Goal: Task Accomplishment & Management: Use online tool/utility

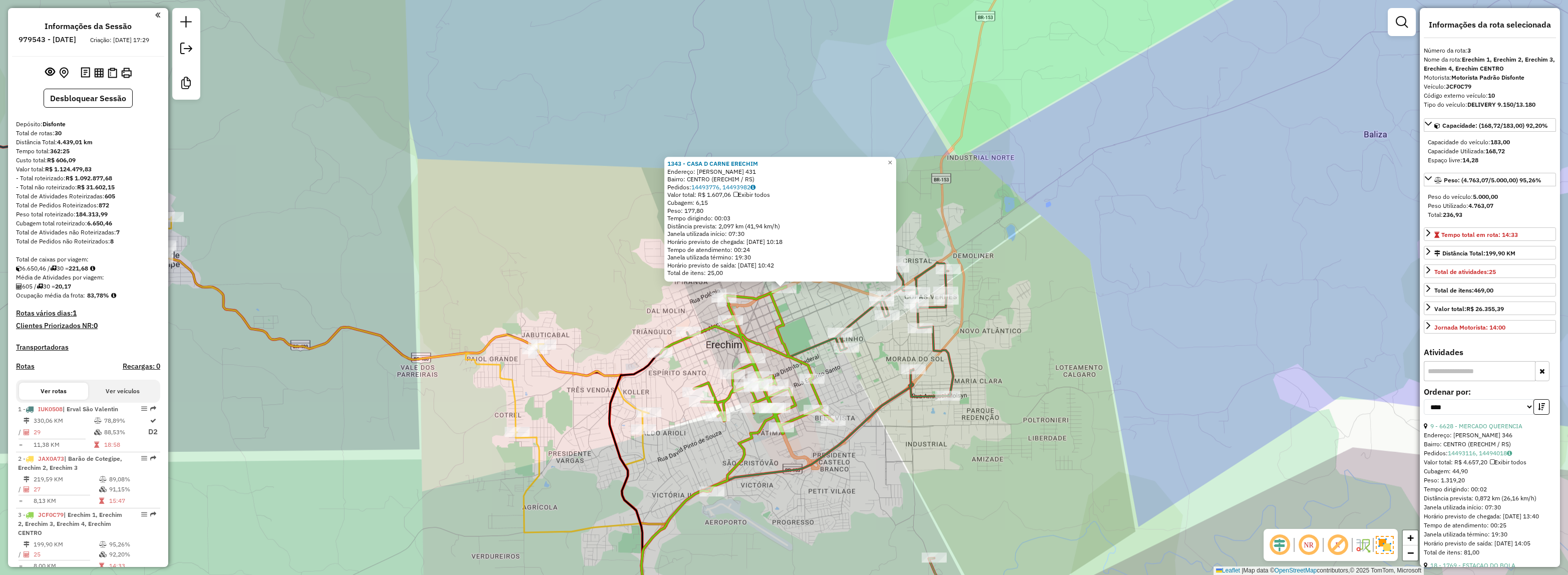
select select "*********"
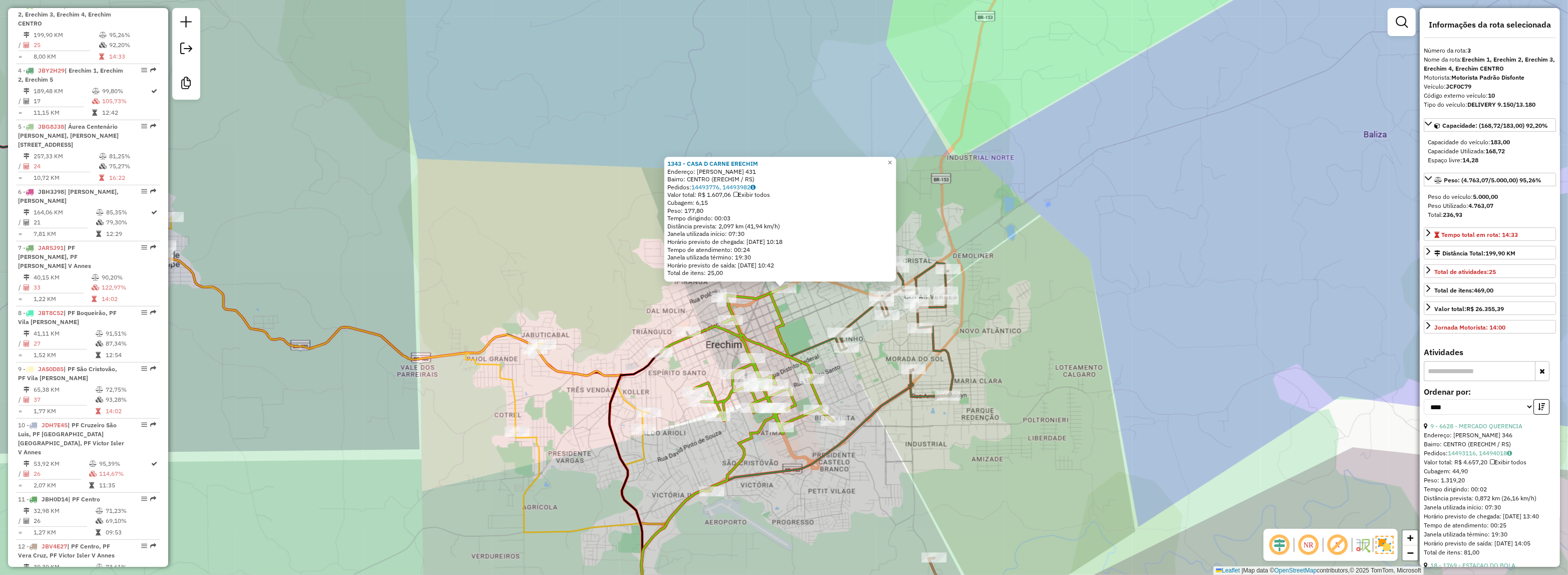
click at [1162, 334] on div "1343 - CASA D CARNE ERECHIM Endereço: HENRIQUE SCHWERING 431 Bairro: CENTRO (ER…" at bounding box center [784, 288] width 1568 height 575
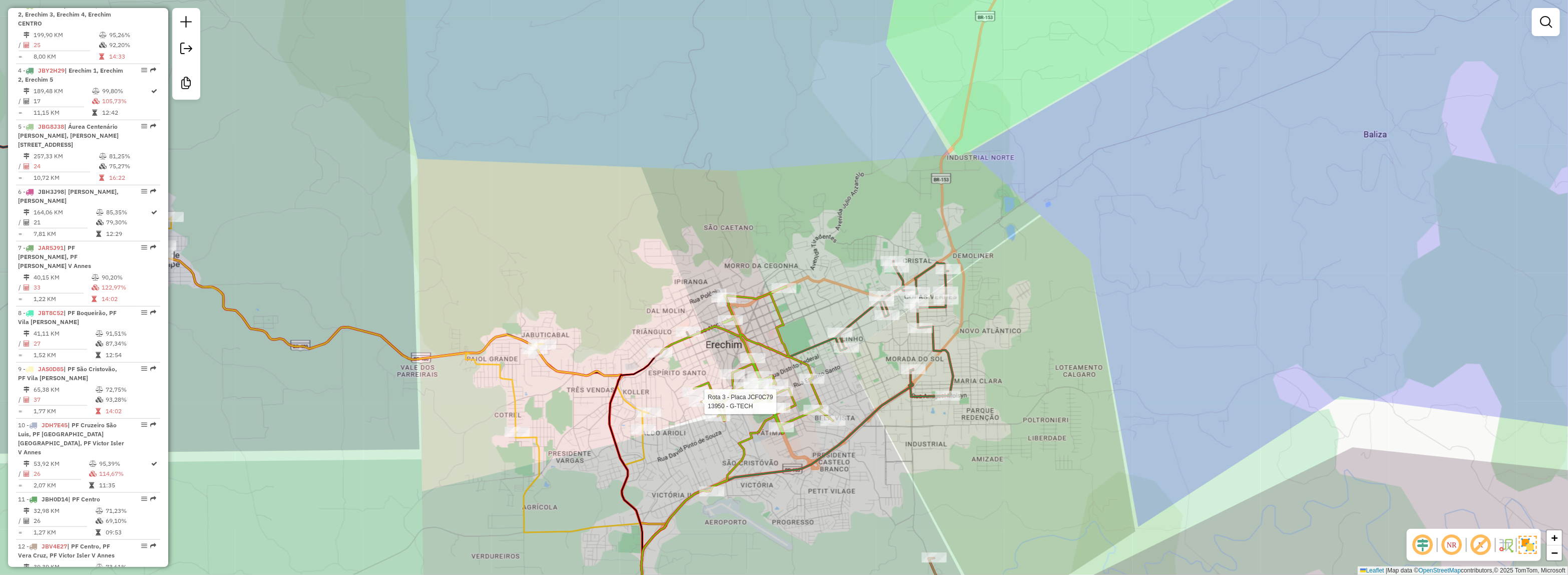
select select "*********"
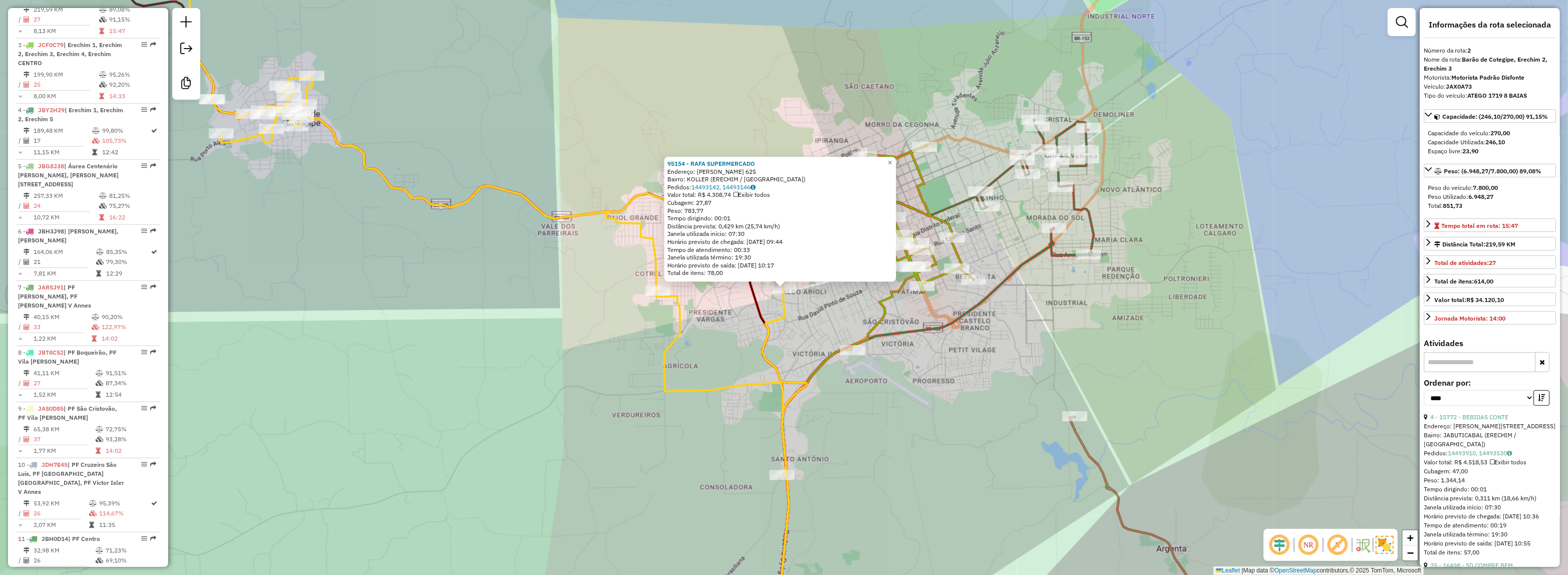
scroll to position [453, 0]
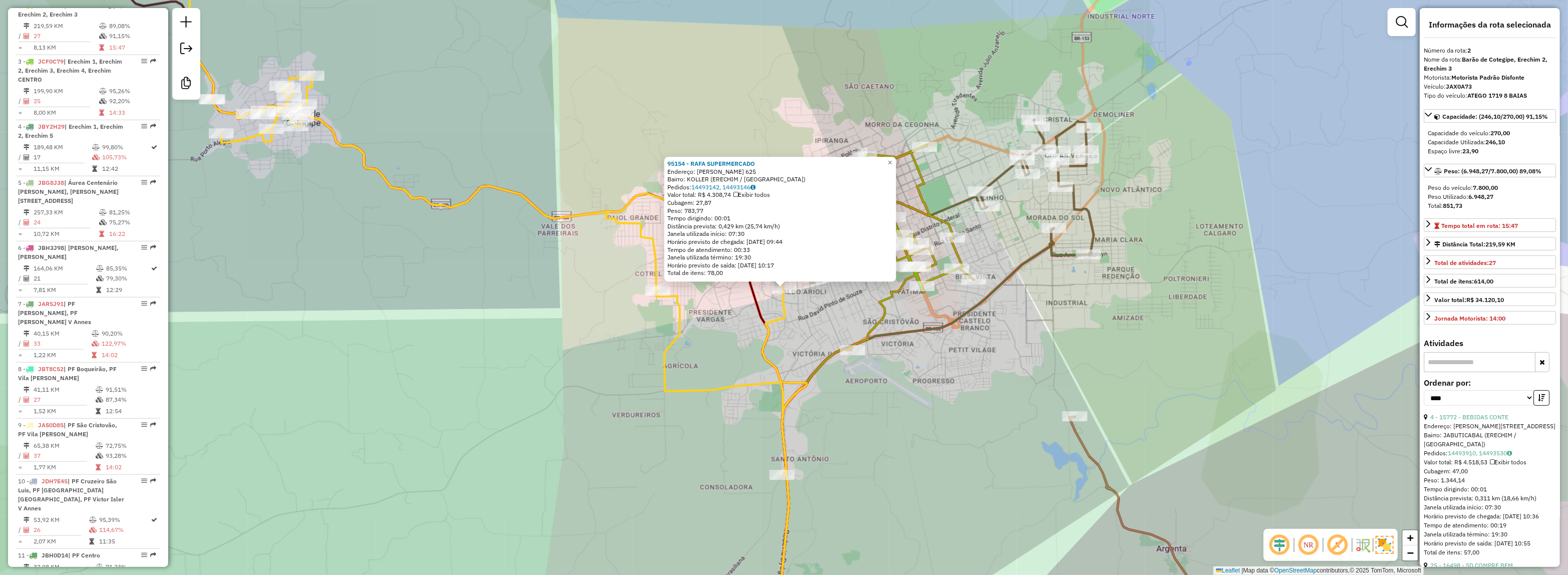
click at [912, 408] on div "95154 - RAFA SUPERMERCADO Endereço: INACIO VASILUK 625 Bairro: KOLLER (ERECHIM …" at bounding box center [784, 288] width 1568 height 575
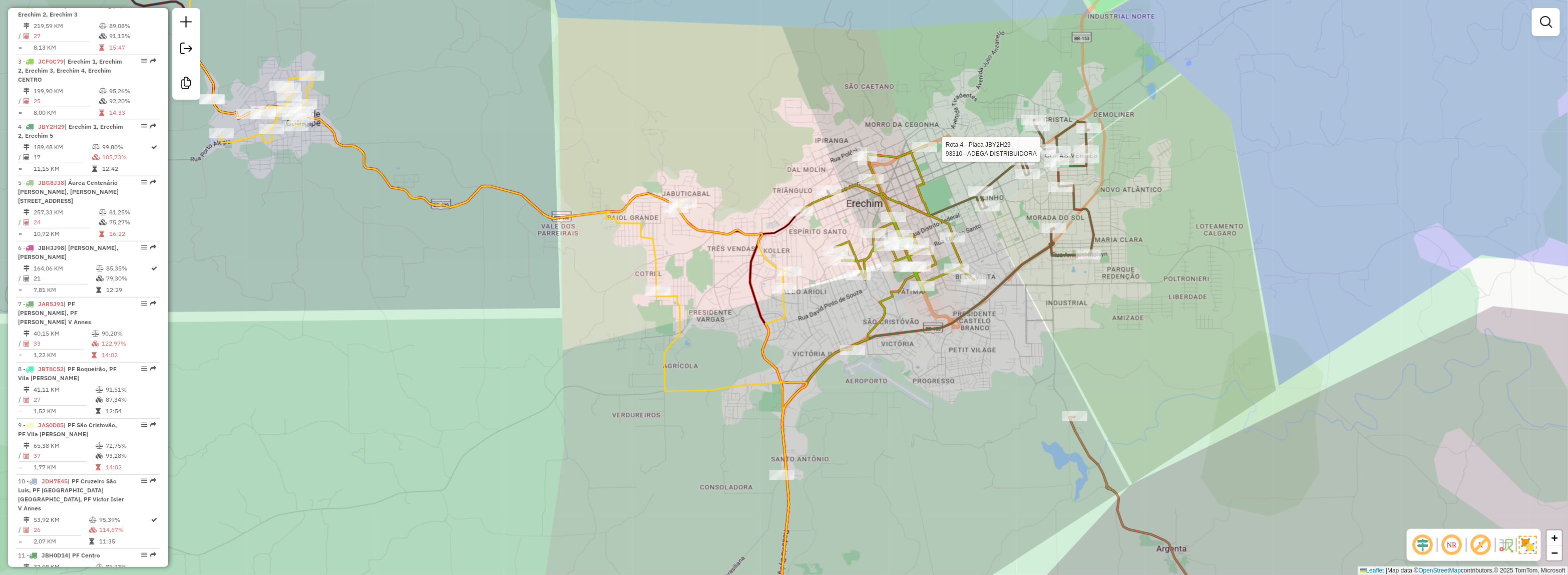
select select "*********"
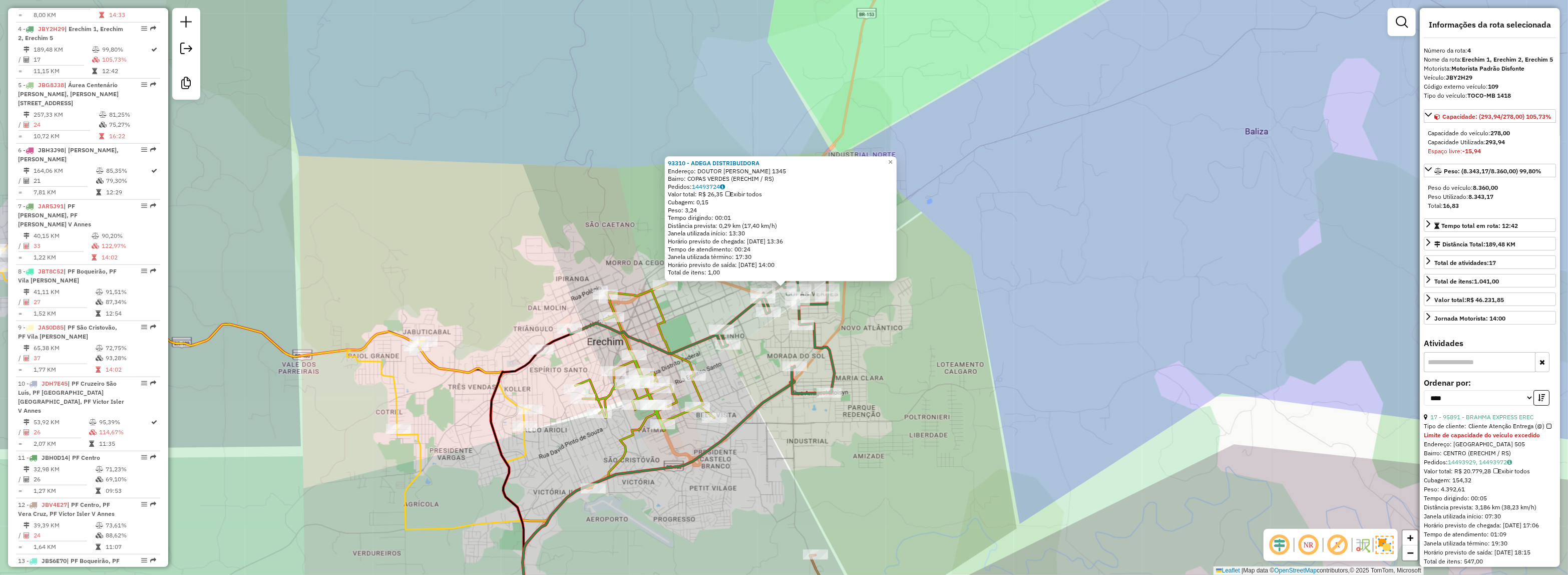
scroll to position [574, 0]
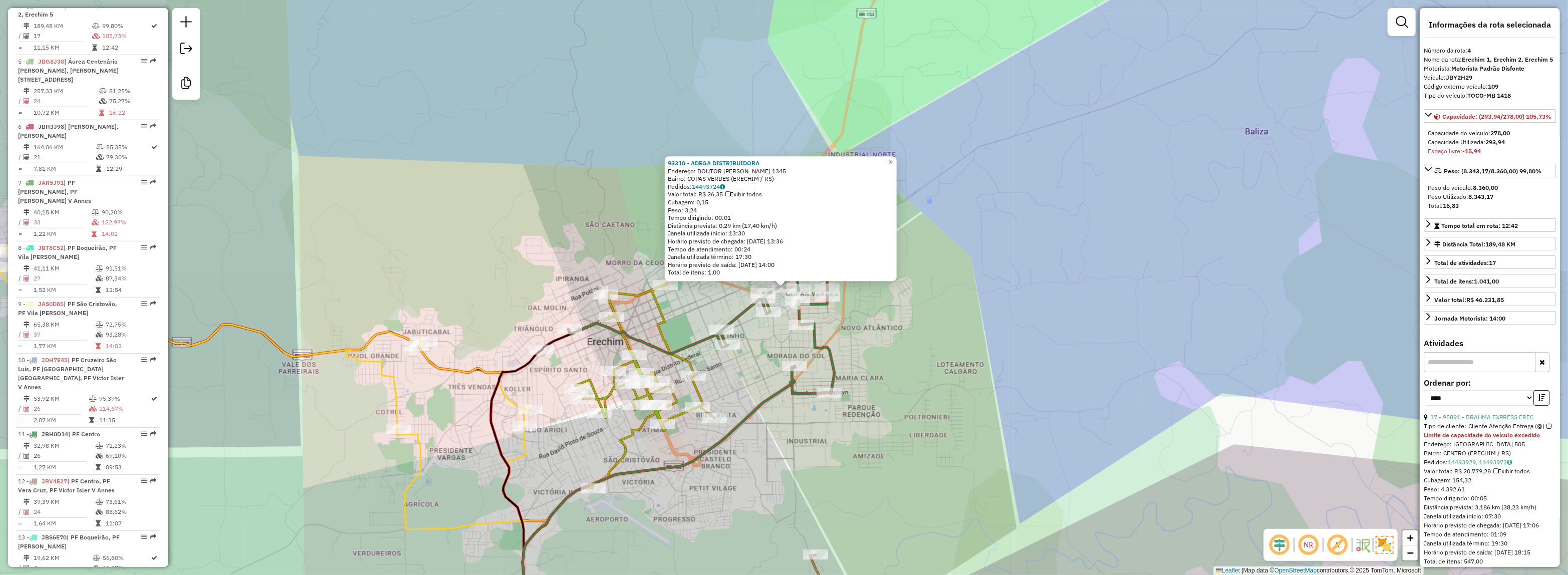
click at [943, 372] on div "93310 - ADEGA DISTRIBUIDORA Endereço: DOUTOR SIDNEY GUERRA 1345 Bairro: COPAS V…" at bounding box center [784, 288] width 1568 height 575
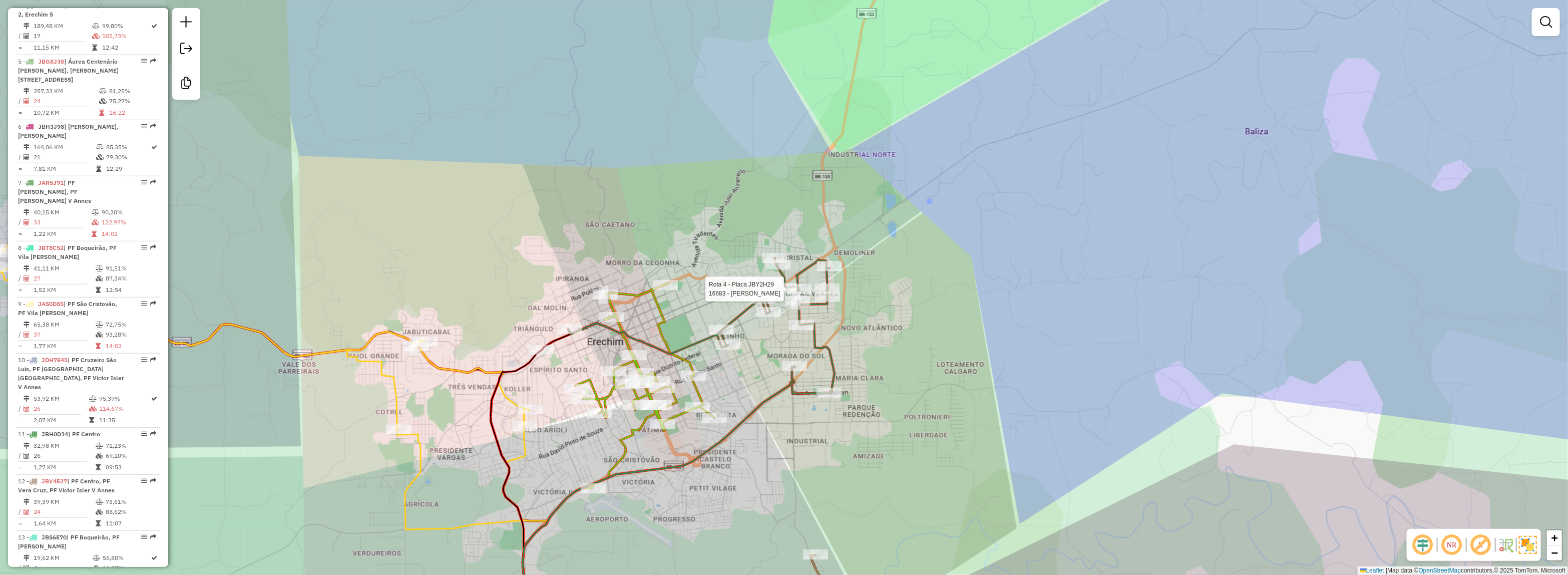
select select "*********"
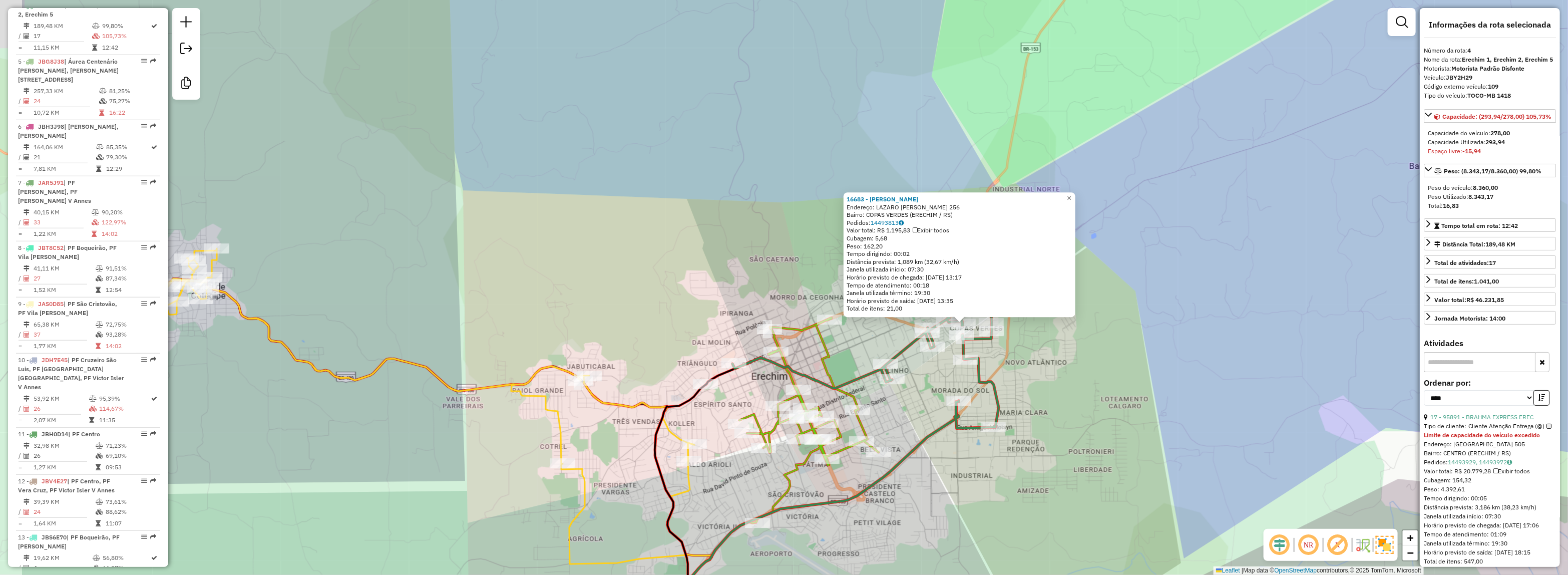
drag, startPoint x: 1019, startPoint y: 375, endPoint x: 1044, endPoint y: 378, distance: 25.2
click at [1044, 378] on div "16683 - ROSANGELA POLONI Endereço: LAZARO DANTE RUBBO 256 Bairro: COPAS VERDES …" at bounding box center [784, 288] width 1568 height 575
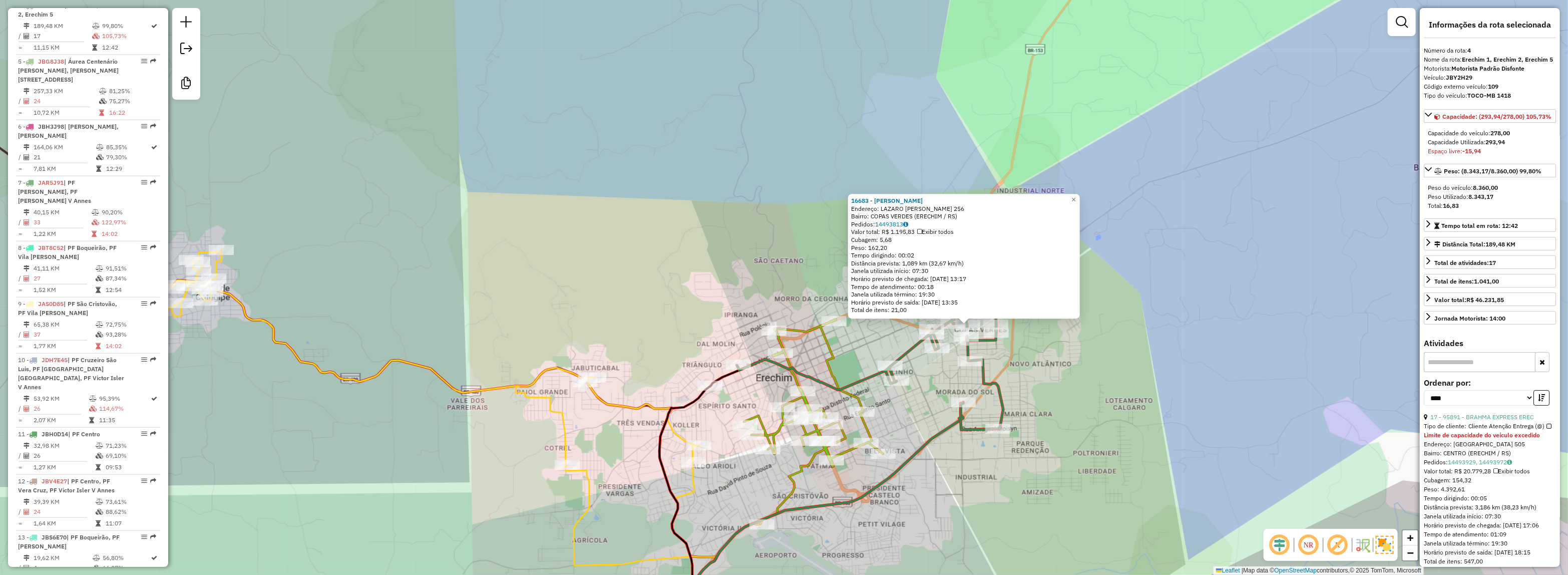
click at [1044, 378] on div "16683 - ROSANGELA POLONI Endereço: LAZARO DANTE RUBBO 256 Bairro: COPAS VERDES …" at bounding box center [784, 288] width 1568 height 575
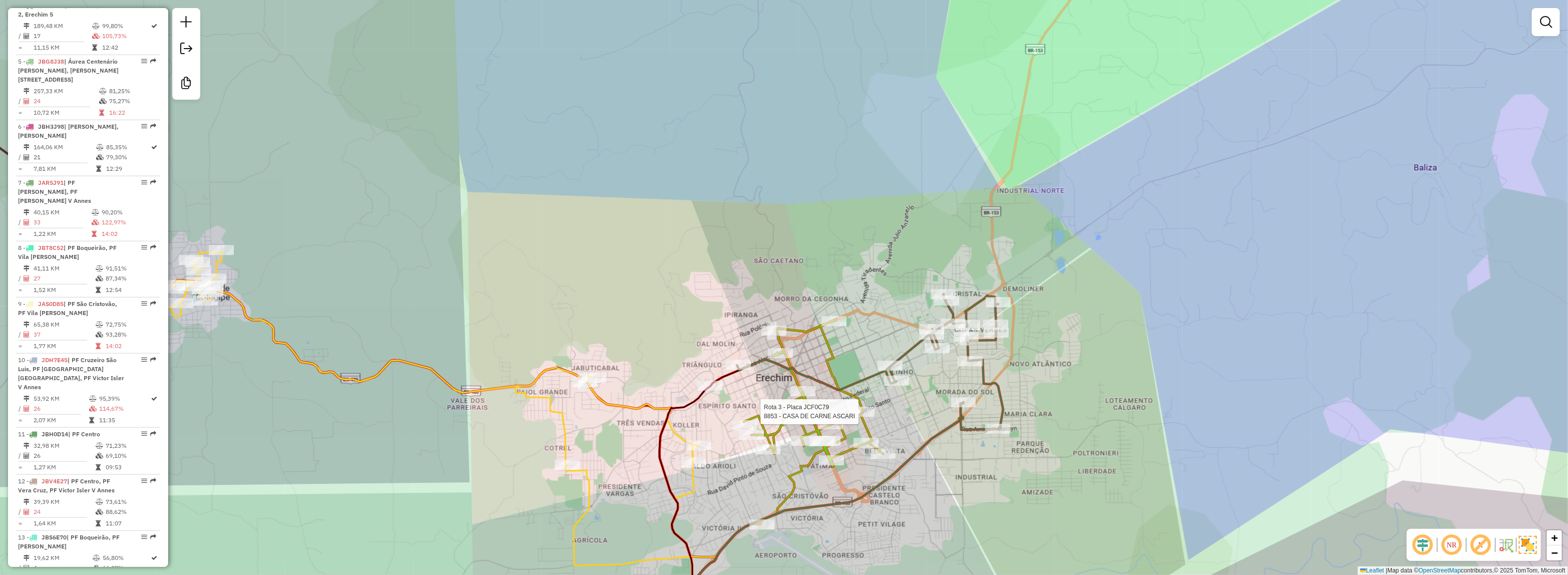
click at [867, 417] on div at bounding box center [862, 411] width 25 height 10
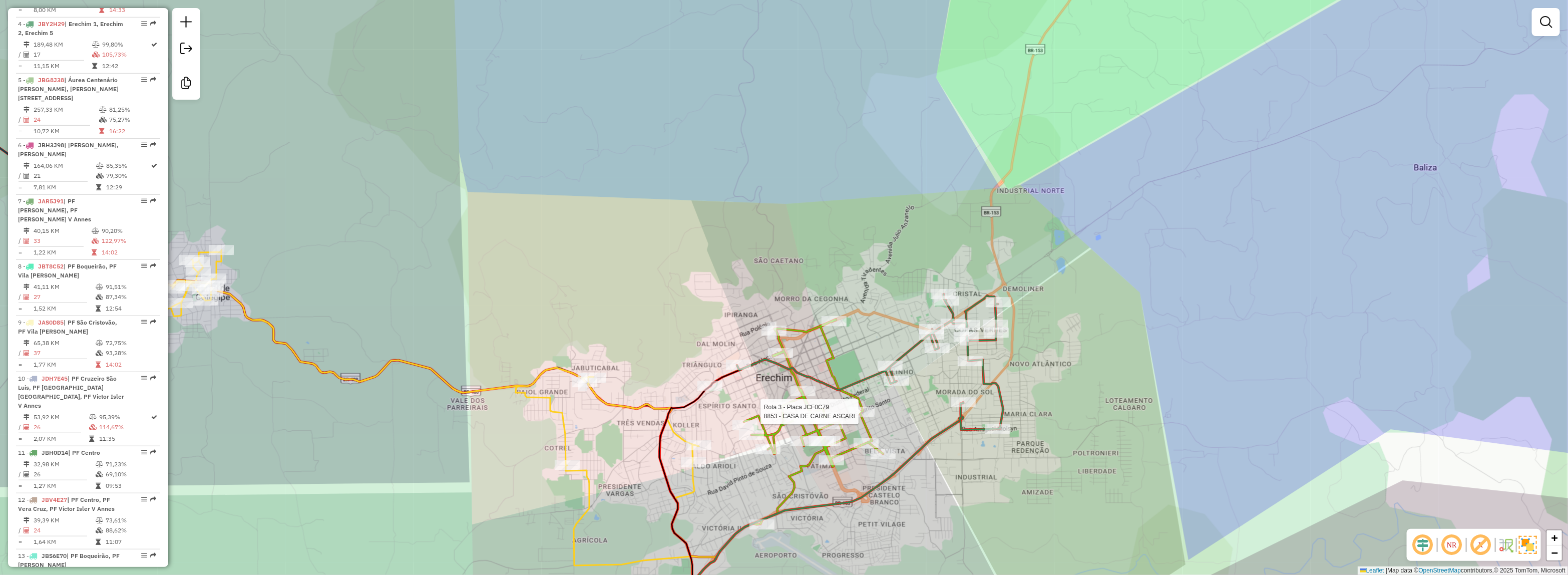
select select "*********"
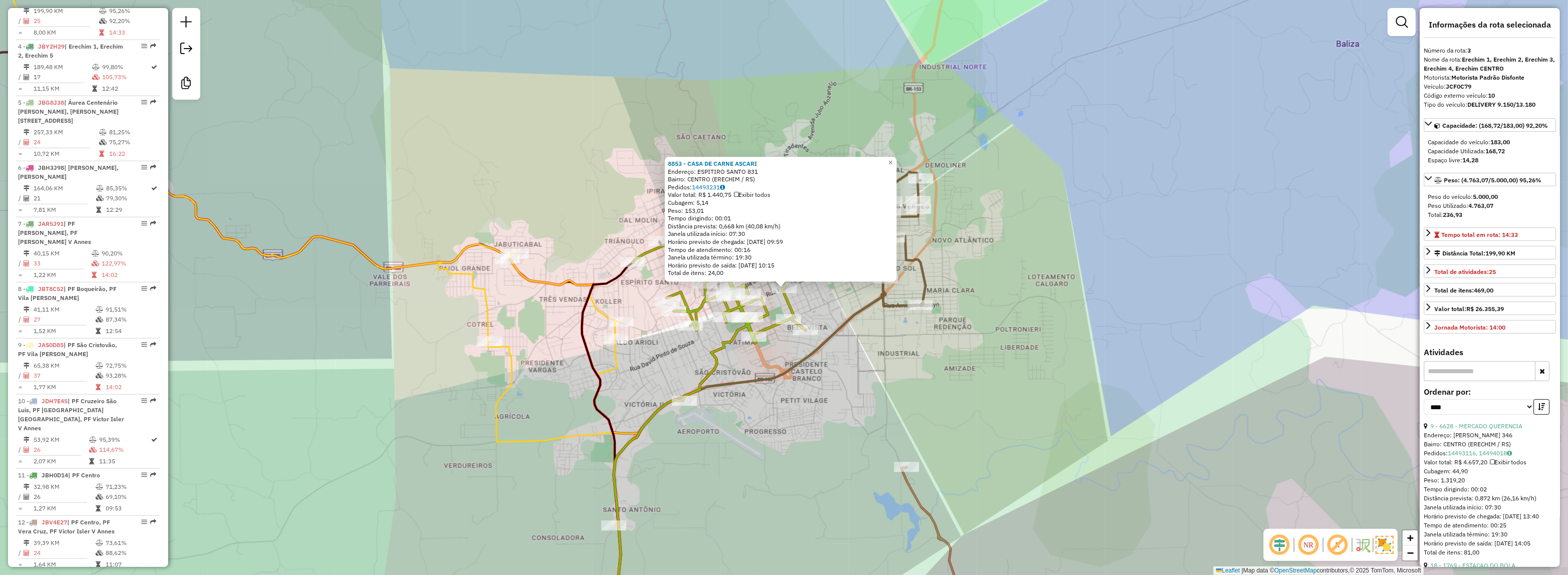
scroll to position [509, 0]
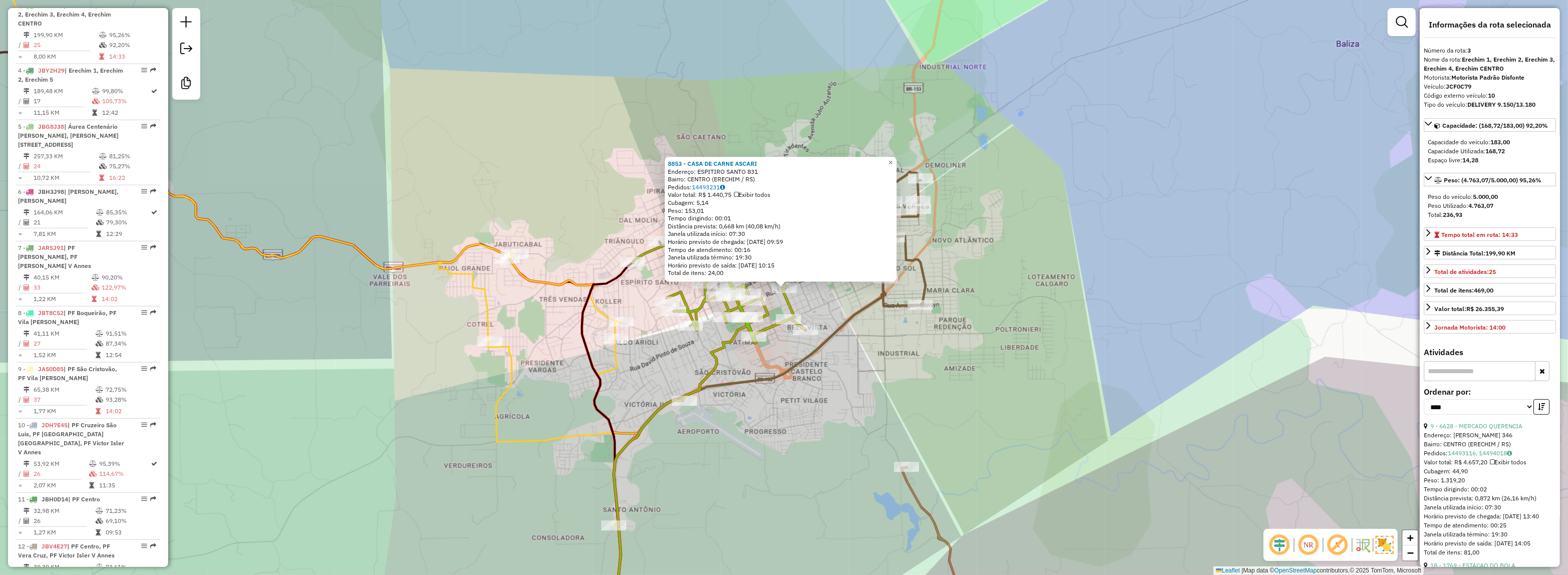
click at [861, 389] on div "8853 - CASA DE CARNE ASCARI Endereço: ESPITIRO SANTO 831 Bairro: CENTRO (ERECHI…" at bounding box center [784, 288] width 1568 height 575
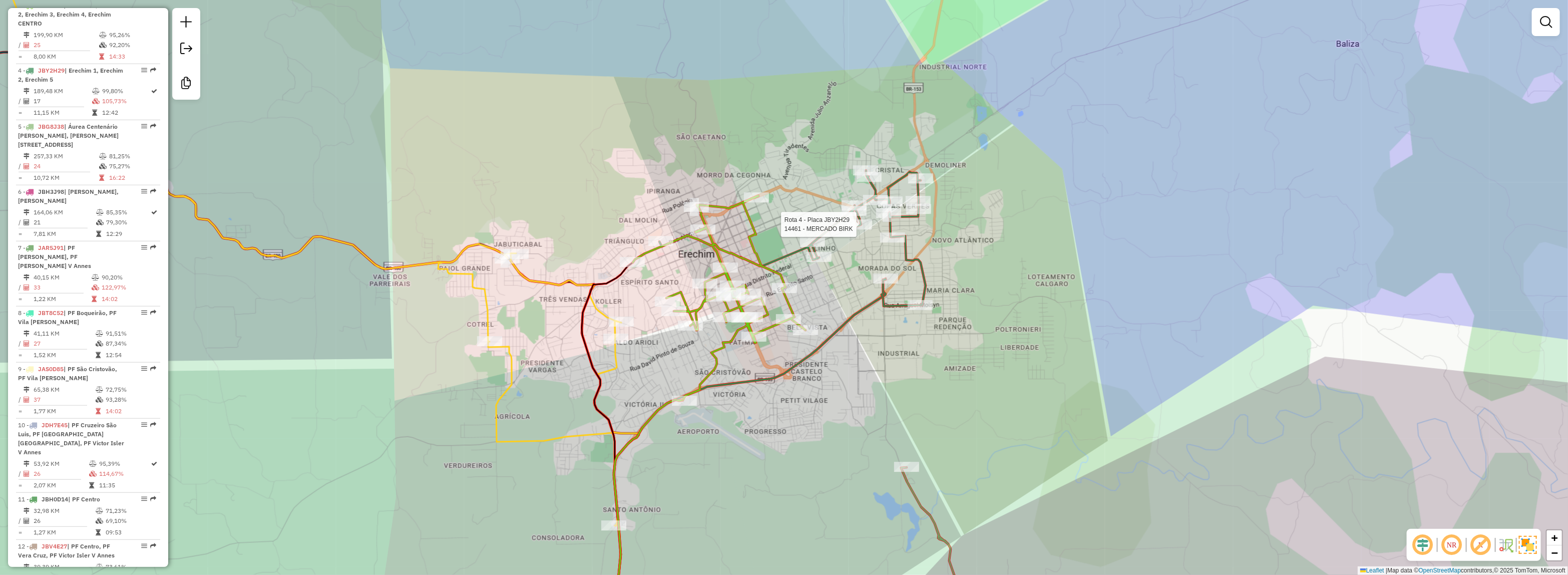
click at [854, 230] on div at bounding box center [860, 224] width 25 height 10
select select "*********"
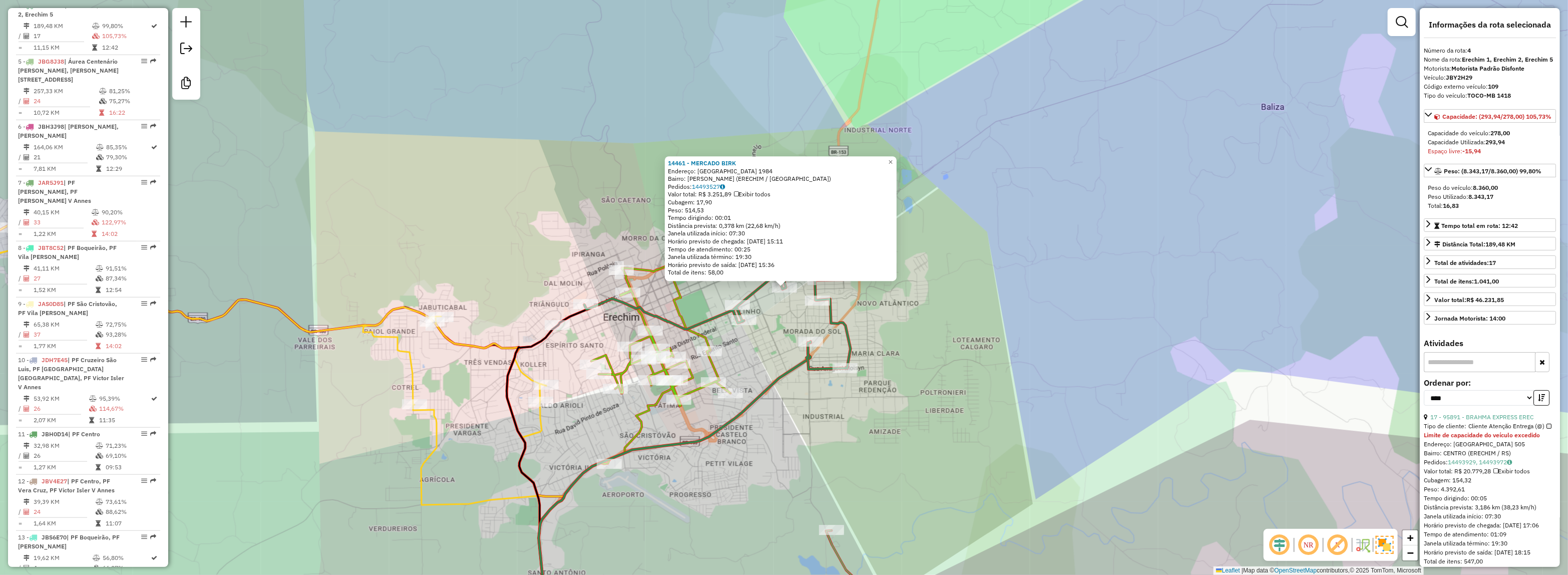
scroll to position [250, 0]
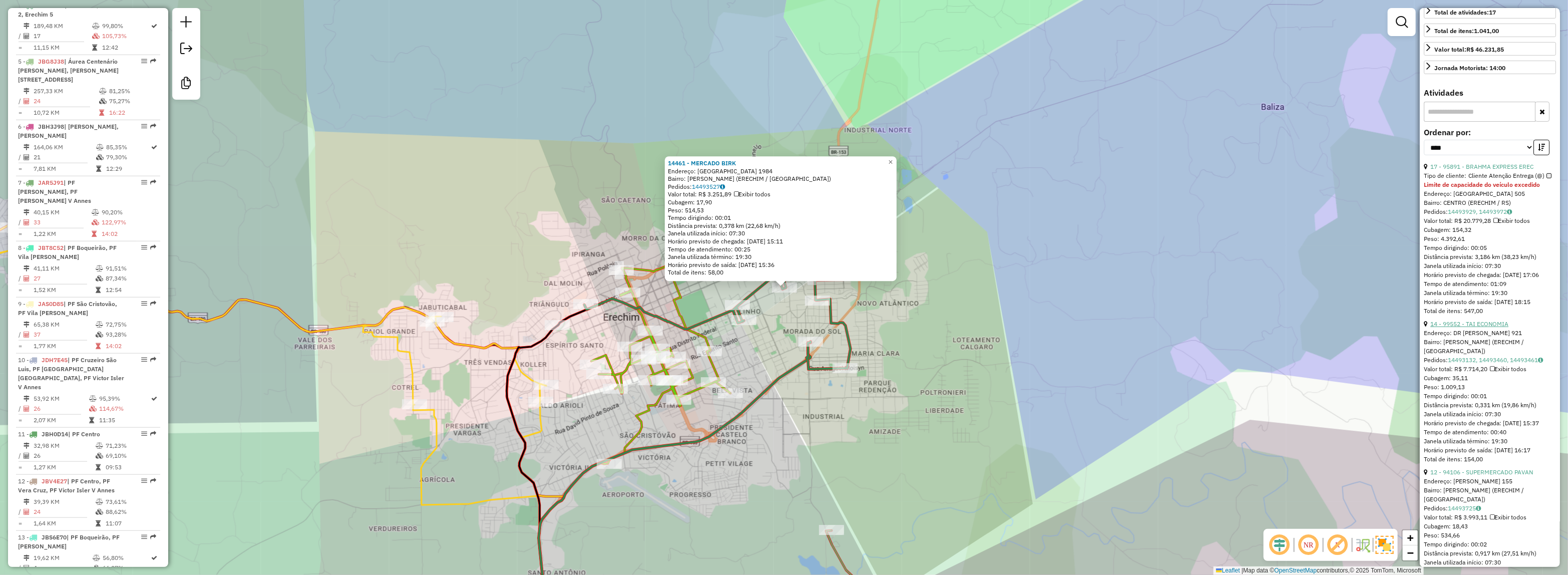
click at [1500, 327] on link "14 - 99552 - TAI ECONOMIA" at bounding box center [1469, 324] width 78 height 8
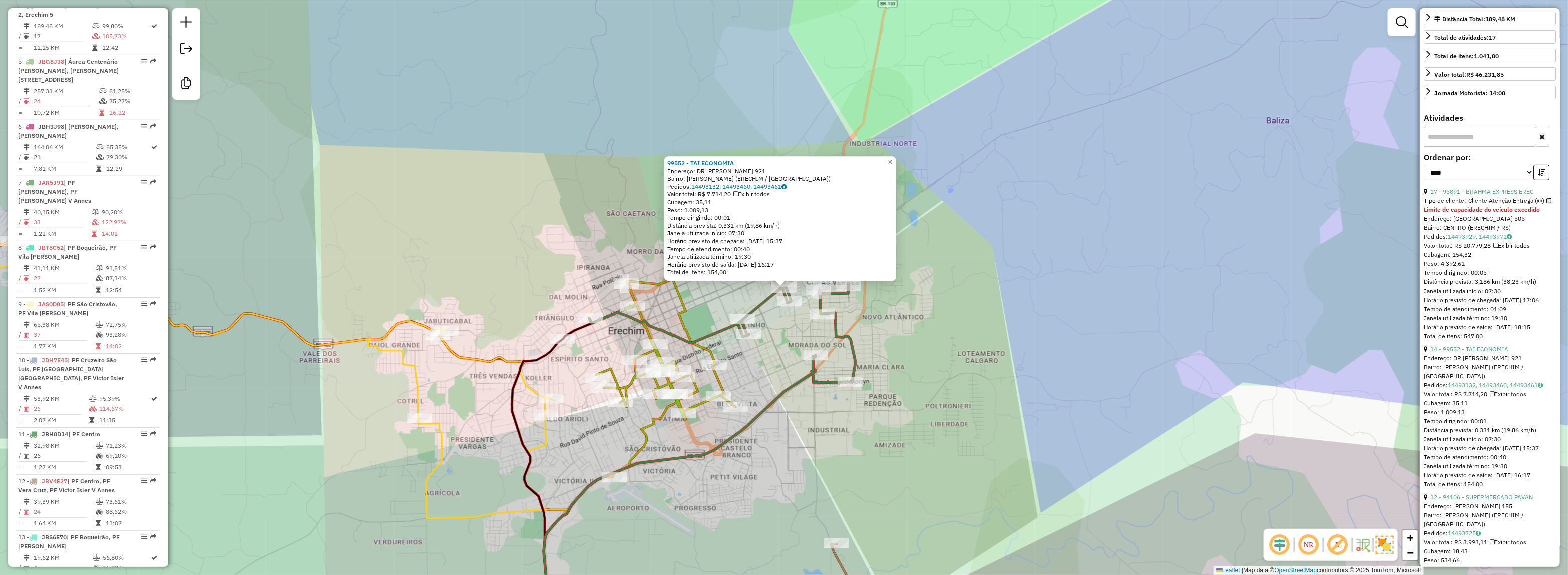
scroll to position [0, 0]
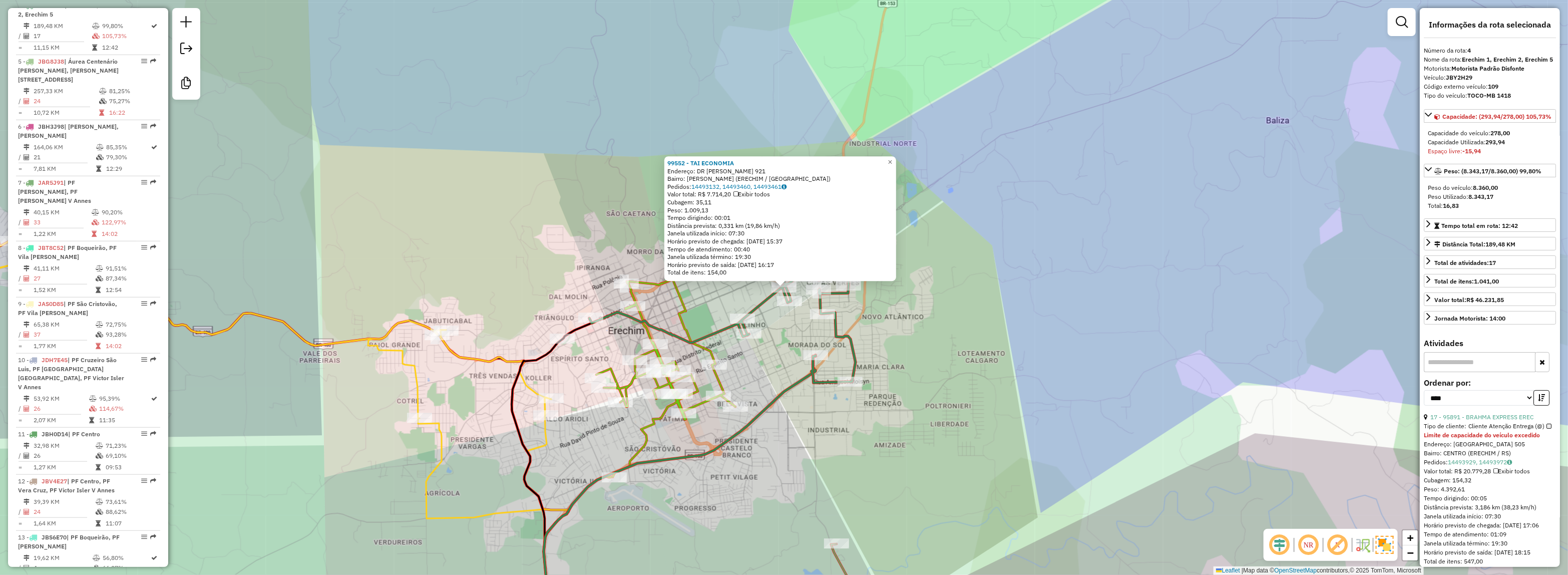
click at [1020, 262] on div "99552 - TAI ECONOMIA Endereço: DR SIDNEY GUERRA 921 Bairro: JOSE BONIFACIO (ERE…" at bounding box center [784, 288] width 1568 height 575
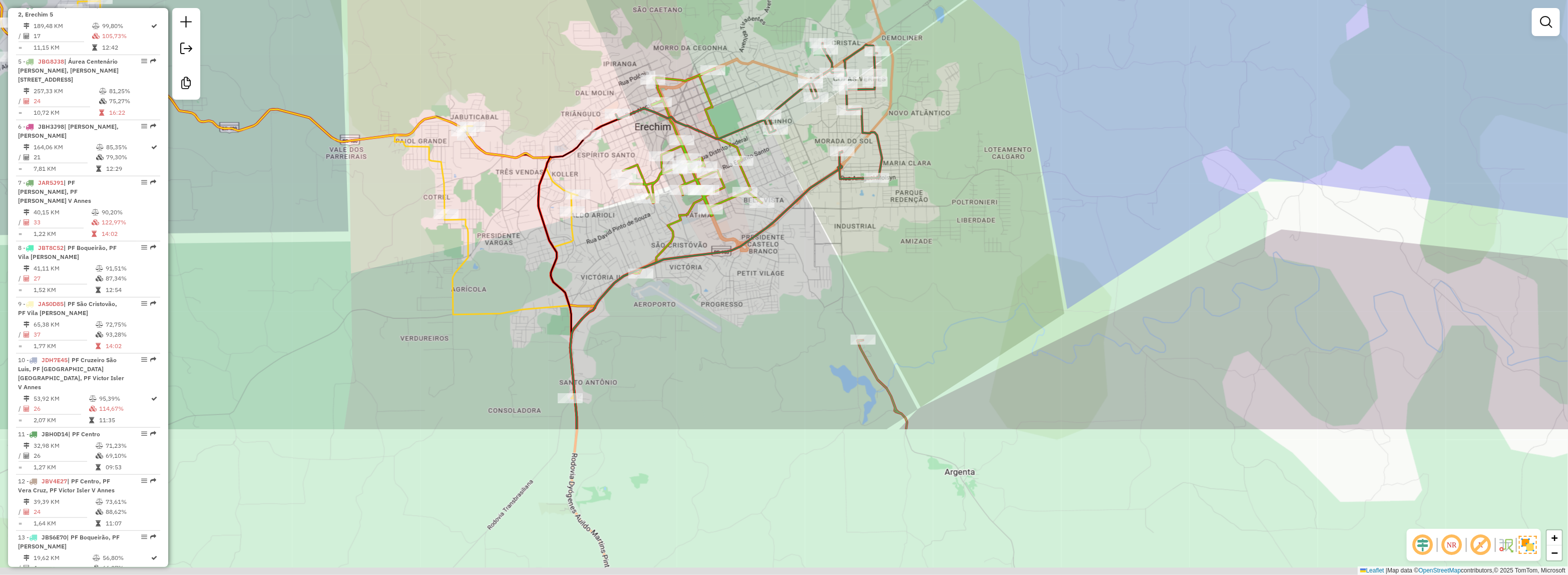
drag, startPoint x: 653, startPoint y: 492, endPoint x: 729, endPoint y: 6, distance: 491.9
click at [711, 29] on div "Janela de atendimento Grade de atendimento Capacidade Transportadoras Veículos …" at bounding box center [784, 288] width 1568 height 575
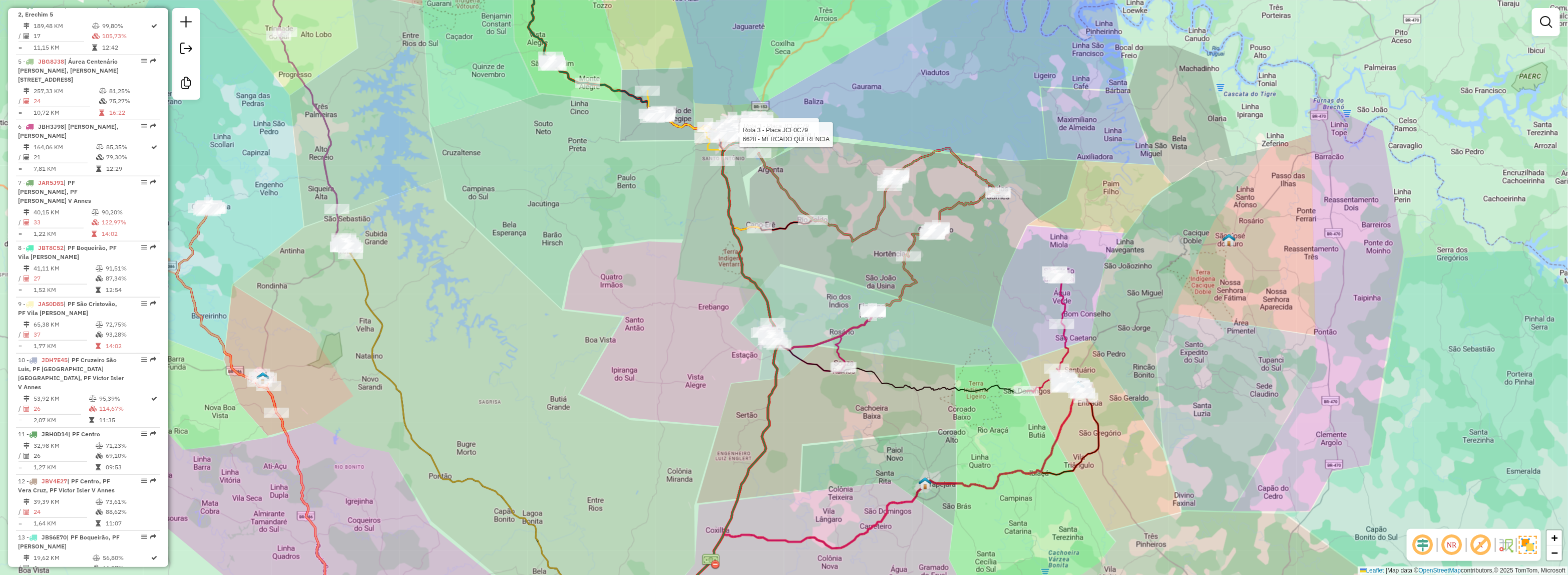
drag, startPoint x: 799, startPoint y: 349, endPoint x: 765, endPoint y: 159, distance: 193.0
click at [767, 309] on icon at bounding box center [818, 340] width 110 height 63
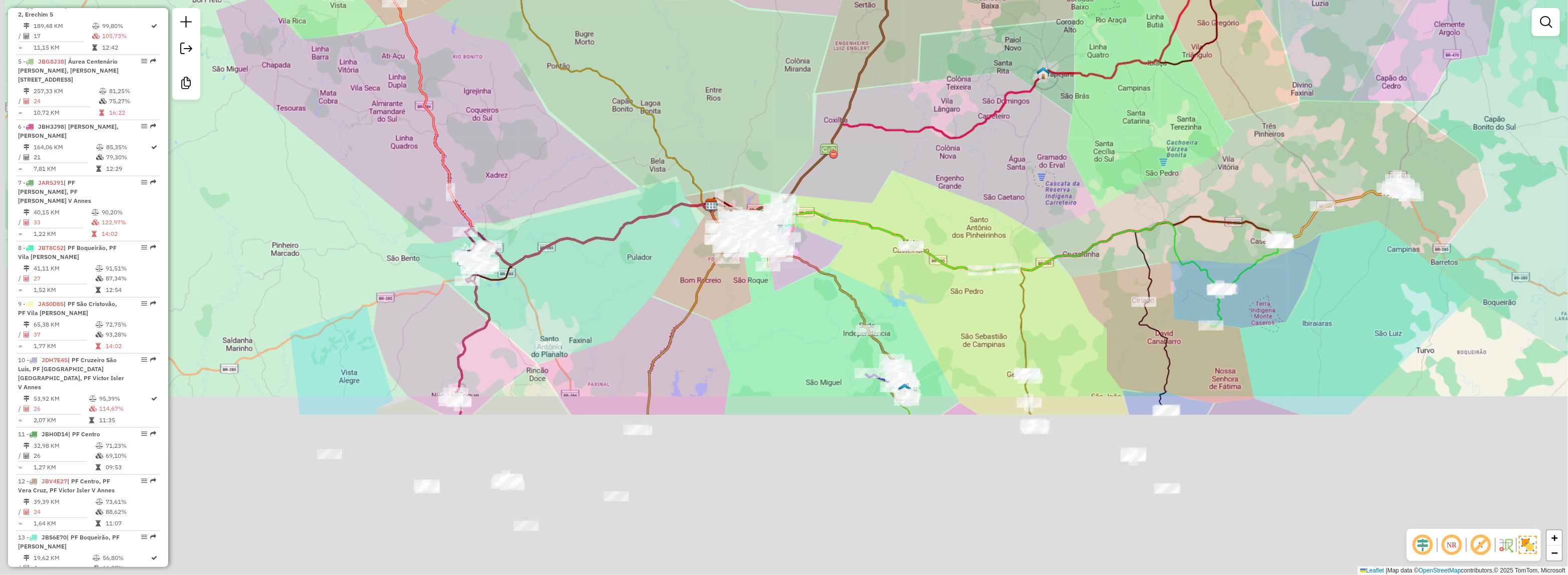
drag, startPoint x: 839, startPoint y: 193, endPoint x: 857, endPoint y: 177, distance: 24.1
click at [857, 177] on div "Rota 3 - Placa JCF0C79 11097 - DON GIUSEPPE Rota 3 - Placa JCF0C79 6628 - MERCA…" at bounding box center [784, 288] width 1568 height 575
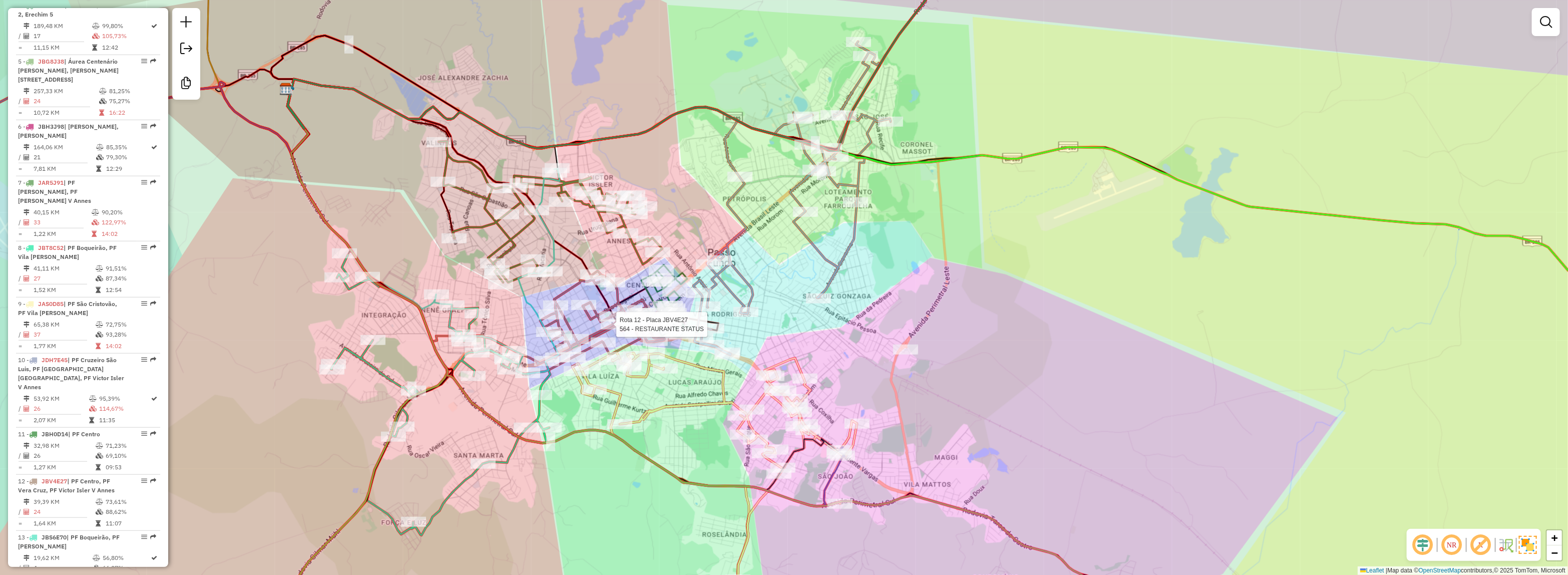
select select "*********"
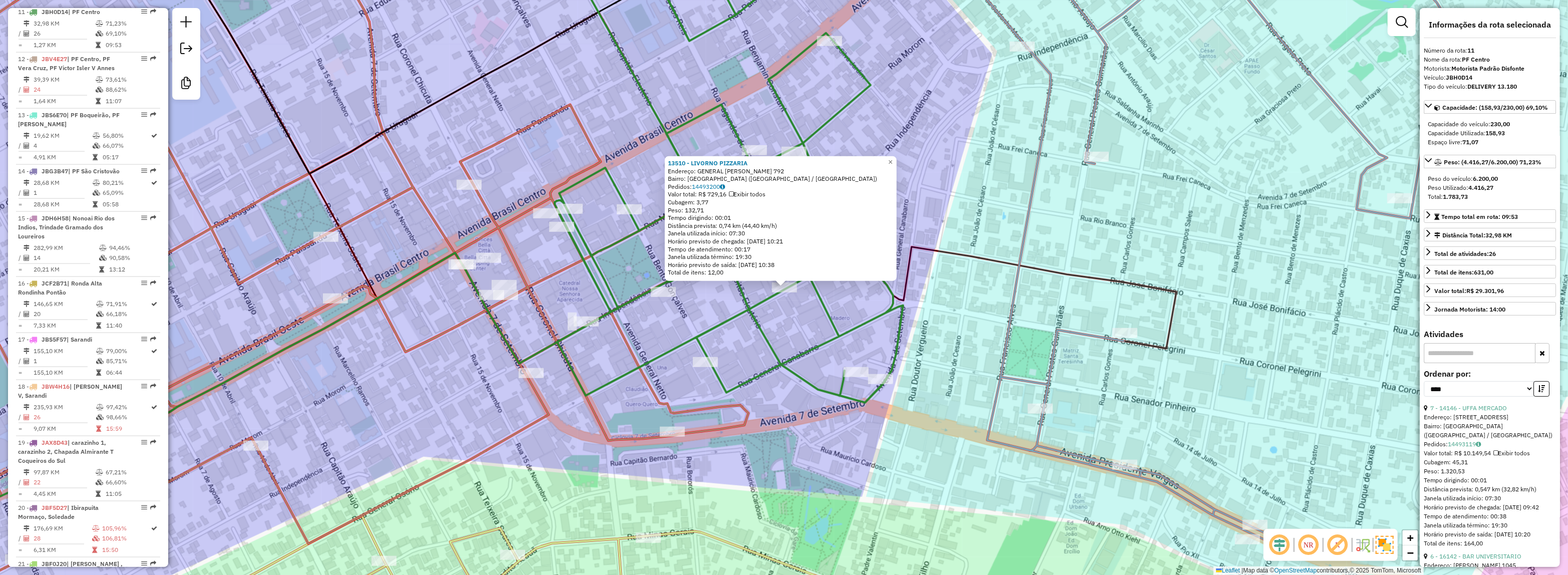
scroll to position [976, 0]
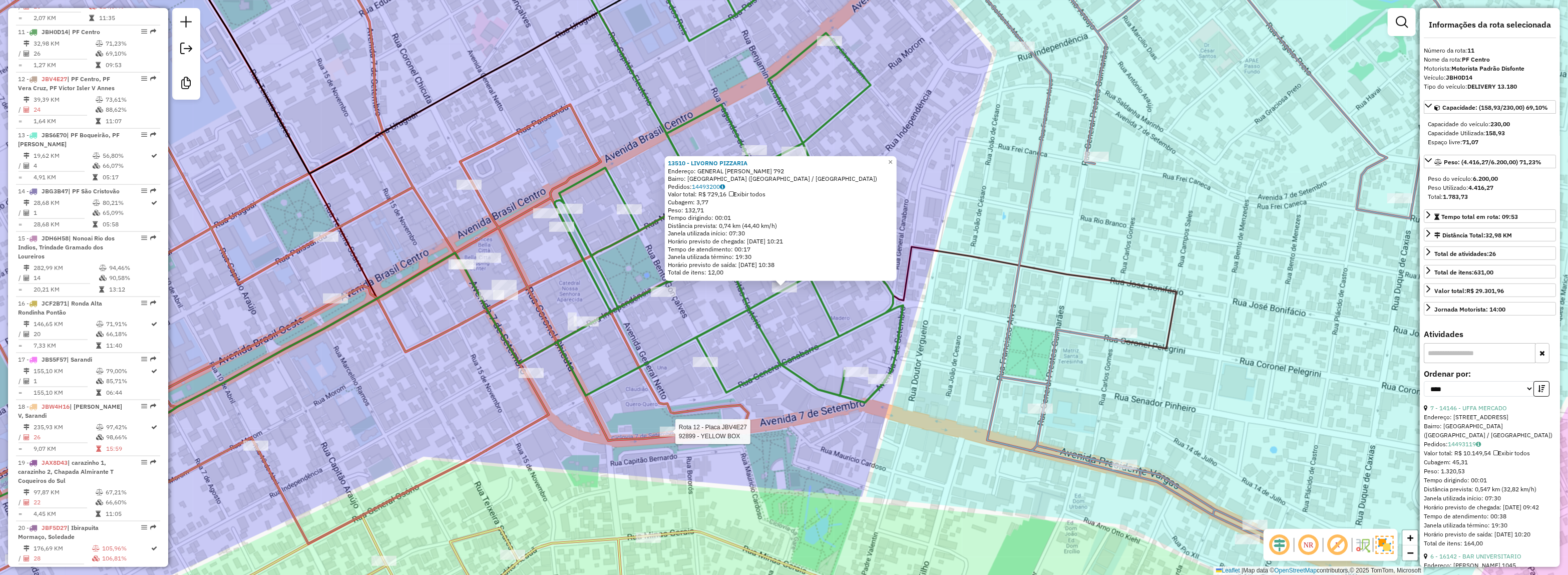
click at [670, 436] on div at bounding box center [673, 431] width 25 height 10
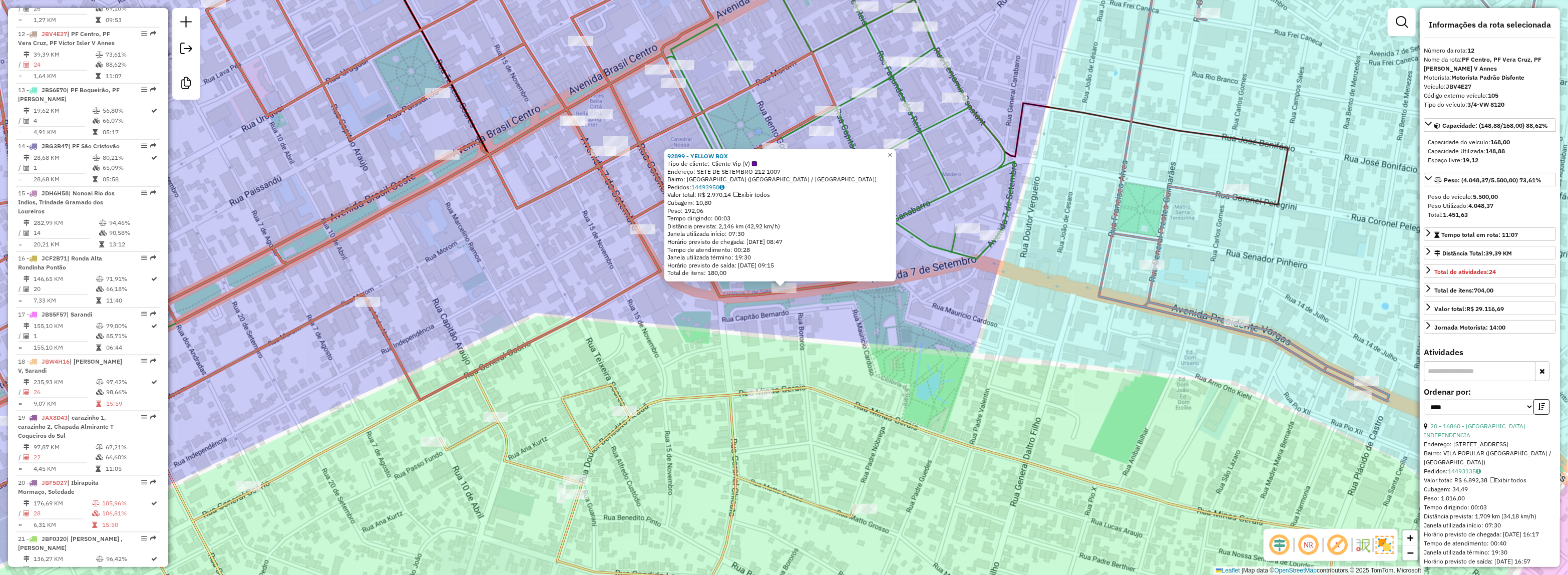
scroll to position [1023, 0]
click at [878, 313] on div "92899 - YELLOW BOX Tipo de cliente: Cliente Vip (V) Endereço: SETE DE SETEMBRO …" at bounding box center [784, 288] width 1568 height 575
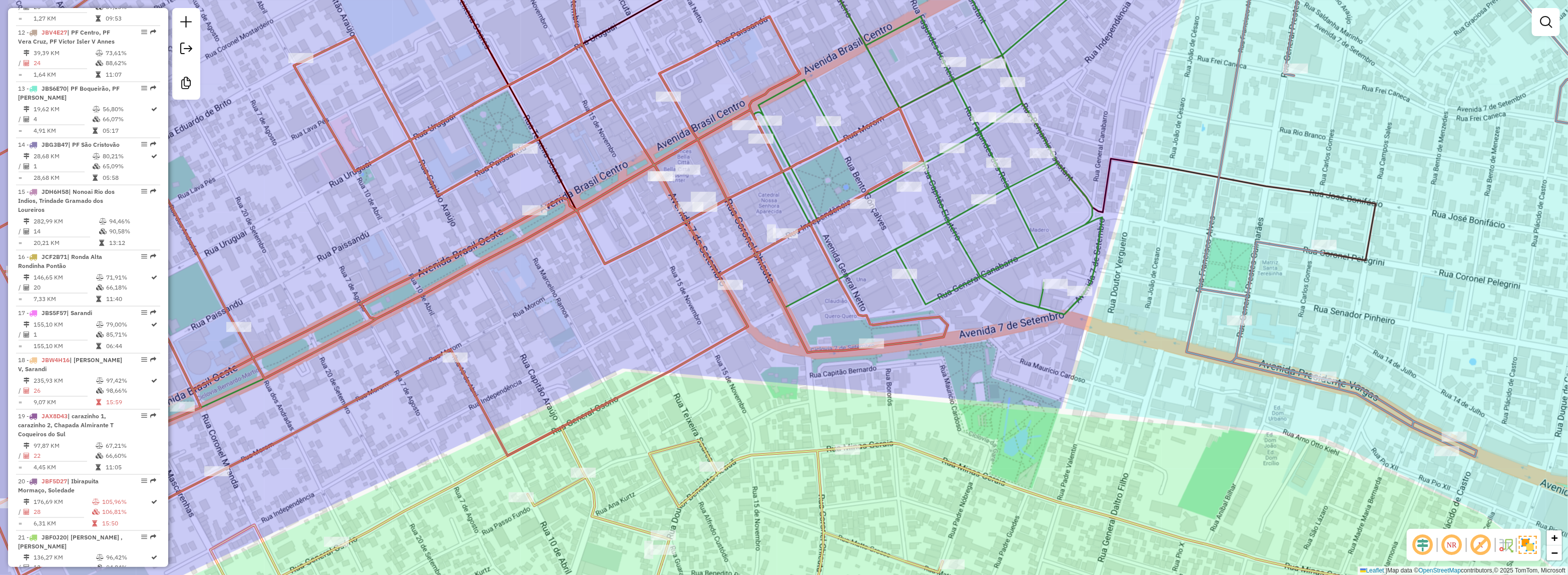
drag, startPoint x: 791, startPoint y: 188, endPoint x: 937, endPoint y: 243, distance: 156.0
click at [937, 243] on icon at bounding box center [927, 156] width 348 height 316
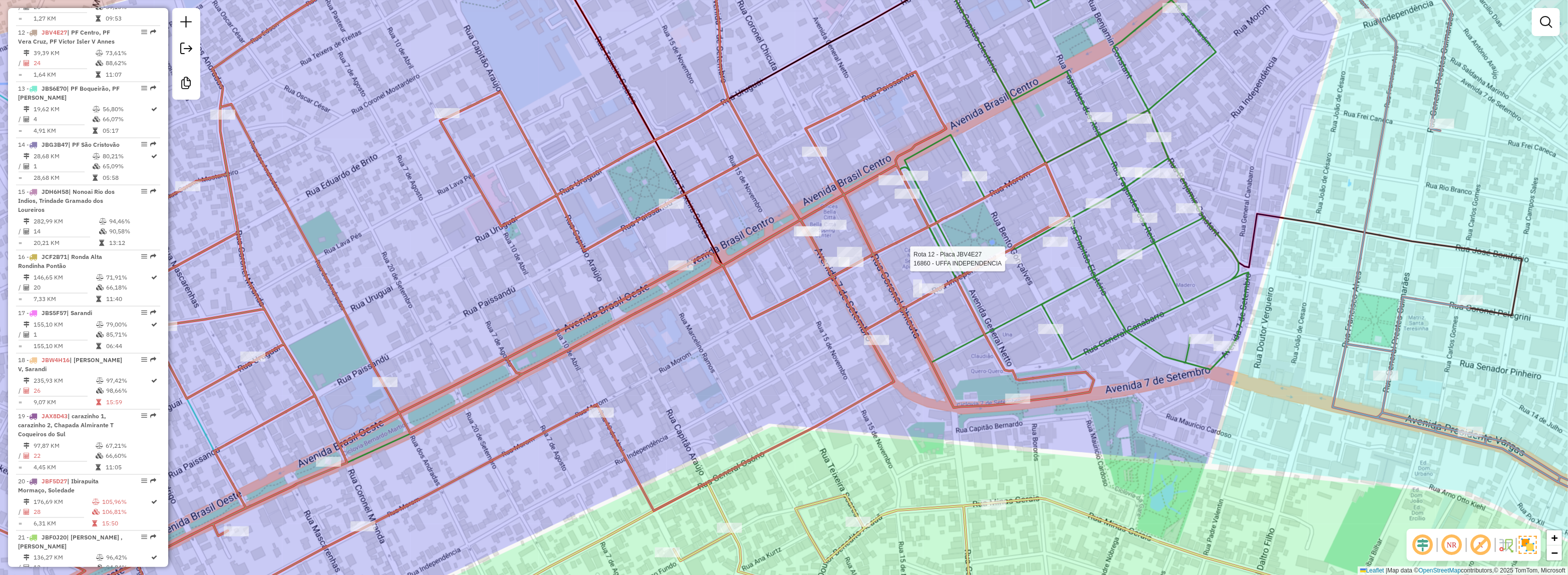
select select "*********"
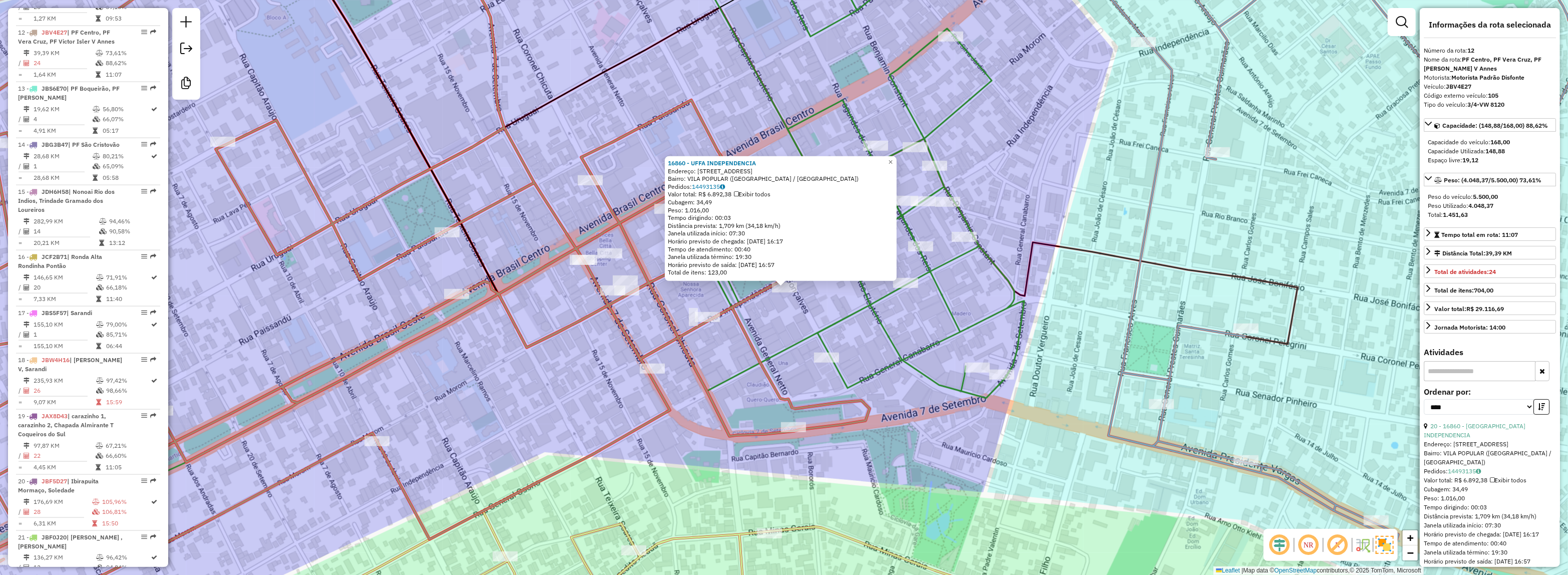
click at [825, 315] on div "16860 - UFFA INDEPENDENCIA Endereço: R INDEPENDENCIA 604 Bairro: VILA POPULAR (…" at bounding box center [784, 288] width 1568 height 575
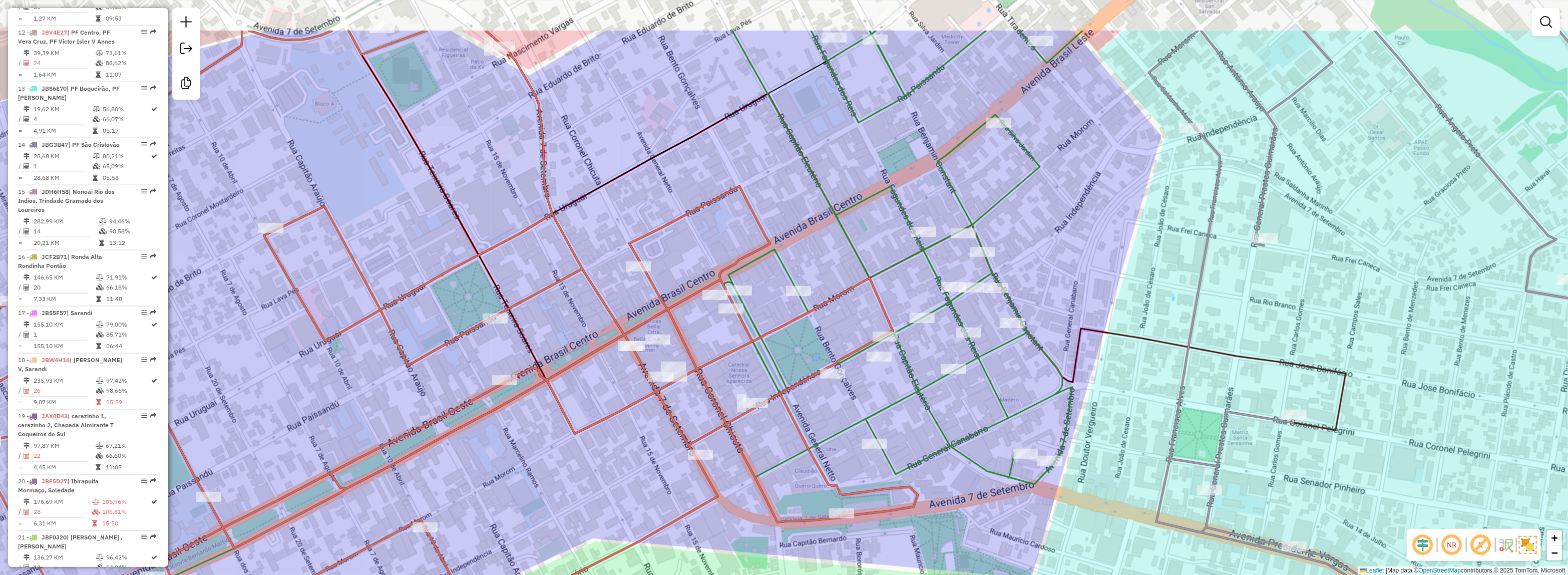
drag, startPoint x: 716, startPoint y: 201, endPoint x: 763, endPoint y: 298, distance: 107.8
click at [763, 298] on icon at bounding box center [420, 375] width 995 height 690
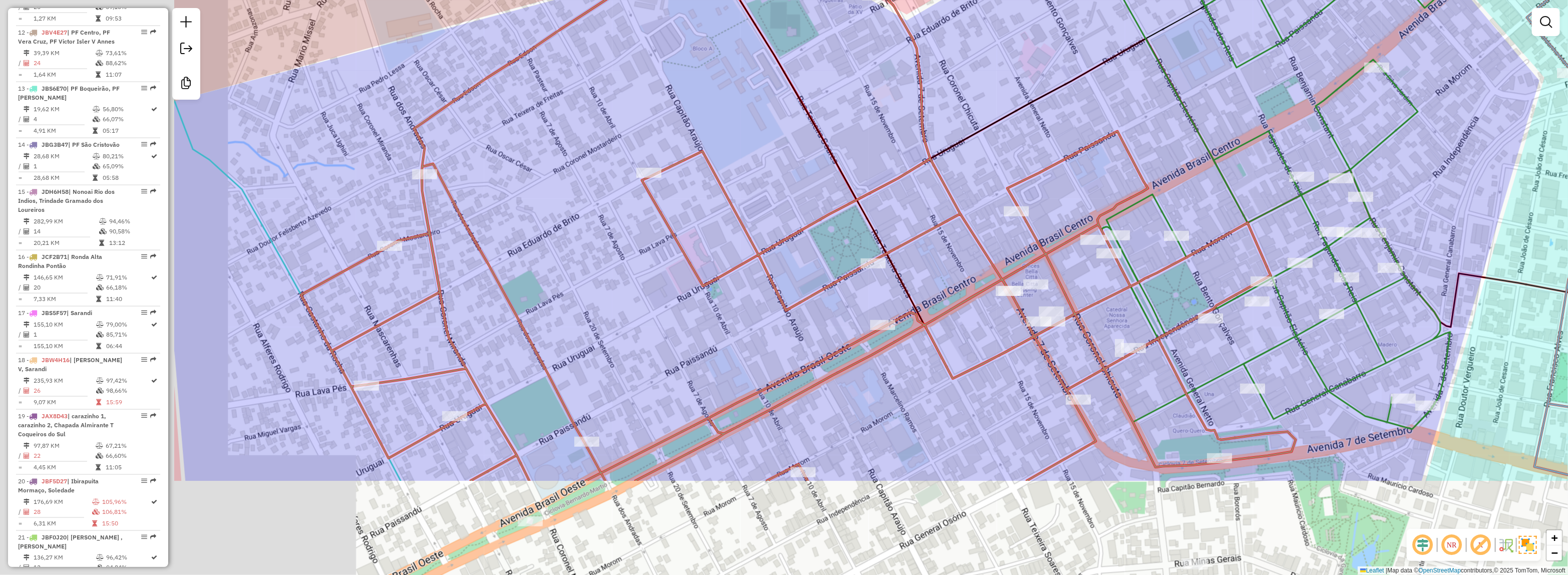
drag, startPoint x: 617, startPoint y: 338, endPoint x: 948, endPoint y: 185, distance: 364.7
click at [948, 185] on icon at bounding box center [798, 189] width 995 height 583
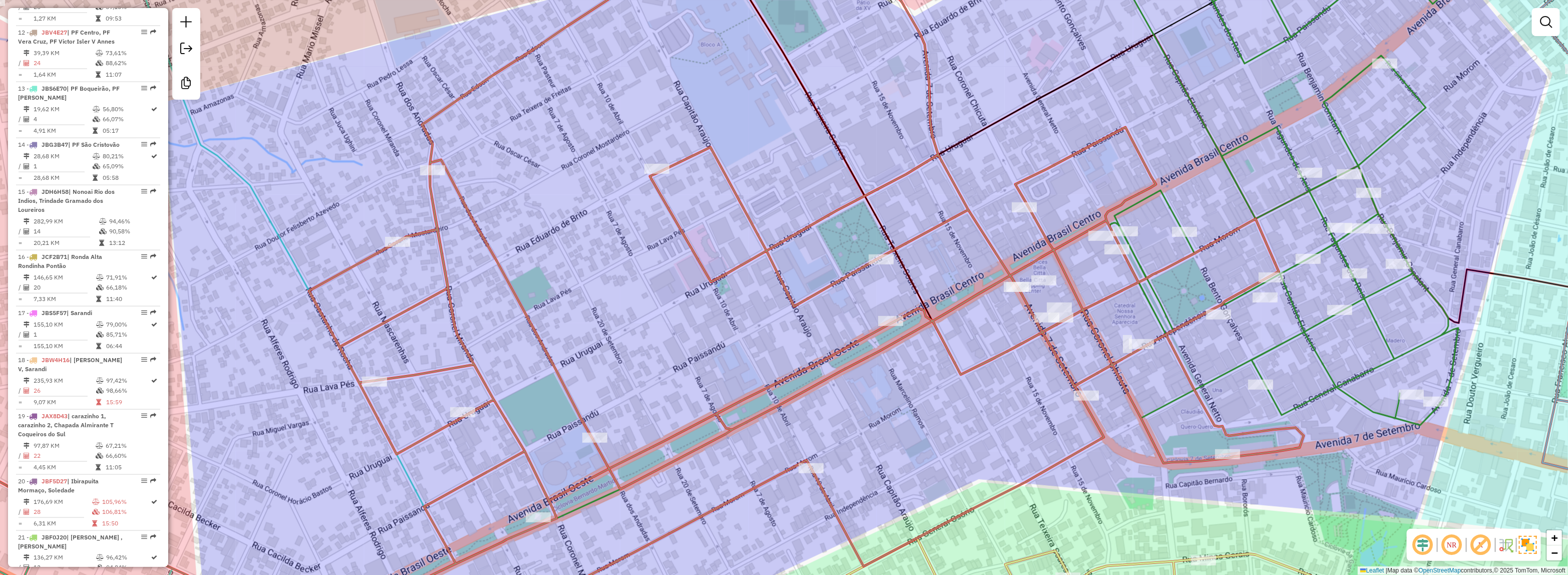
drag, startPoint x: 672, startPoint y: 322, endPoint x: 894, endPoint y: 181, distance: 263.0
click at [894, 181] on div "Janela de atendimento Grade de atendimento Capacidade Transportadoras Veículos …" at bounding box center [784, 288] width 1568 height 575
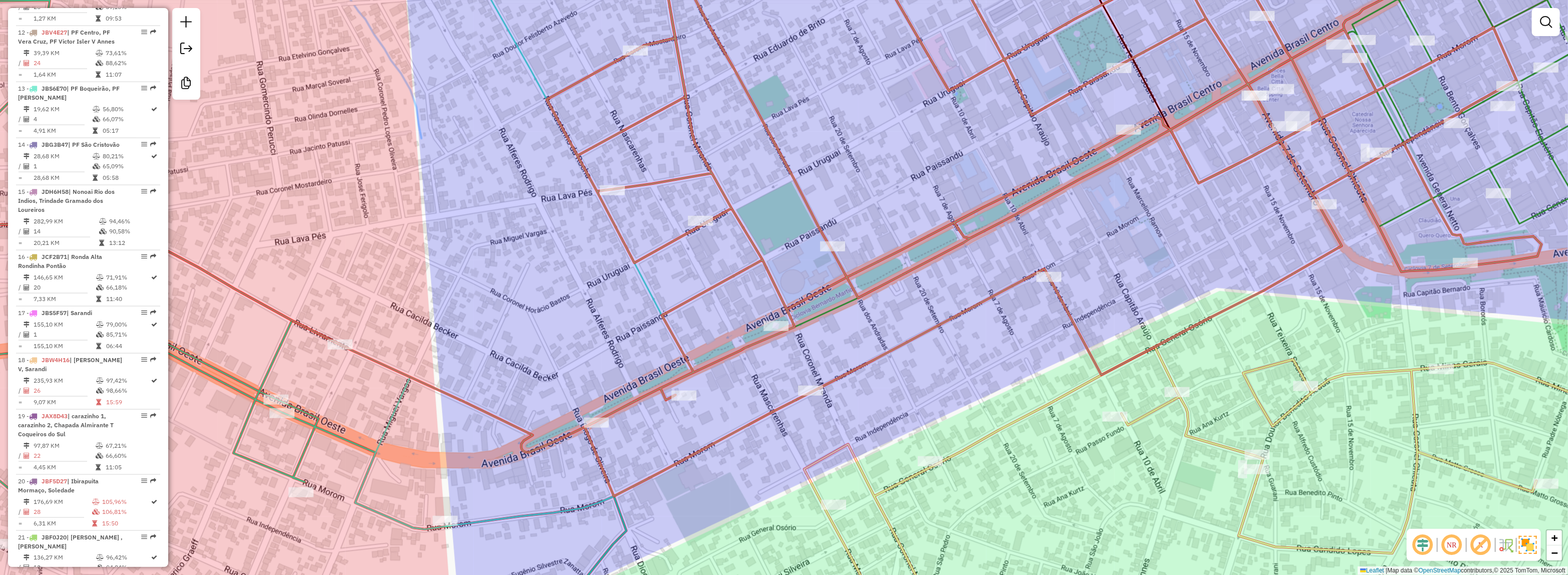
drag, startPoint x: 876, startPoint y: 170, endPoint x: 878, endPoint y: 157, distance: 13.2
click at [878, 157] on div "Janela de atendimento Grade de atendimento Capacidade Transportadoras Veículos …" at bounding box center [784, 288] width 1568 height 575
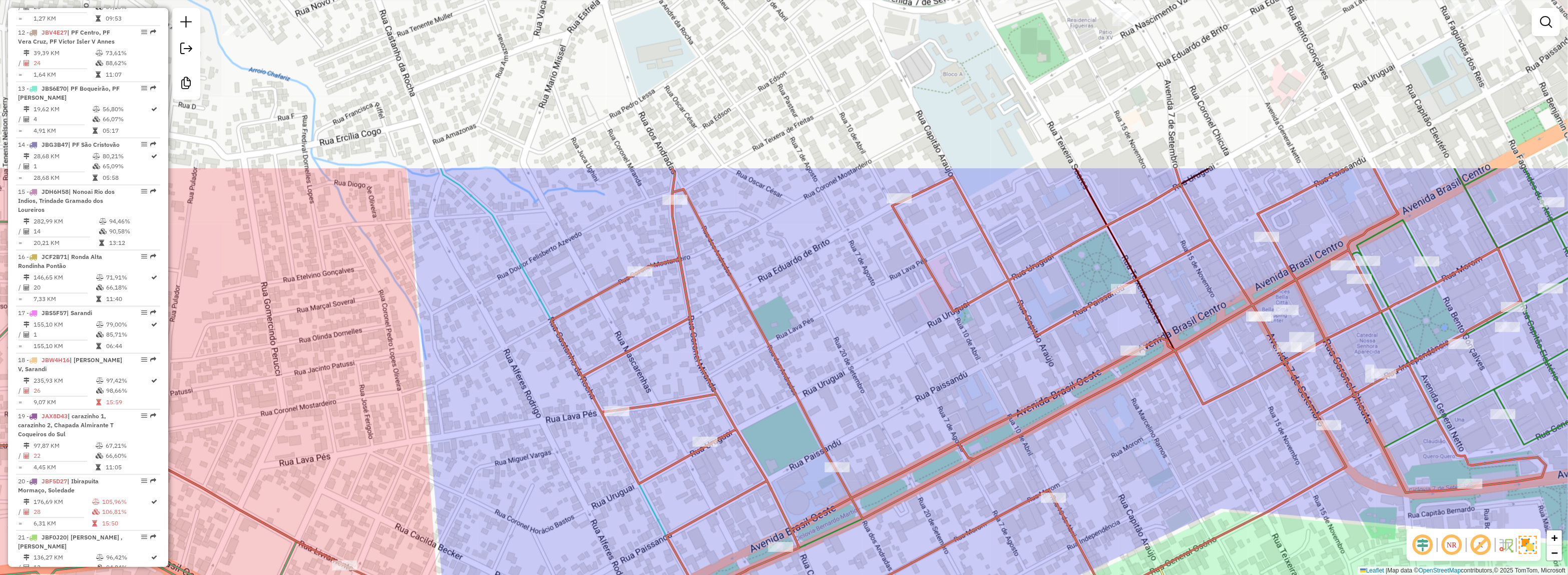
drag, startPoint x: 878, startPoint y: 317, endPoint x: 882, endPoint y: 409, distance: 92.1
click at [882, 409] on div "Janela de atendimento Grade de atendimento Capacidade Transportadoras Veículos …" at bounding box center [784, 288] width 1568 height 575
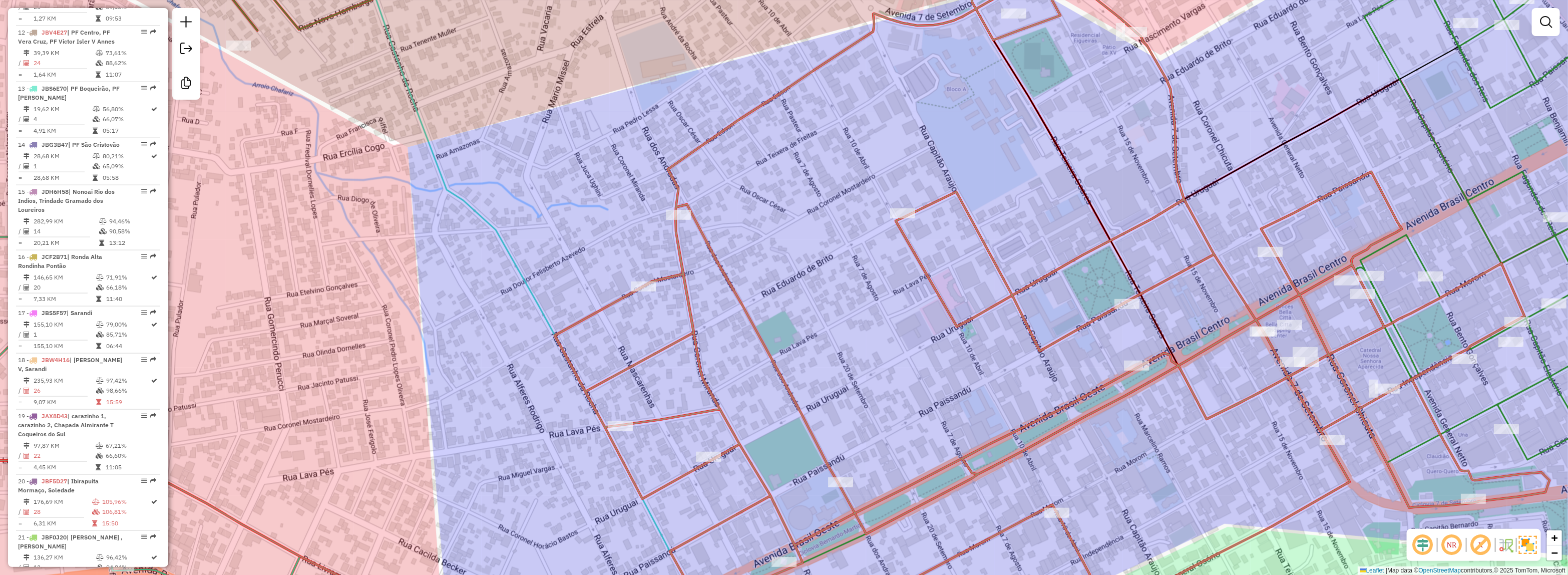
drag, startPoint x: 743, startPoint y: 239, endPoint x: 724, endPoint y: 337, distance: 99.8
click at [724, 337] on div "Janela de atendimento Grade de atendimento Capacidade Transportadoras Veículos …" at bounding box center [784, 288] width 1568 height 575
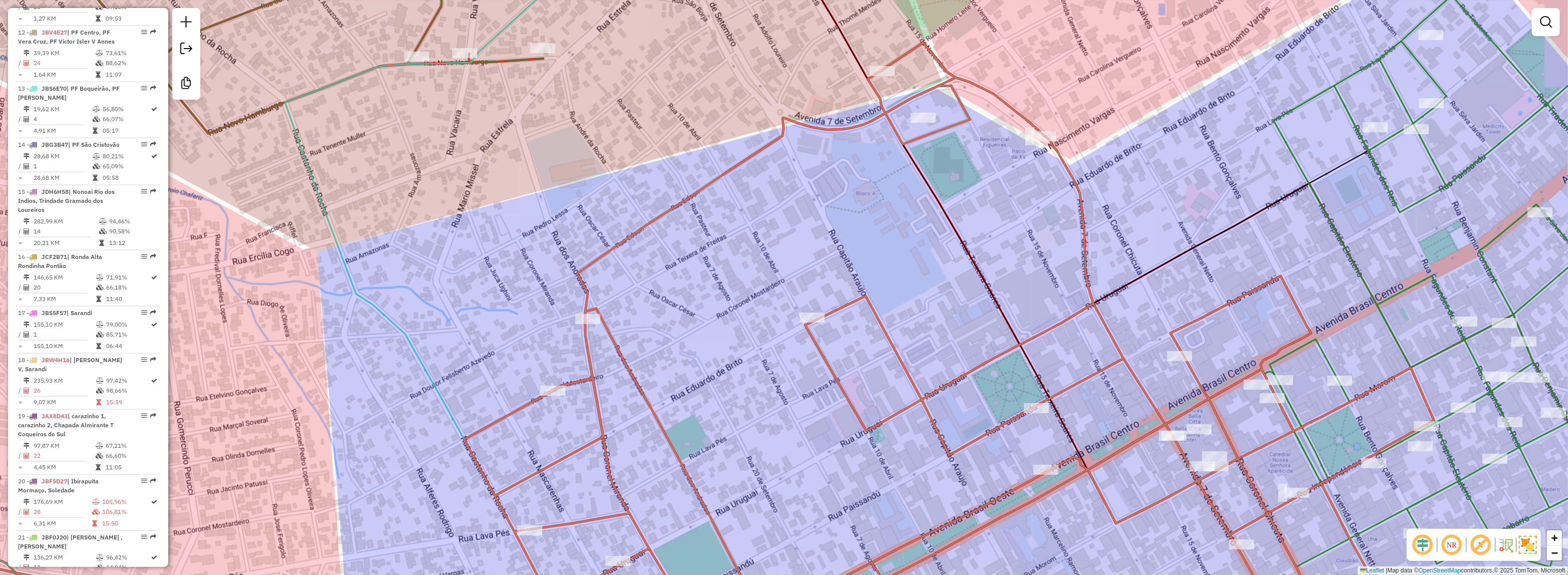
drag, startPoint x: 805, startPoint y: 322, endPoint x: 750, endPoint y: 337, distance: 57.0
click at [750, 337] on div "Janela de atendimento Grade de atendimento Capacidade Transportadoras Veículos …" at bounding box center [784, 288] width 1568 height 575
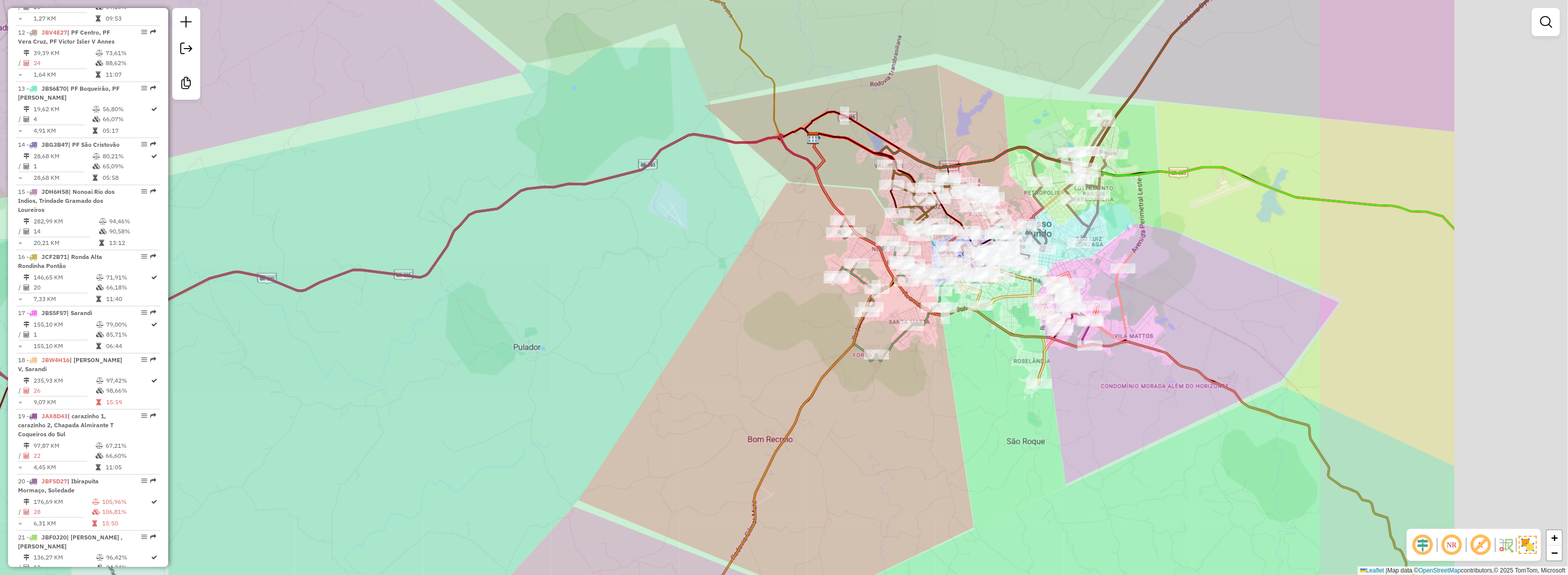
drag, startPoint x: 1423, startPoint y: 193, endPoint x: 1142, endPoint y: 204, distance: 281.2
click at [1142, 204] on div "Janela de atendimento Grade de atendimento Capacidade Transportadoras Veículos …" at bounding box center [784, 288] width 1568 height 575
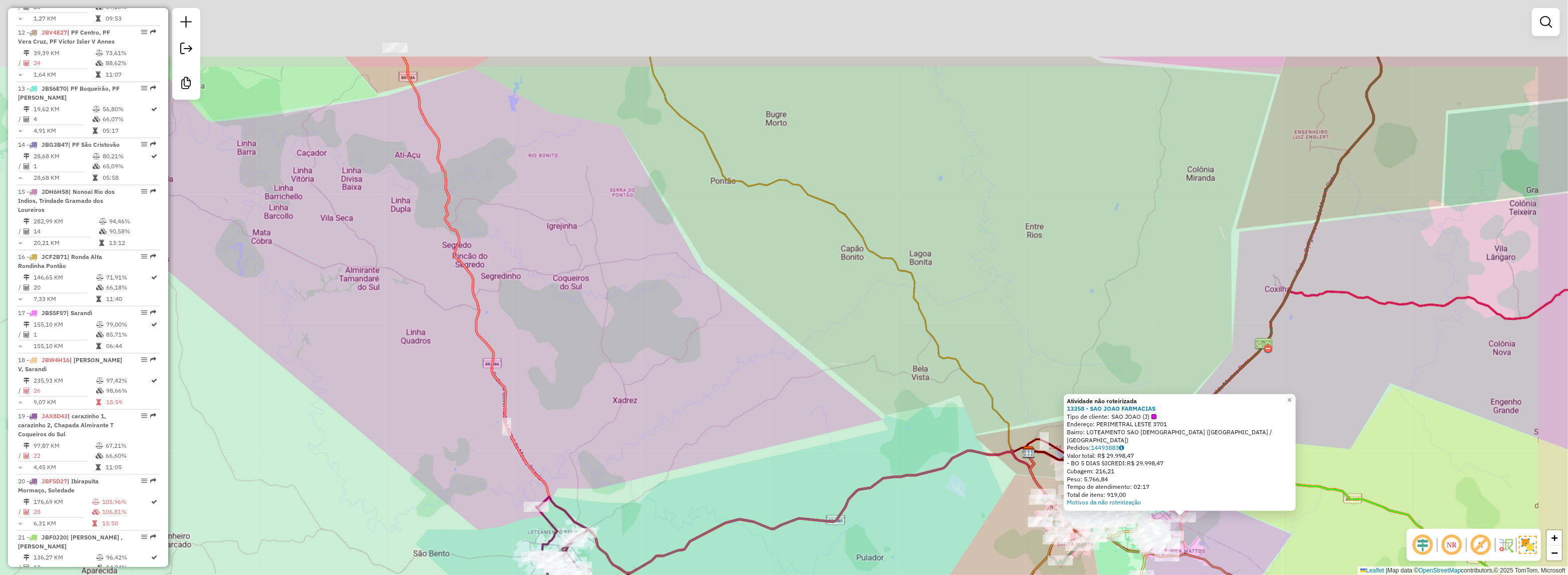
drag, startPoint x: 1252, startPoint y: 224, endPoint x: 863, endPoint y: 600, distance: 541.0
click at [863, 574] on html "Aguarde... Pop-up bloqueado! Seu navegador bloqueou automáticamente a abertura …" at bounding box center [784, 288] width 1568 height 575
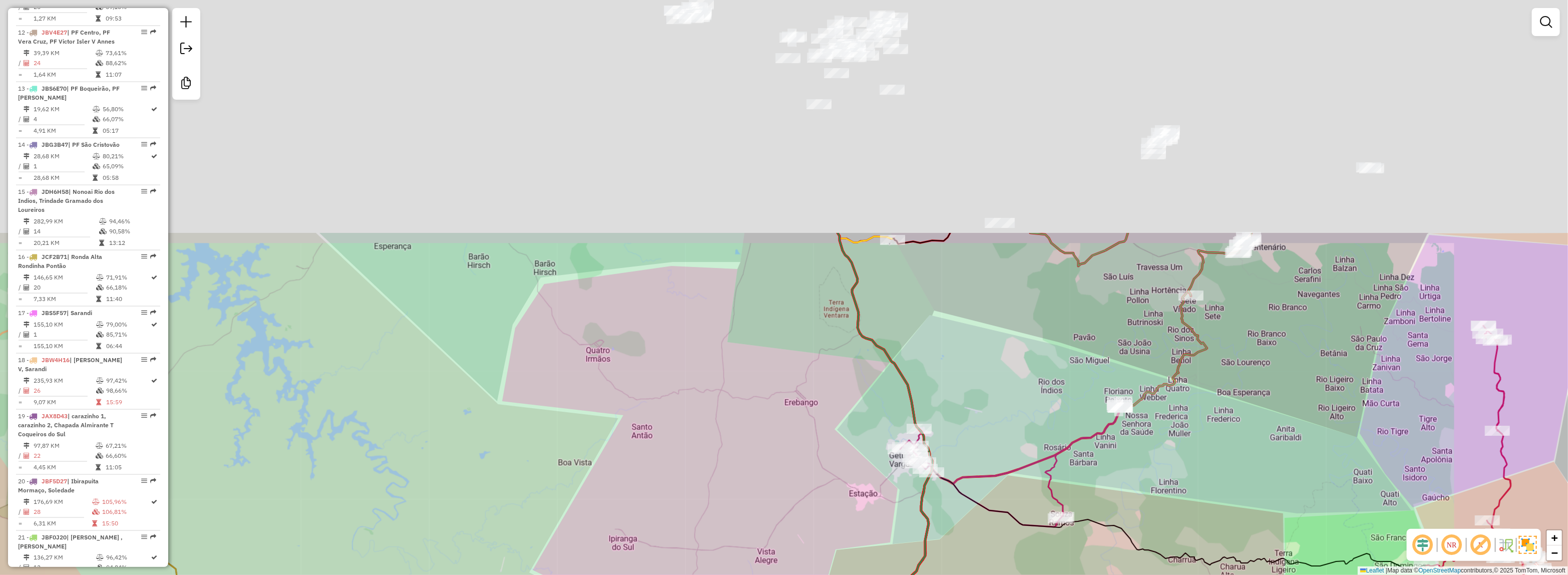
drag, startPoint x: 887, startPoint y: 443, endPoint x: 863, endPoint y: 370, distance: 76.8
click at [841, 521] on div "Rota 6 - Placa JBH3J98 7466 - ARENA SET POINT Atividade não roteirizada 13358 -…" at bounding box center [784, 288] width 1568 height 575
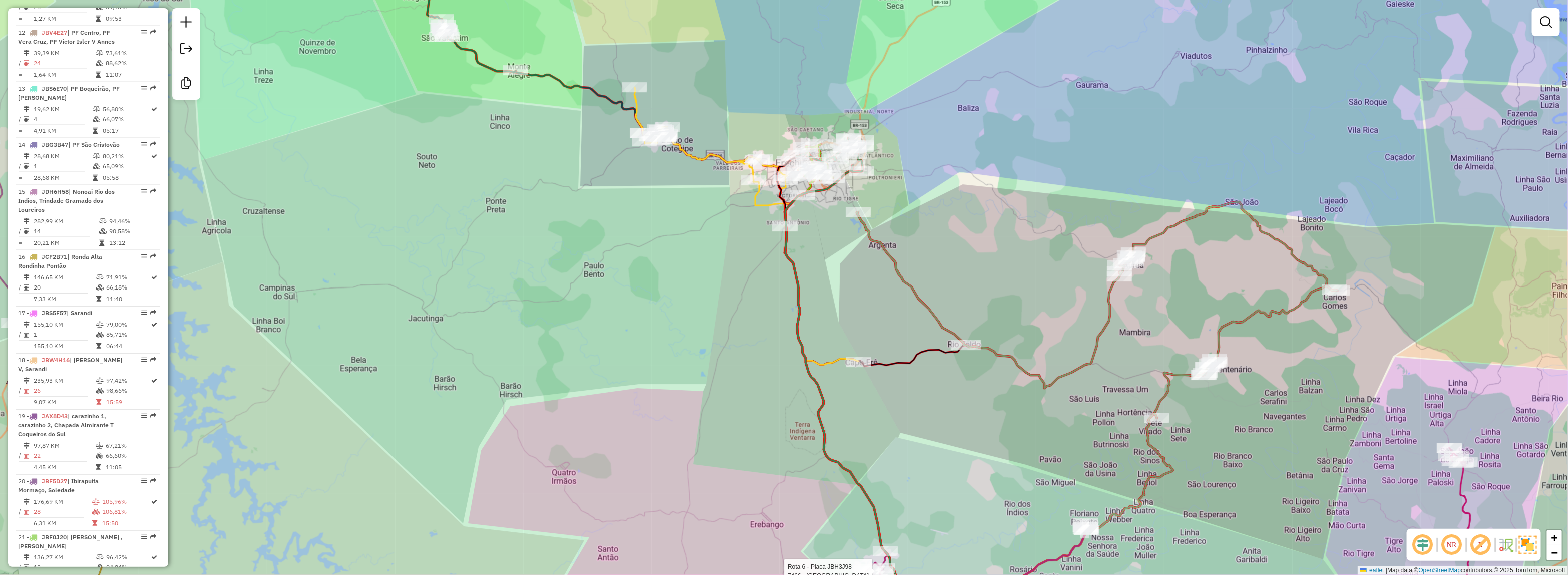
drag, startPoint x: 949, startPoint y: 275, endPoint x: 911, endPoint y: 318, distance: 57.4
click at [970, 349] on div "Rota 6 - Placa JBH3J98 7466 - ARENA SET POINT Atividade não roteirizada 13358 -…" at bounding box center [784, 288] width 1568 height 575
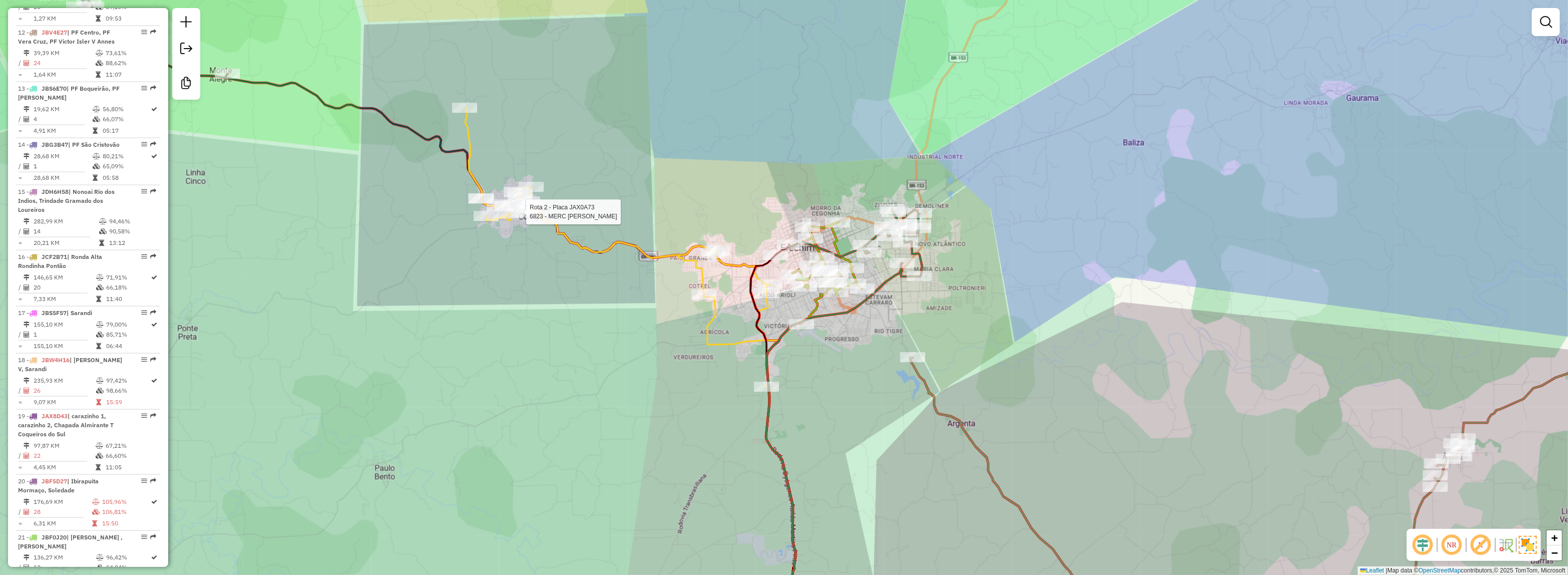
select select "*********"
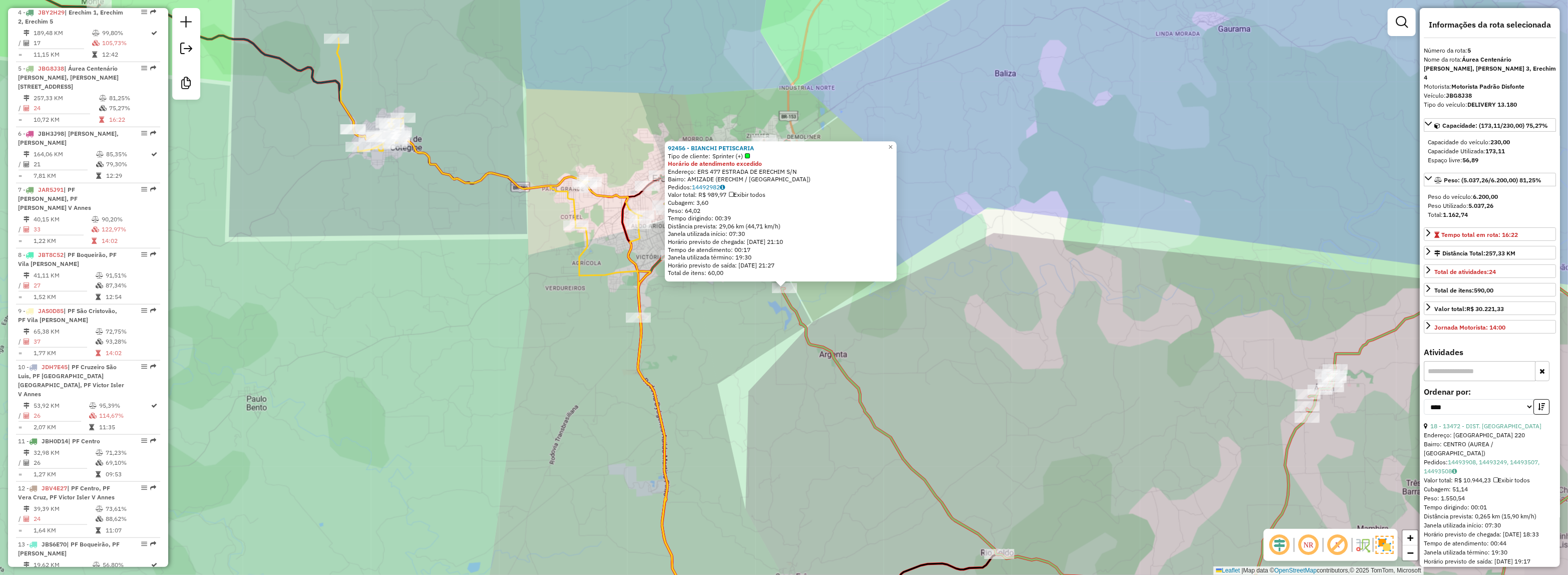
scroll to position [631, 0]
click at [783, 428] on div "92456 - BIANCHI PETISCARIA Tipo de cliente: Sprinter (+) Horário de atendimento…" at bounding box center [784, 288] width 1568 height 575
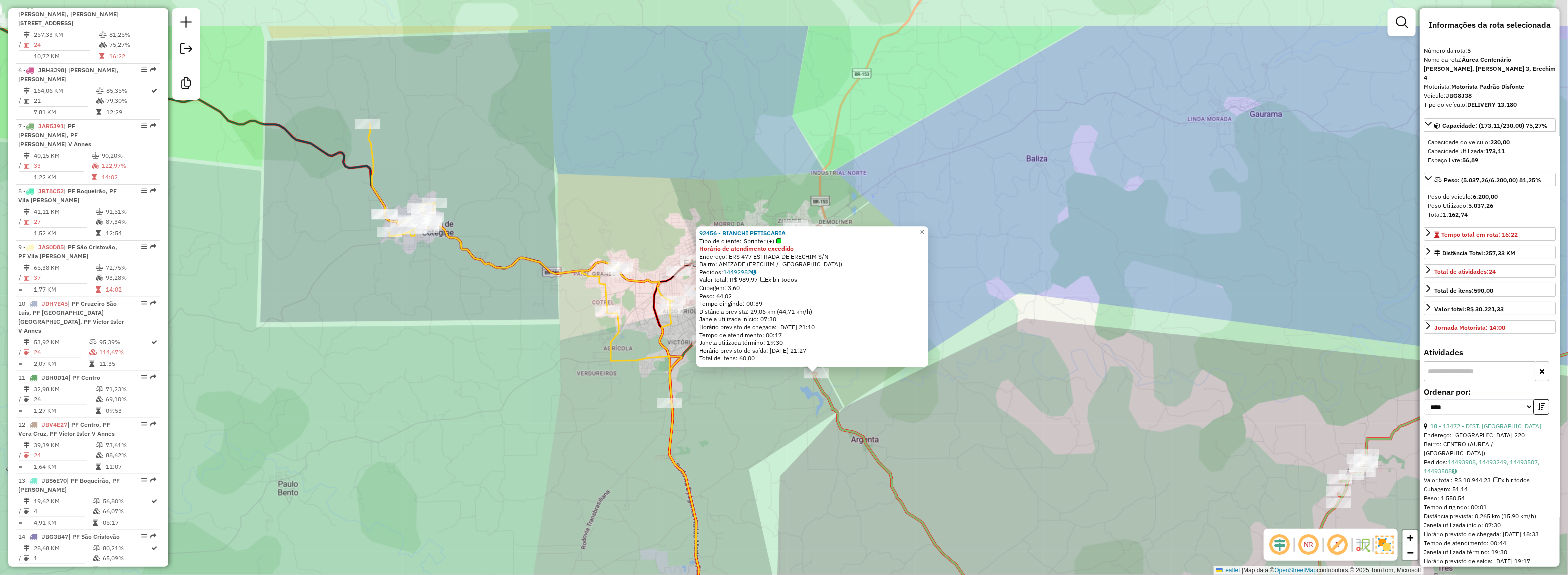
drag, startPoint x: 804, startPoint y: 469, endPoint x: 842, endPoint y: 522, distance: 65.2
click at [842, 522] on div "92456 - BIANCHI PETISCARIA Tipo de cliente: Sprinter (+) Horário de atendimento…" at bounding box center [784, 288] width 1568 height 575
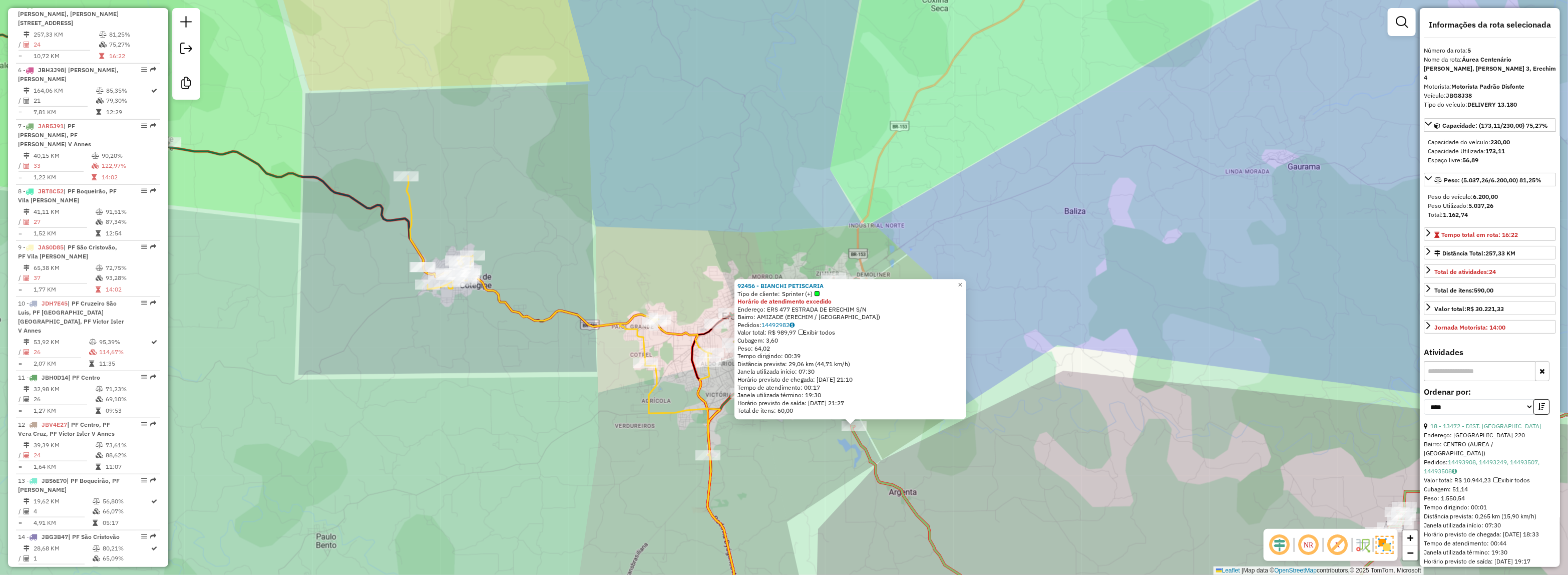
click at [842, 521] on div "92456 - BIANCHI PETISCARIA Tipo de cliente: Sprinter (+) Horário de atendimento…" at bounding box center [784, 288] width 1568 height 575
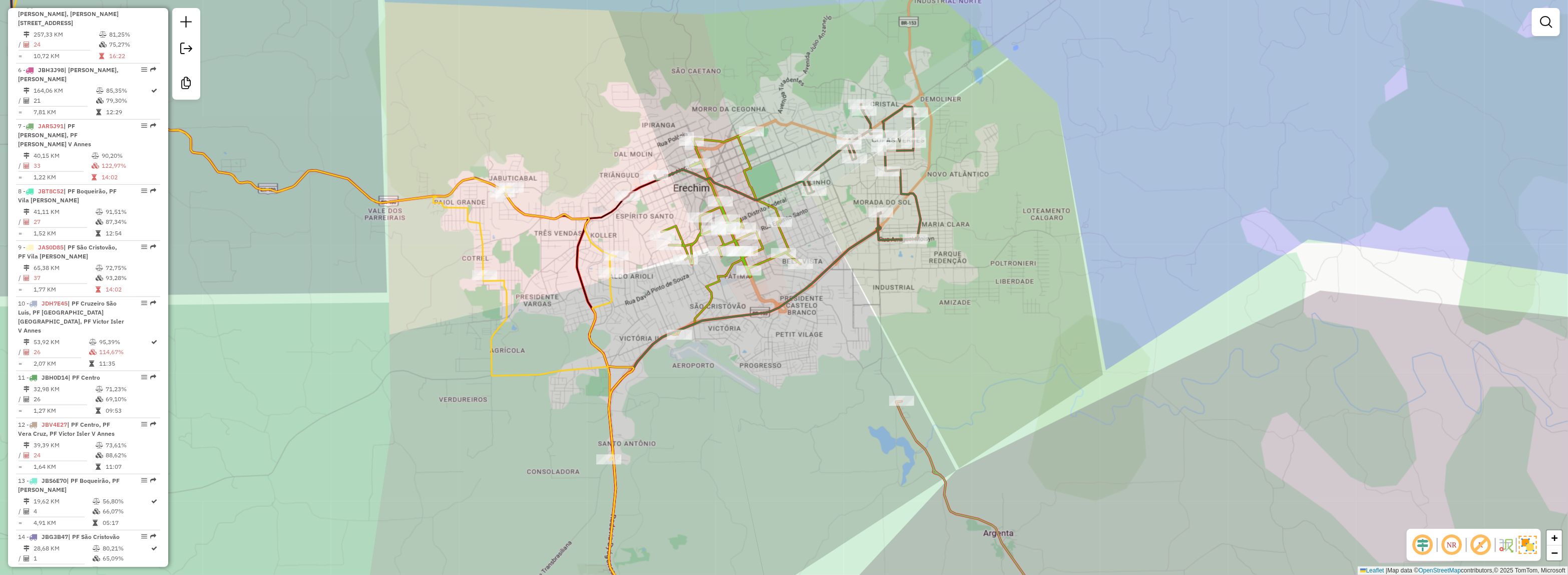
drag, startPoint x: 867, startPoint y: 393, endPoint x: 890, endPoint y: 391, distance: 23.1
click at [890, 391] on div "Janela de atendimento Grade de atendimento Capacidade Transportadoras Veículos …" at bounding box center [784, 288] width 1568 height 575
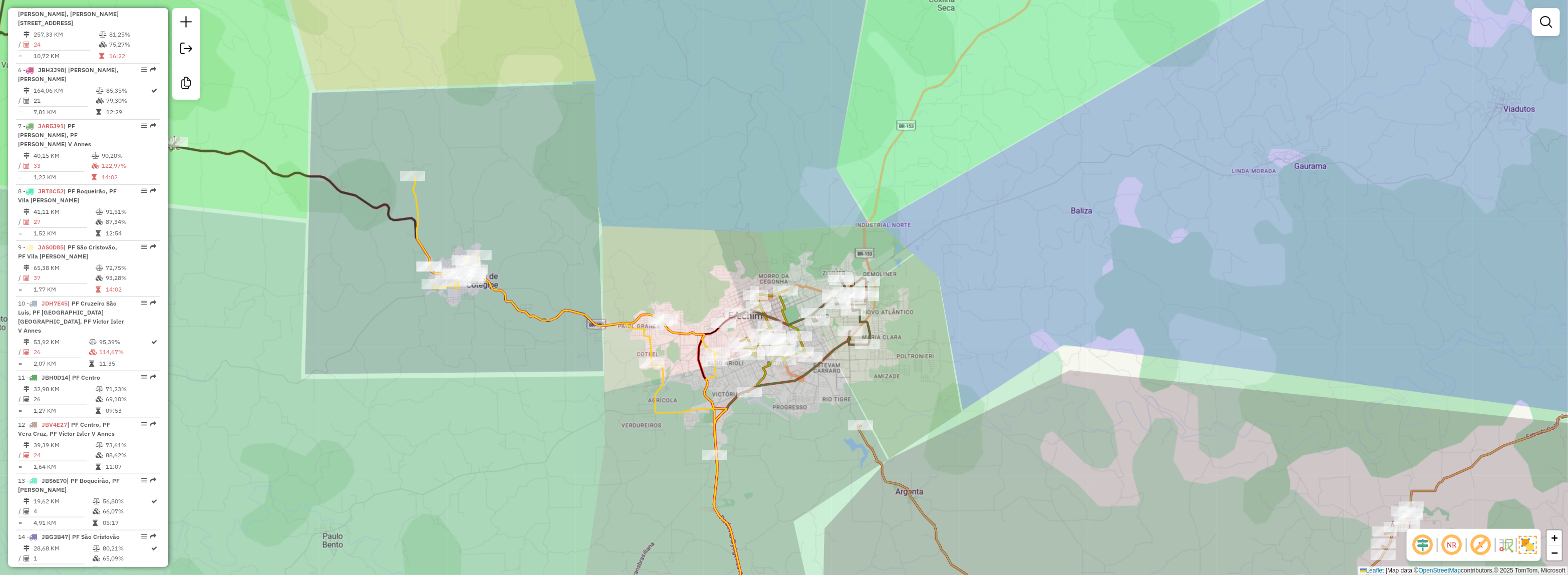
drag, startPoint x: 923, startPoint y: 377, endPoint x: 1029, endPoint y: 378, distance: 106.0
click at [1029, 378] on div "Janela de atendimento Grade de atendimento Capacidade Transportadoras Veículos …" at bounding box center [784, 288] width 1568 height 575
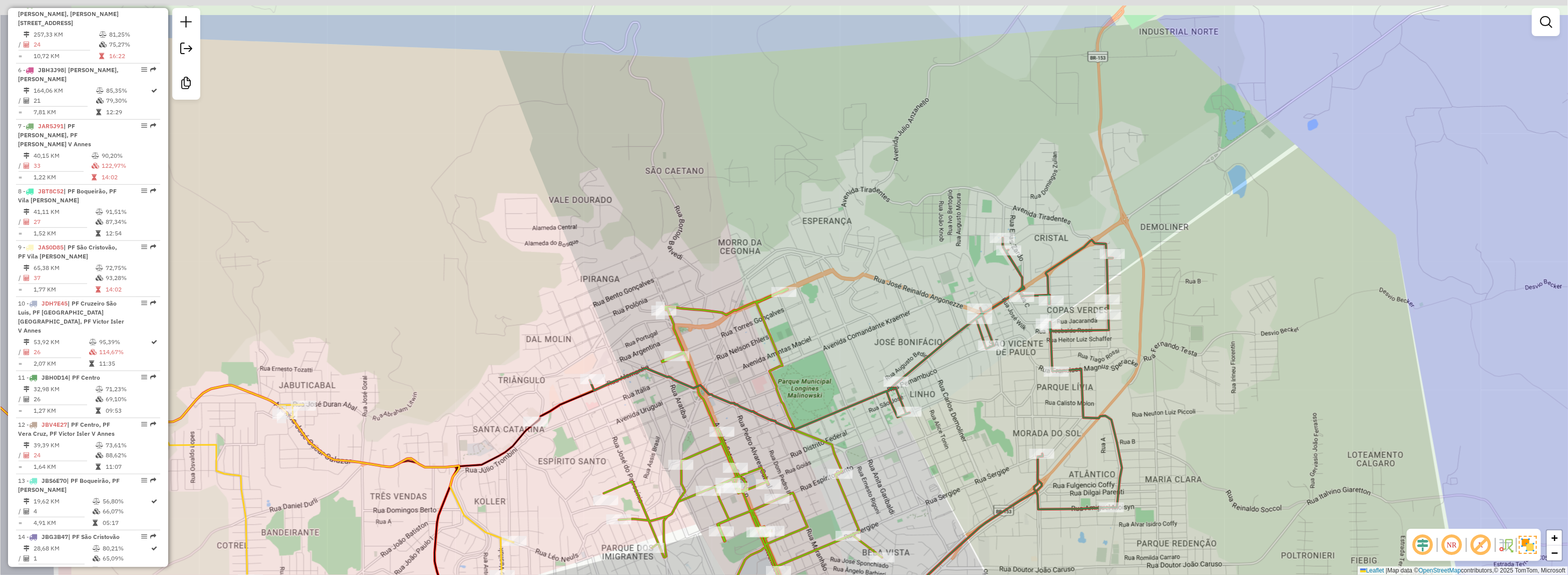
drag, startPoint x: 1027, startPoint y: 389, endPoint x: 1034, endPoint y: 389, distance: 7.0
click at [1034, 389] on div "Janela de atendimento Grade de atendimento Capacidade Transportadoras Veículos …" at bounding box center [784, 288] width 1568 height 575
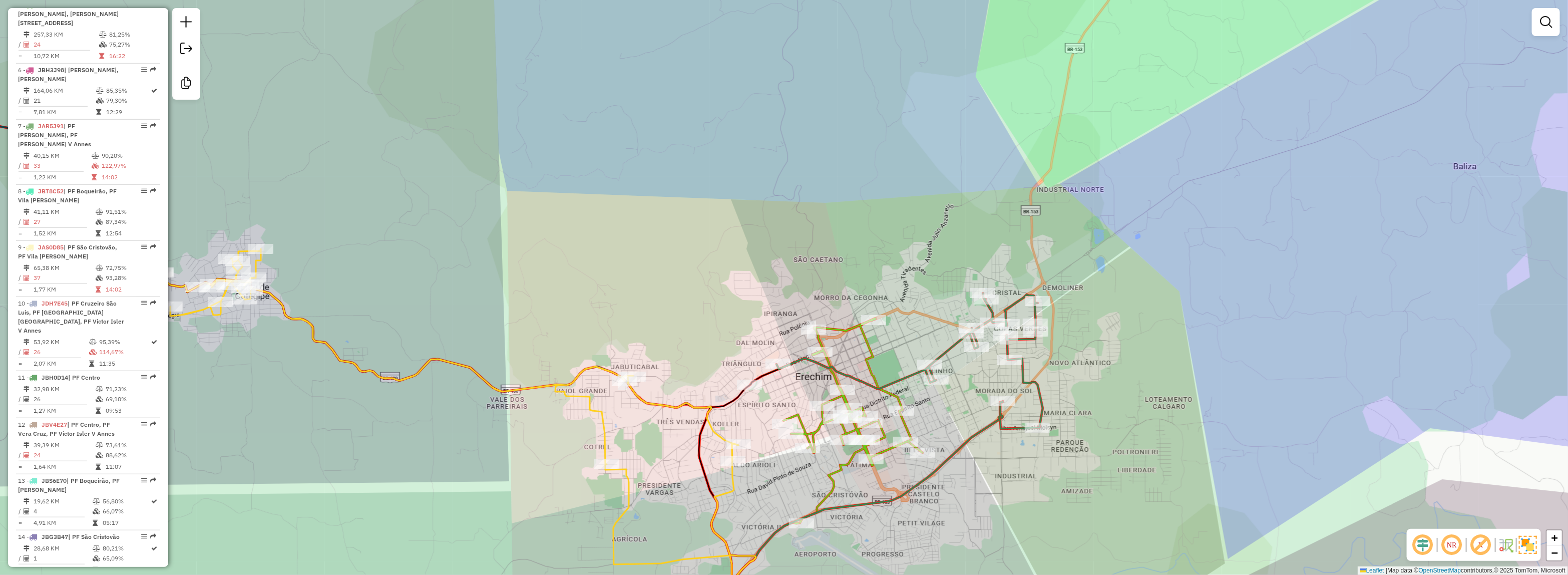
click at [882, 266] on div "Janela de atendimento Grade de atendimento Capacidade Transportadoras Veículos …" at bounding box center [784, 288] width 1568 height 575
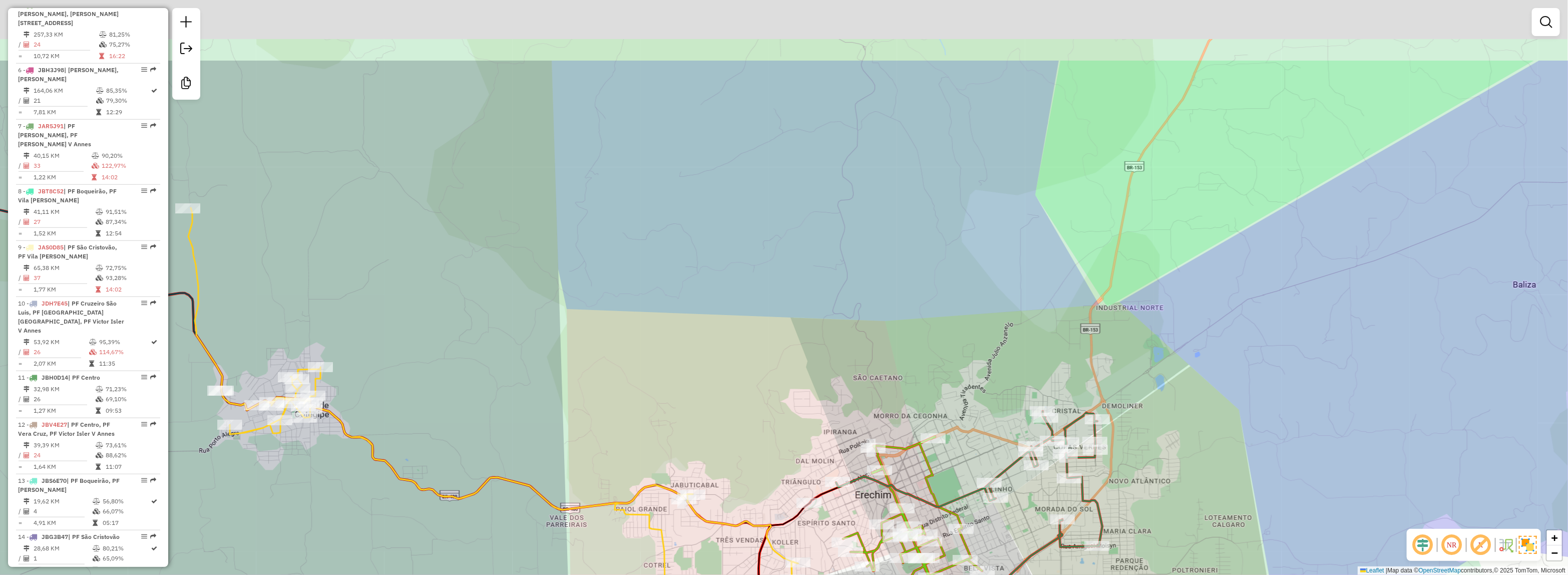
drag, startPoint x: 771, startPoint y: 222, endPoint x: 821, endPoint y: 322, distance: 111.8
click at [821, 321] on div "Janela de atendimento Grade de atendimento Capacidade Transportadoras Veículos …" at bounding box center [784, 288] width 1568 height 575
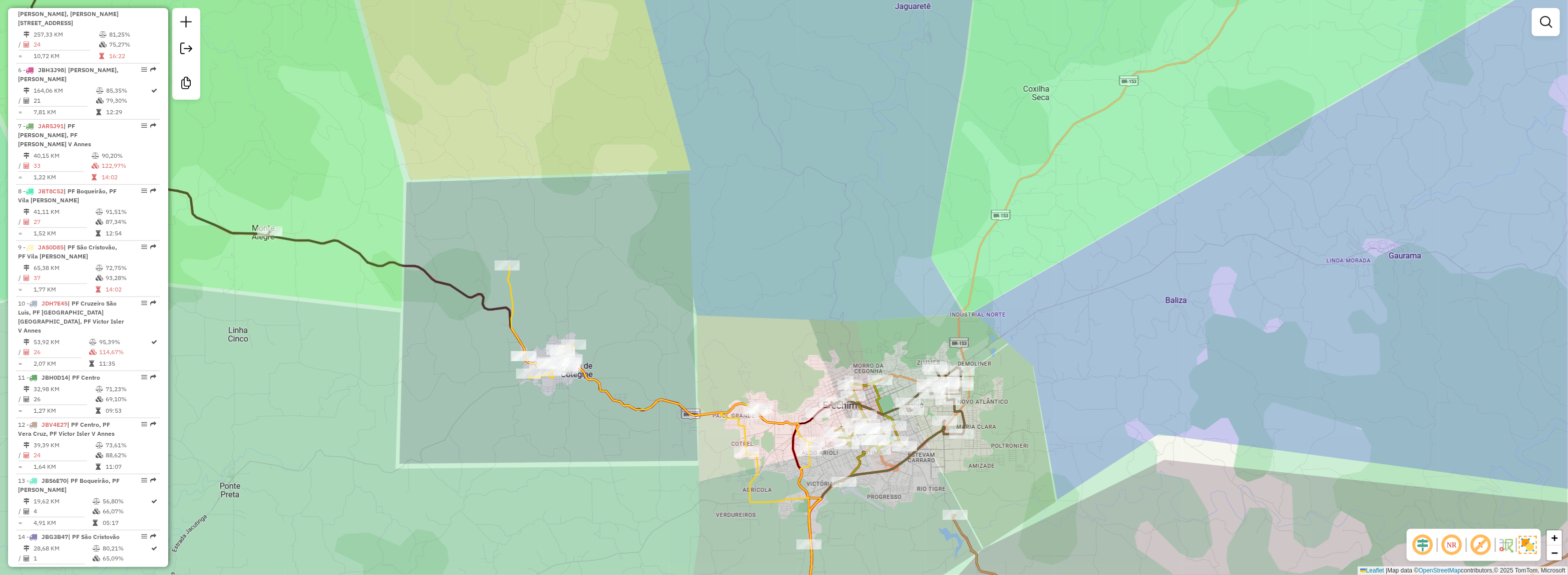
click at [775, 325] on div "Rota 4 - Placa JBY2H29 13589 - REST. PRATO LIVRE Rota 4 - Placa JBY2H29 6822 - …" at bounding box center [784, 288] width 1568 height 575
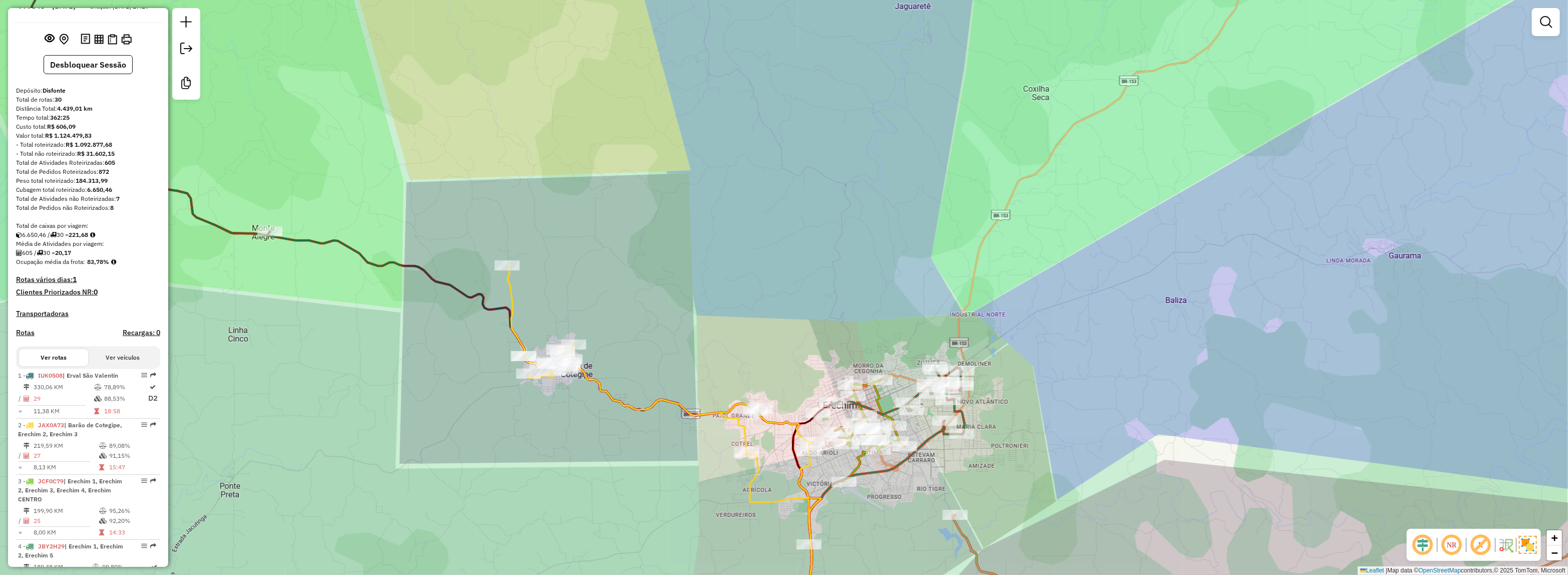
scroll to position [63, 0]
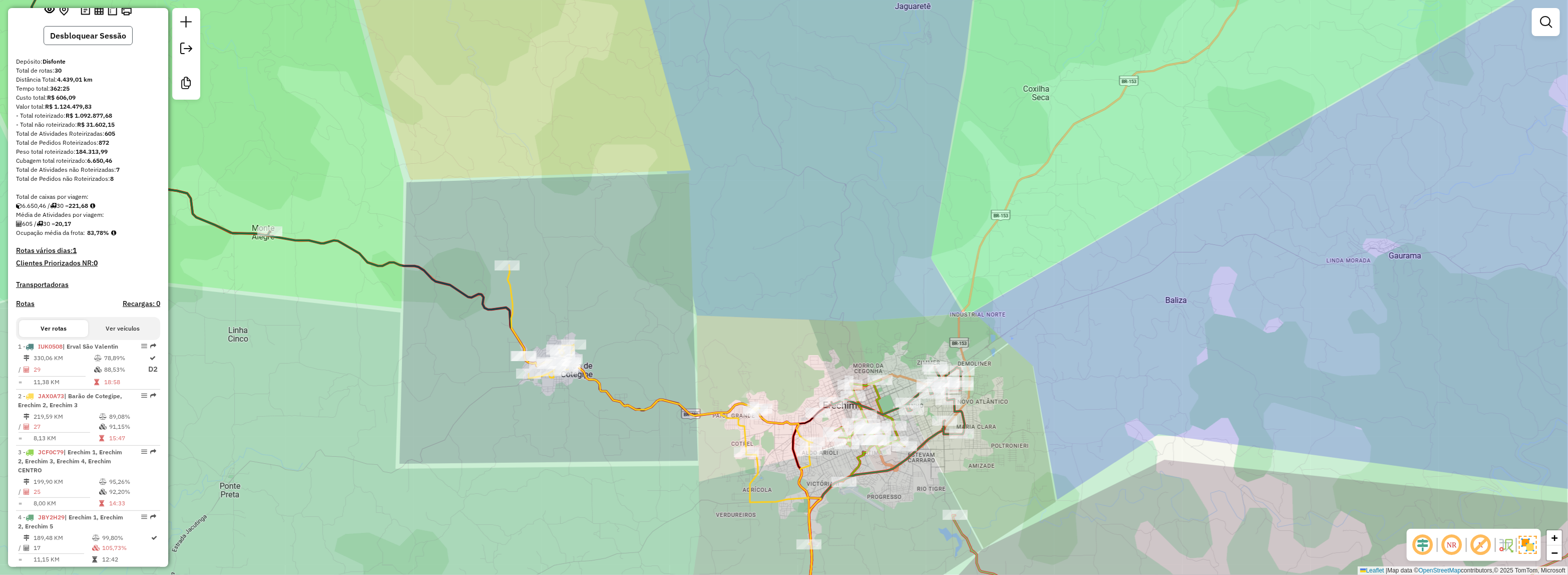
click at [77, 44] on button "Desbloquear Sessão" at bounding box center [88, 36] width 89 height 19
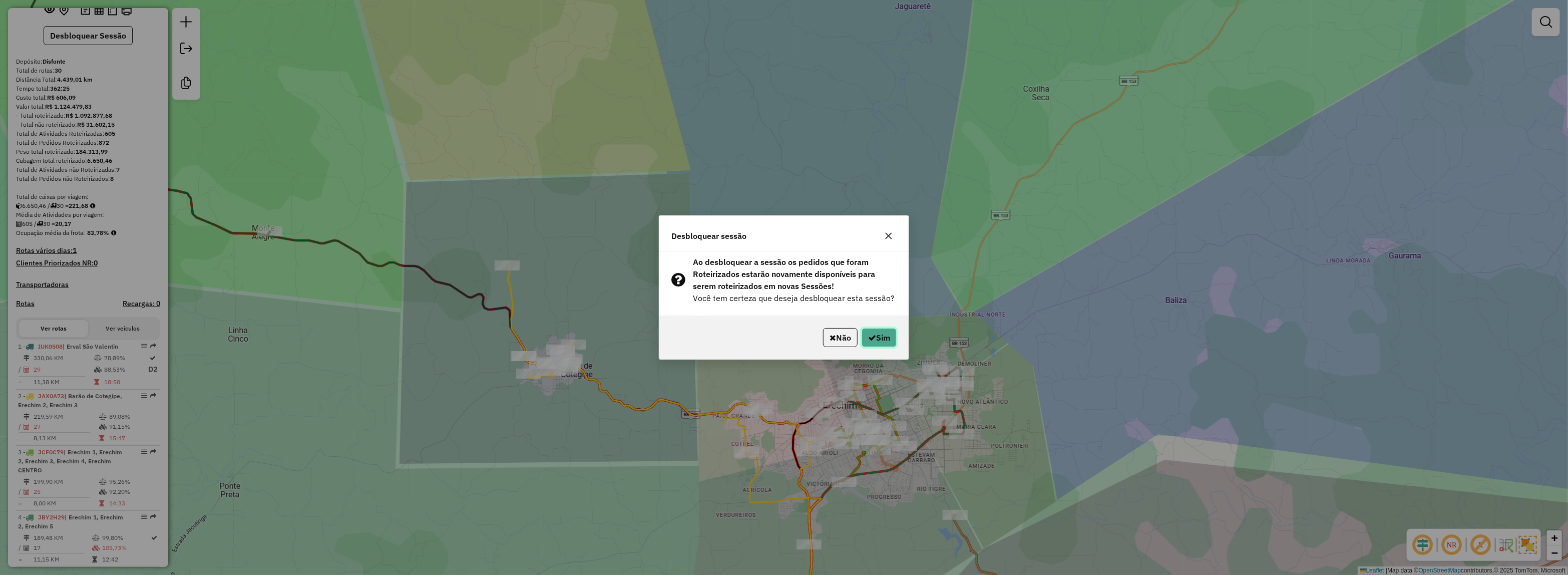
click at [887, 339] on button "Sim" at bounding box center [879, 338] width 35 height 19
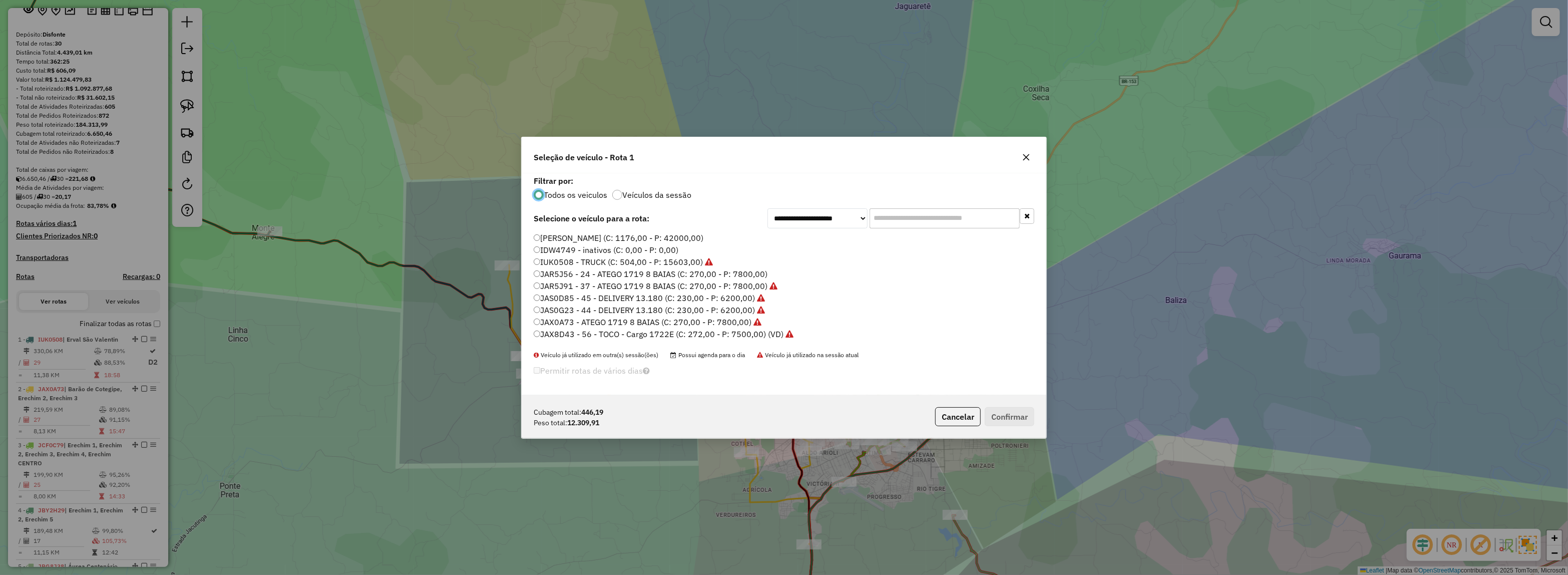
scroll to position [5, 3]
click at [908, 214] on input "text" at bounding box center [945, 218] width 151 height 20
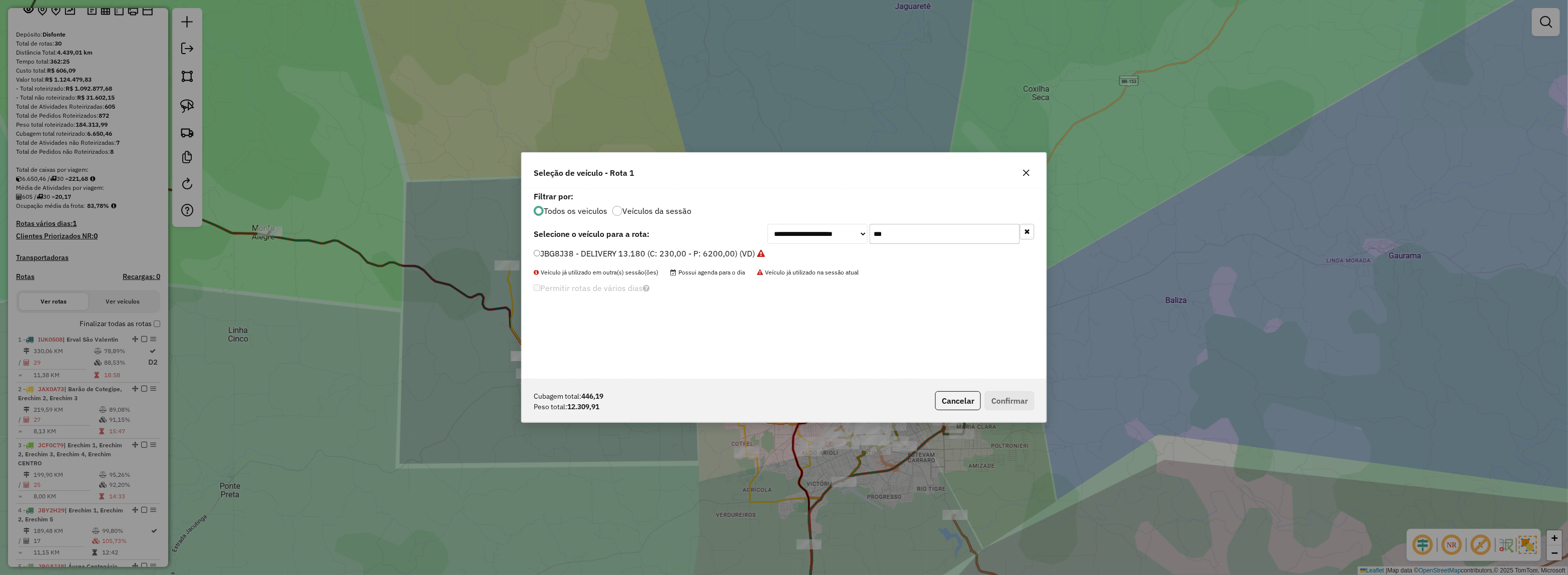
type input "****"
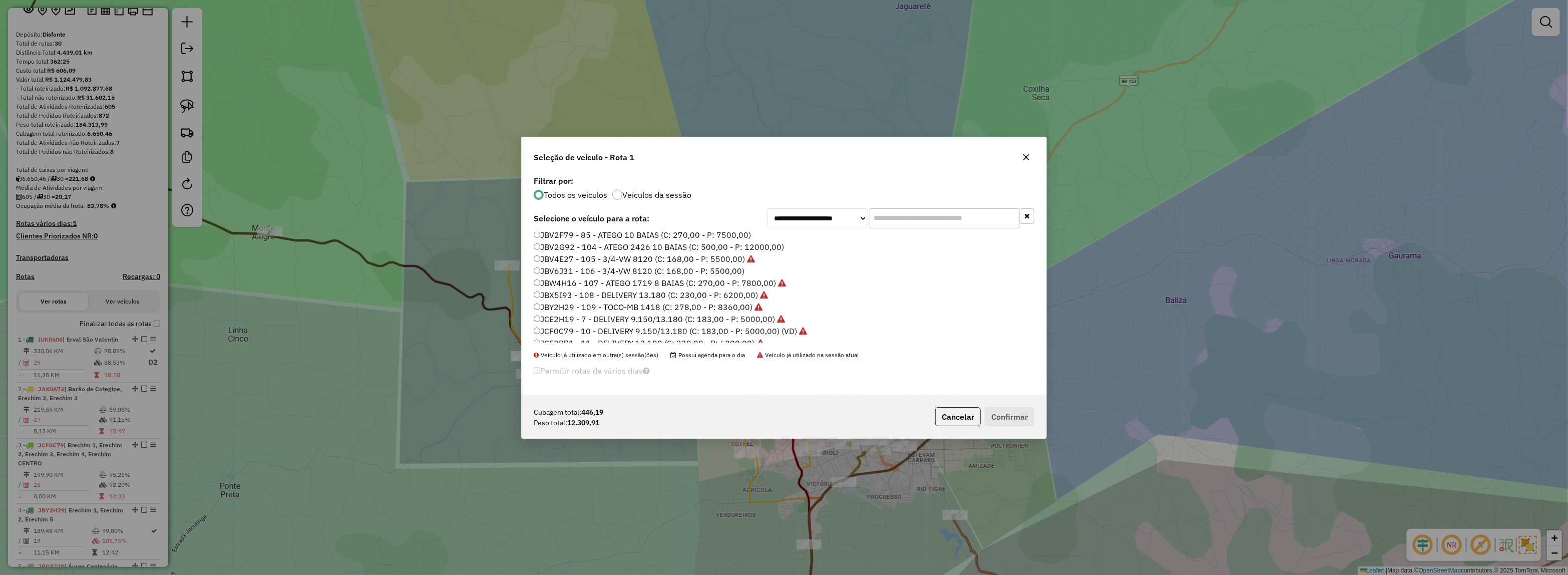
scroll to position [438, 0]
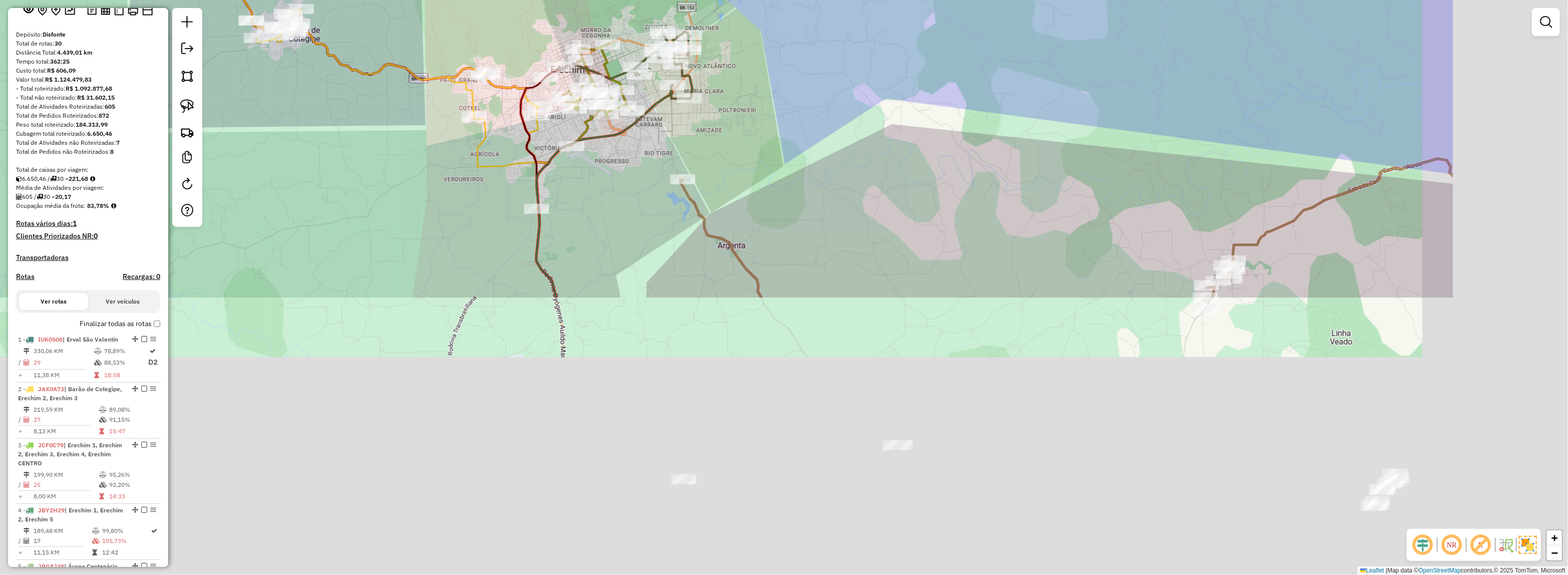
drag, startPoint x: 1013, startPoint y: 199, endPoint x: 878, endPoint y: 51, distance: 200.3
click at [879, 51] on div "Janela de atendimento Grade de atendimento Capacidade Transportadoras Veículos …" at bounding box center [784, 288] width 1568 height 575
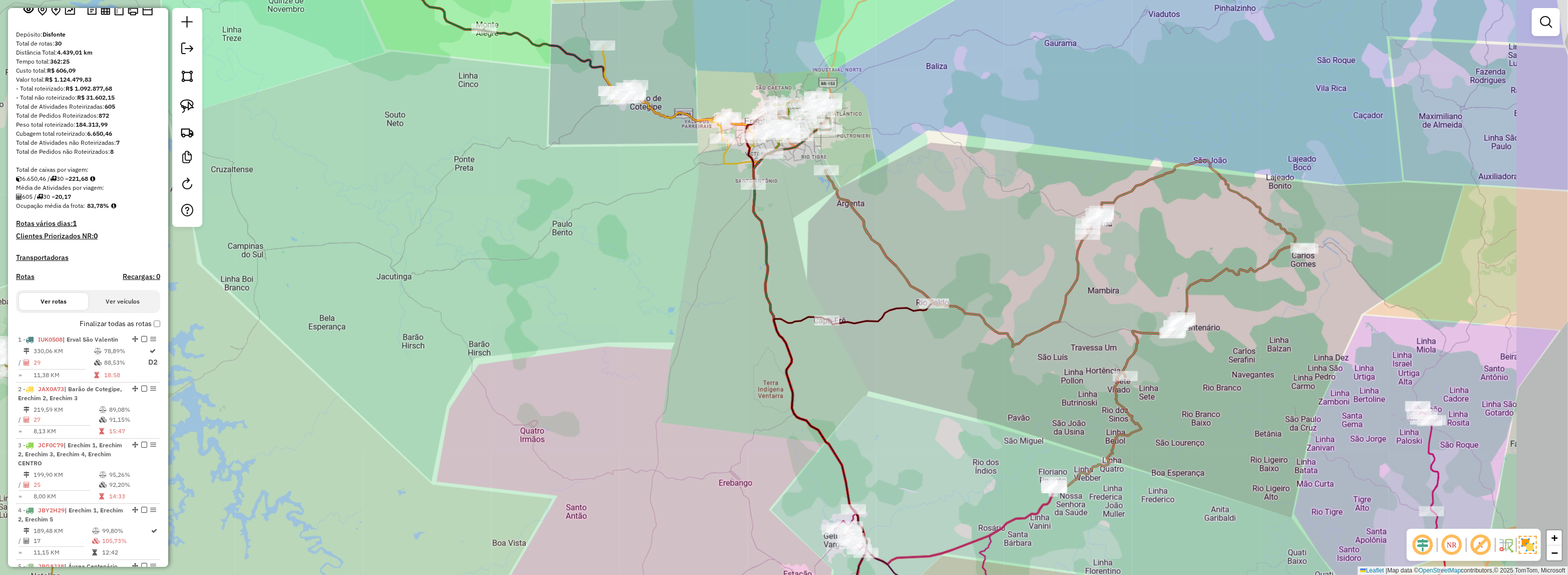
drag, startPoint x: 1087, startPoint y: 257, endPoint x: 1069, endPoint y: 248, distance: 20.1
click at [1069, 248] on div "Janela de atendimento Grade de atendimento Capacidade Transportadoras Veículos …" at bounding box center [784, 288] width 1568 height 575
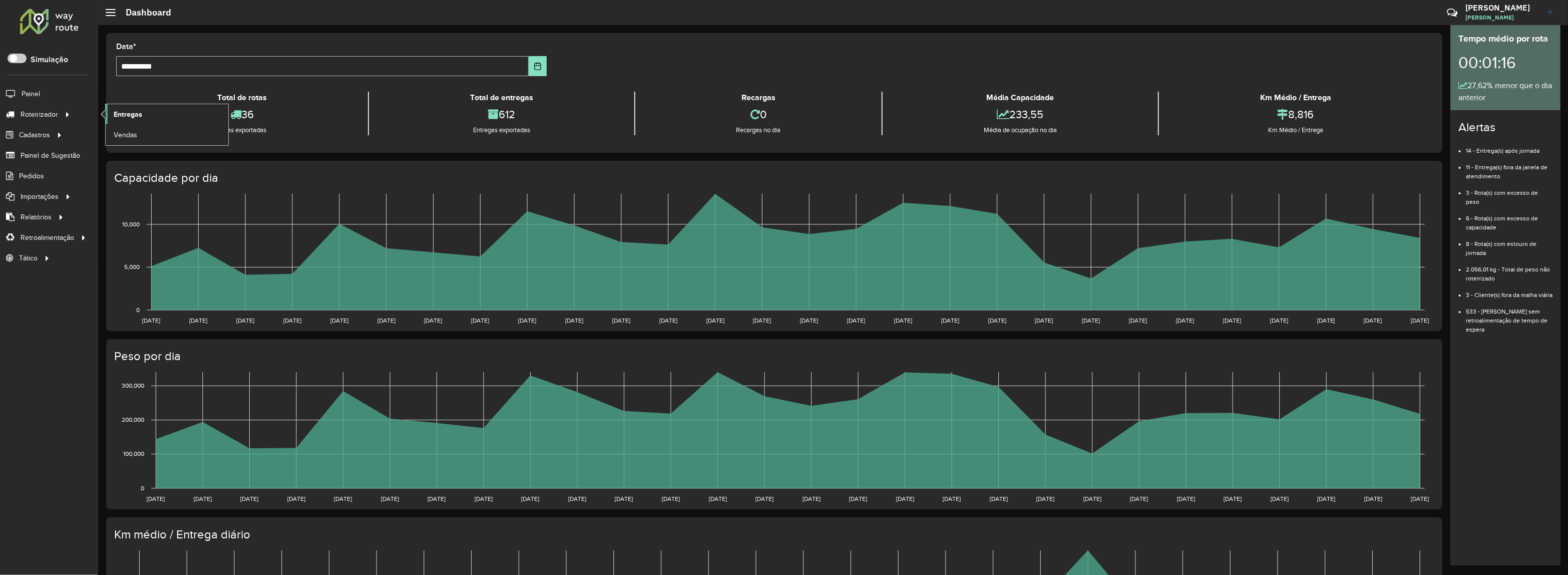
click at [141, 114] on span "Entregas" at bounding box center [128, 114] width 29 height 11
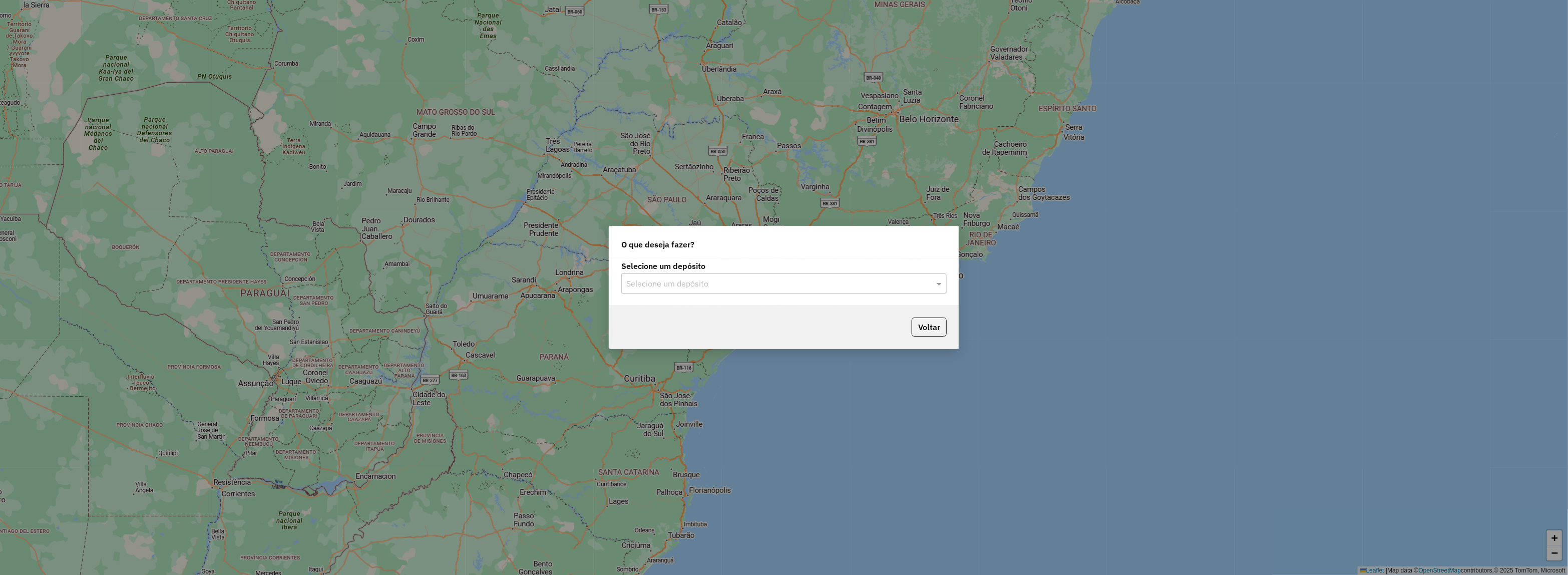
click at [649, 301] on div "Selecione um depósito Selecione um depósito" at bounding box center [784, 282] width 349 height 47
click at [644, 286] on input "text" at bounding box center [774, 284] width 295 height 12
drag, startPoint x: 644, startPoint y: 331, endPoint x: 649, endPoint y: 322, distance: 10.3
click at [644, 331] on div "Voltar" at bounding box center [784, 326] width 349 height 43
drag, startPoint x: 652, startPoint y: 313, endPoint x: 658, endPoint y: 300, distance: 14.3
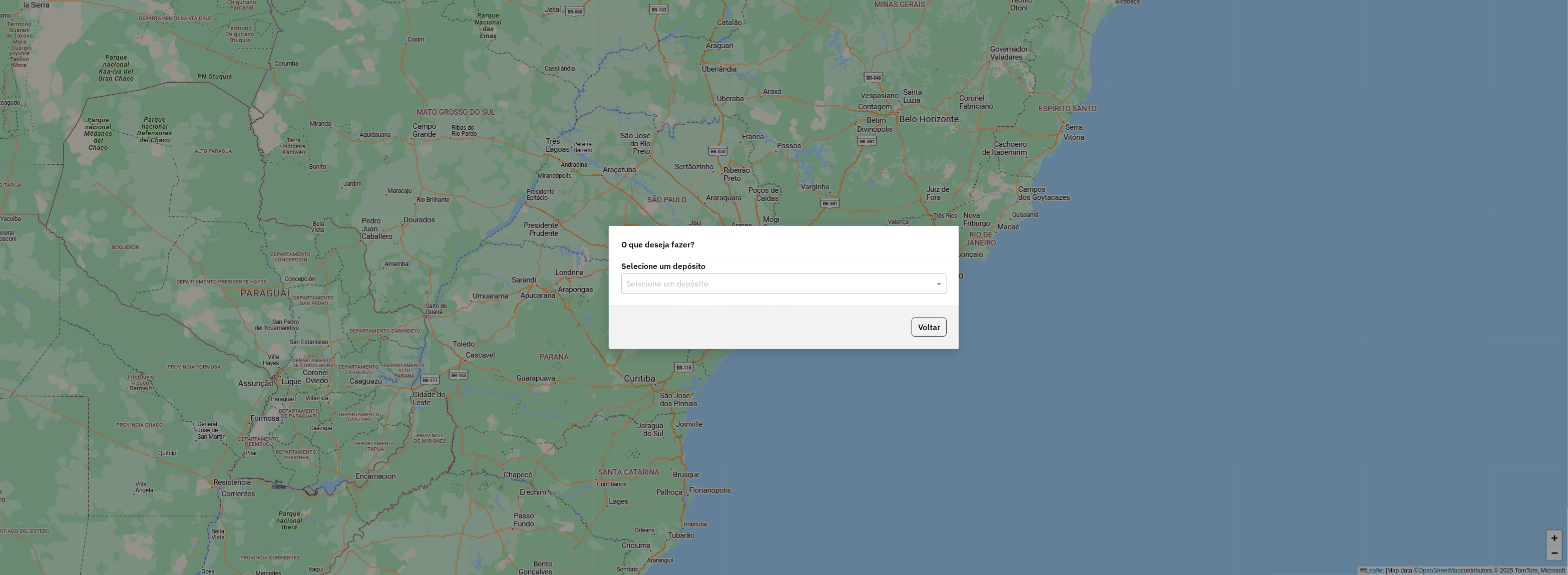
click at [652, 312] on div "Voltar" at bounding box center [784, 326] width 349 height 43
drag, startPoint x: 655, startPoint y: 267, endPoint x: 655, endPoint y: 275, distance: 8.0
click at [655, 268] on label "Selecione um depósito" at bounding box center [784, 265] width 325 height 12
click at [653, 290] on div "Selecione um depósito" at bounding box center [784, 283] width 325 height 20
click at [652, 304] on div "Disfonte" at bounding box center [784, 313] width 324 height 17
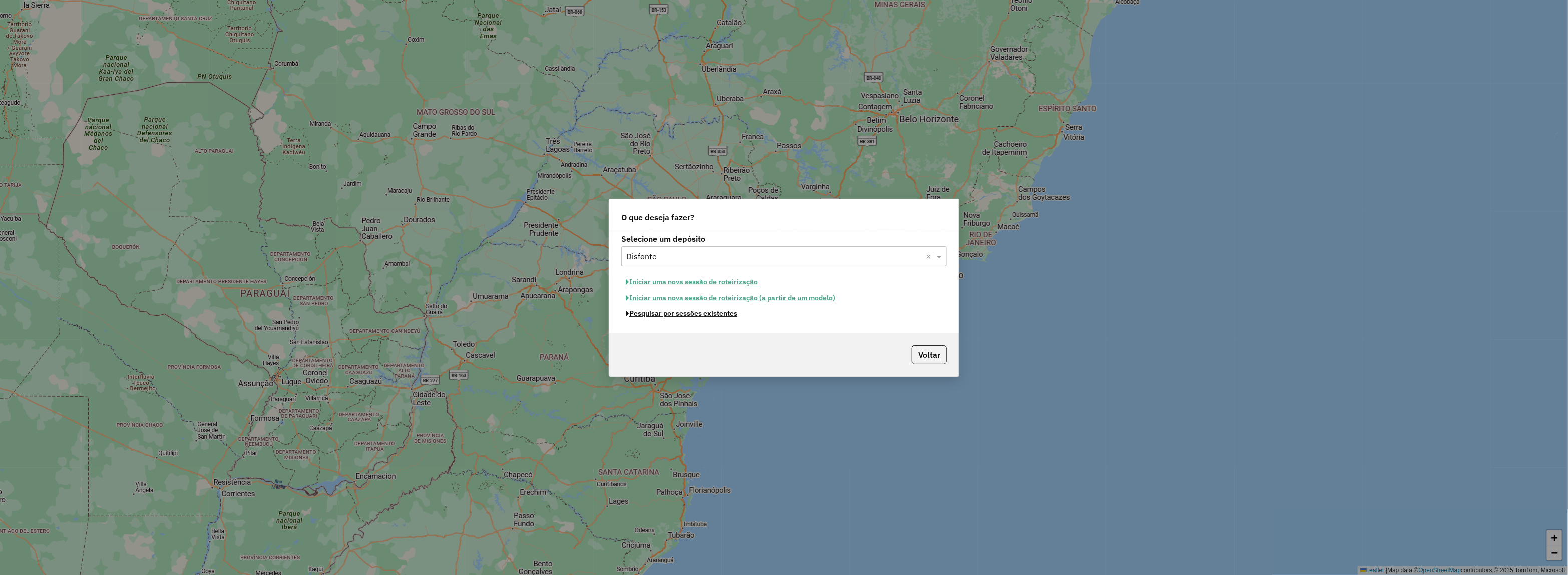
click at [681, 316] on button "Pesquisar por sessões existentes" at bounding box center [681, 313] width 121 height 15
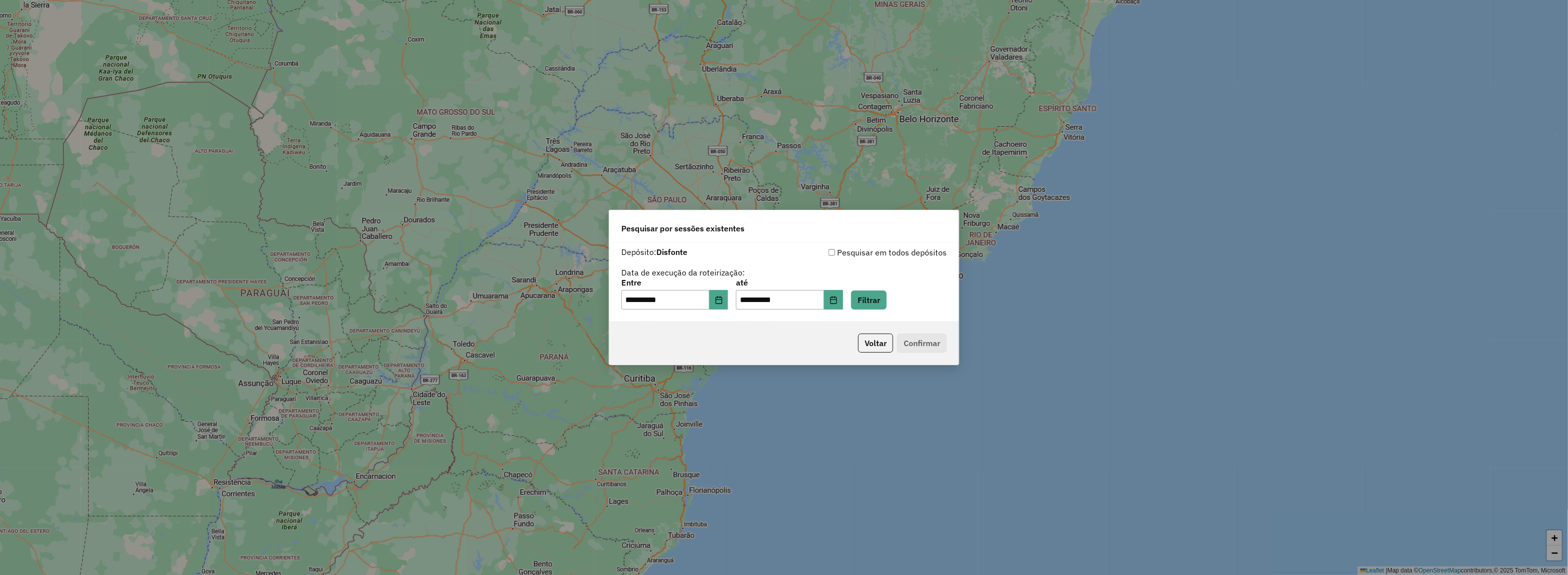
click at [736, 299] on div "**********" at bounding box center [784, 294] width 325 height 31
drag, startPoint x: 725, startPoint y: 298, endPoint x: 725, endPoint y: 309, distance: 11.0
click at [722, 299] on icon "Choose Date" at bounding box center [718, 300] width 7 height 8
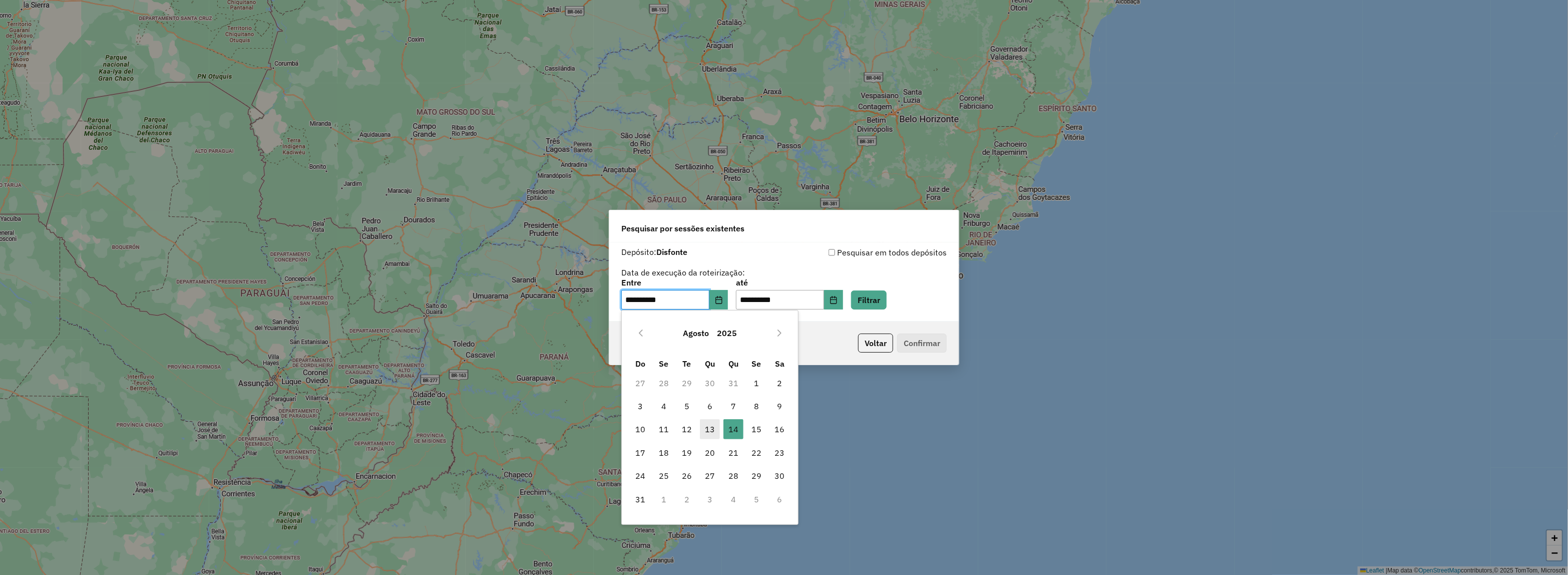
click at [711, 428] on span "13" at bounding box center [709, 428] width 20 height 20
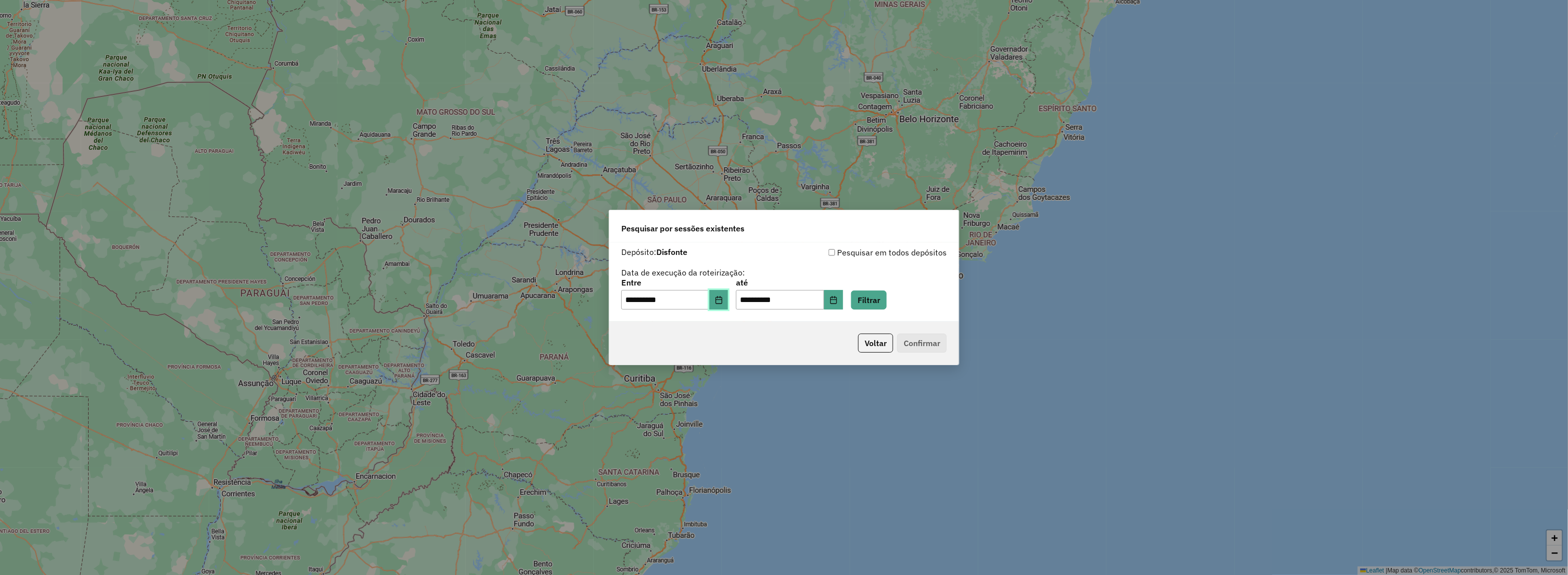
click at [723, 303] on icon "Choose Date" at bounding box center [719, 300] width 8 height 8
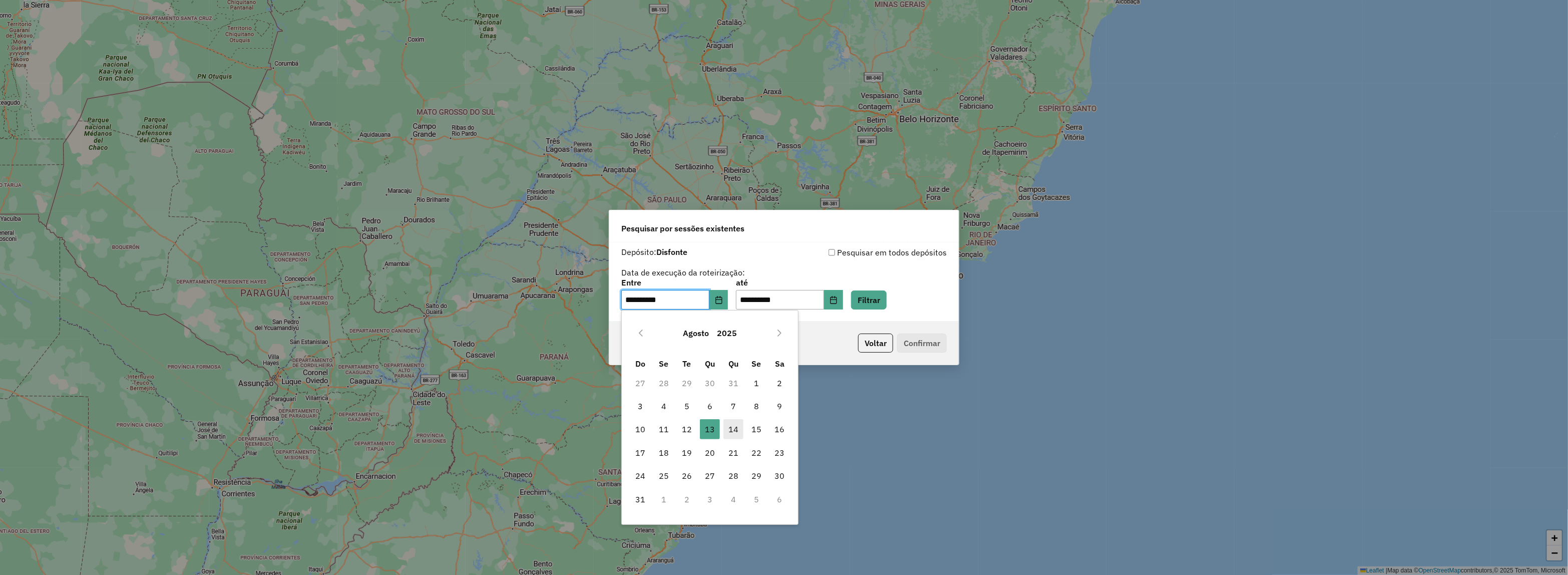
drag, startPoint x: 736, startPoint y: 427, endPoint x: 865, endPoint y: 285, distance: 191.8
click at [737, 427] on span "14" at bounding box center [733, 428] width 20 height 20
type input "**********"
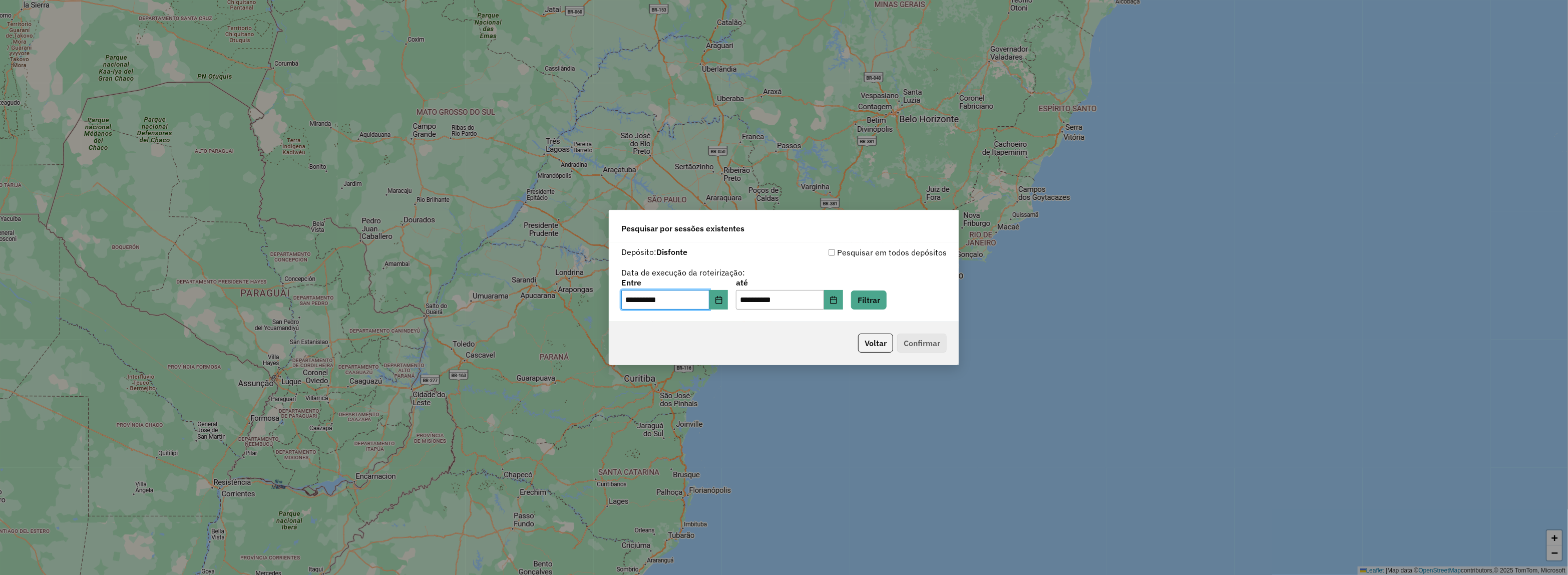
click at [910, 281] on div "**********" at bounding box center [784, 294] width 325 height 31
click at [901, 286] on div "**********" at bounding box center [784, 294] width 325 height 31
drag, startPoint x: 892, startPoint y: 289, endPoint x: 831, endPoint y: 300, distance: 62.0
click at [891, 289] on div "**********" at bounding box center [784, 294] width 325 height 31
click at [887, 290] on button "Filtrar" at bounding box center [868, 300] width 36 height 19
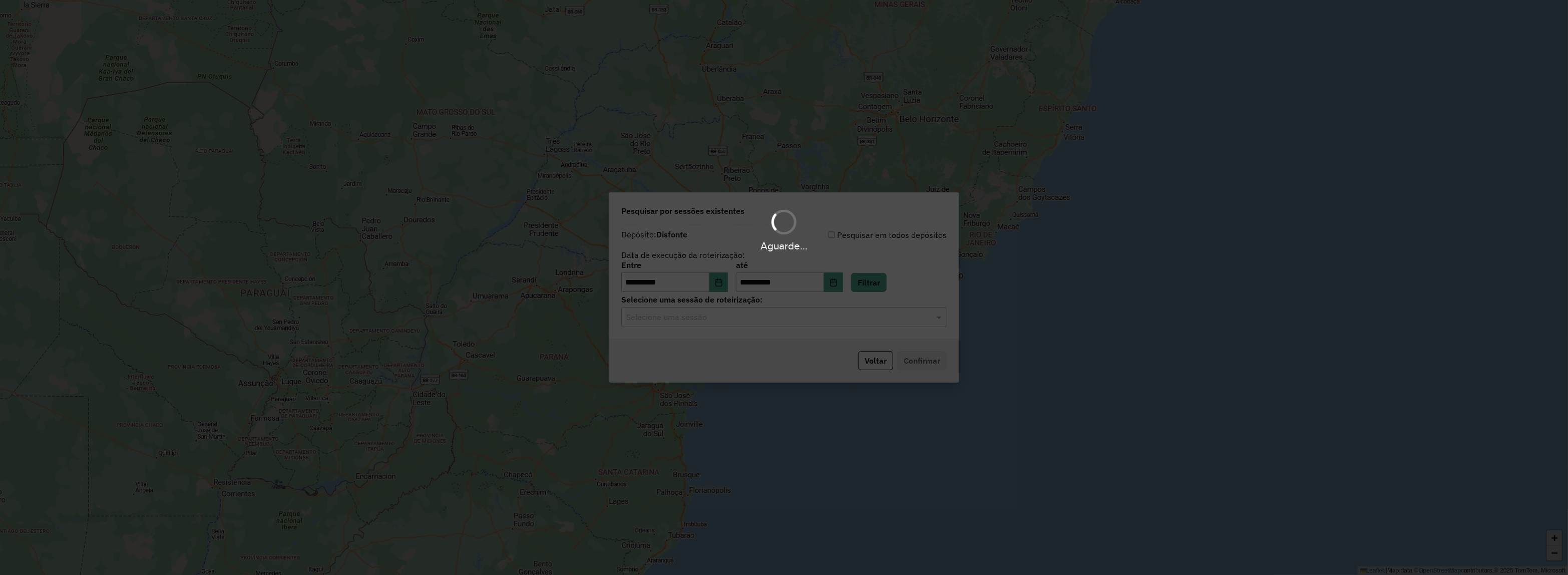
click at [740, 316] on div "Aguarde..." at bounding box center [784, 288] width 1568 height 575
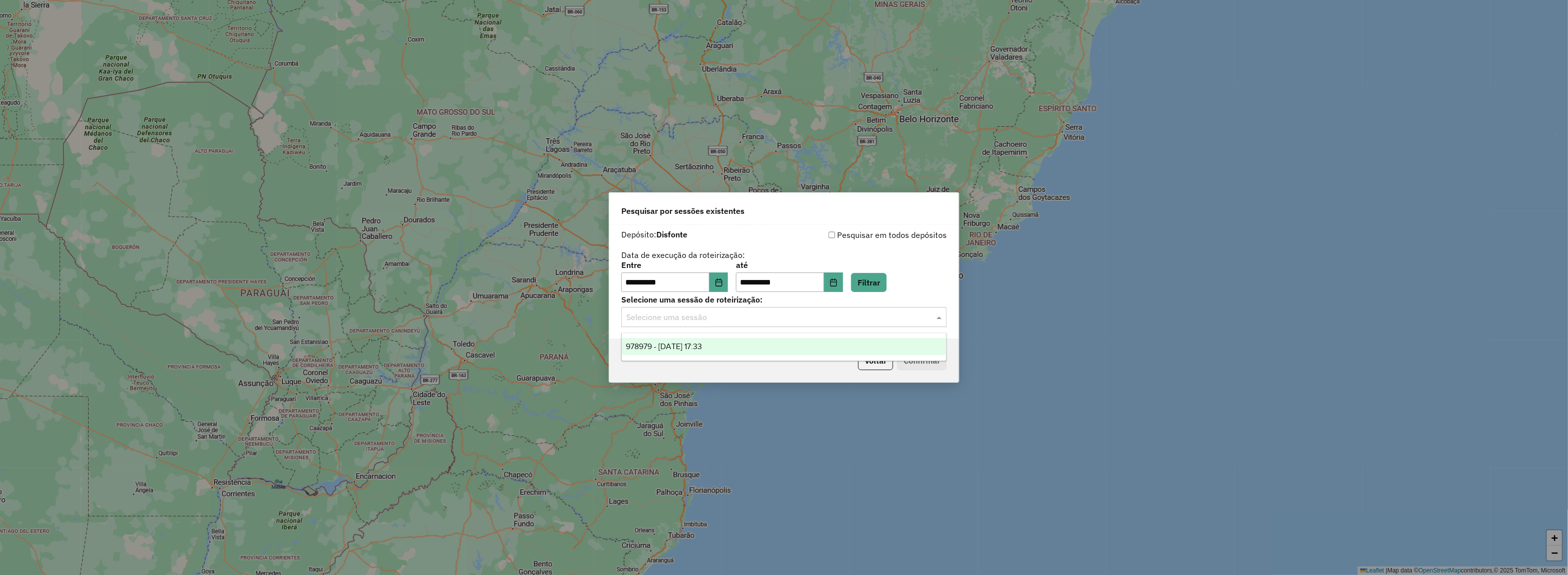
click at [741, 321] on input "text" at bounding box center [774, 317] width 295 height 12
click at [746, 351] on div "978979 - [DATE] 17:33" at bounding box center [784, 346] width 324 height 17
click at [922, 357] on button "Confirmar" at bounding box center [922, 361] width 49 height 19
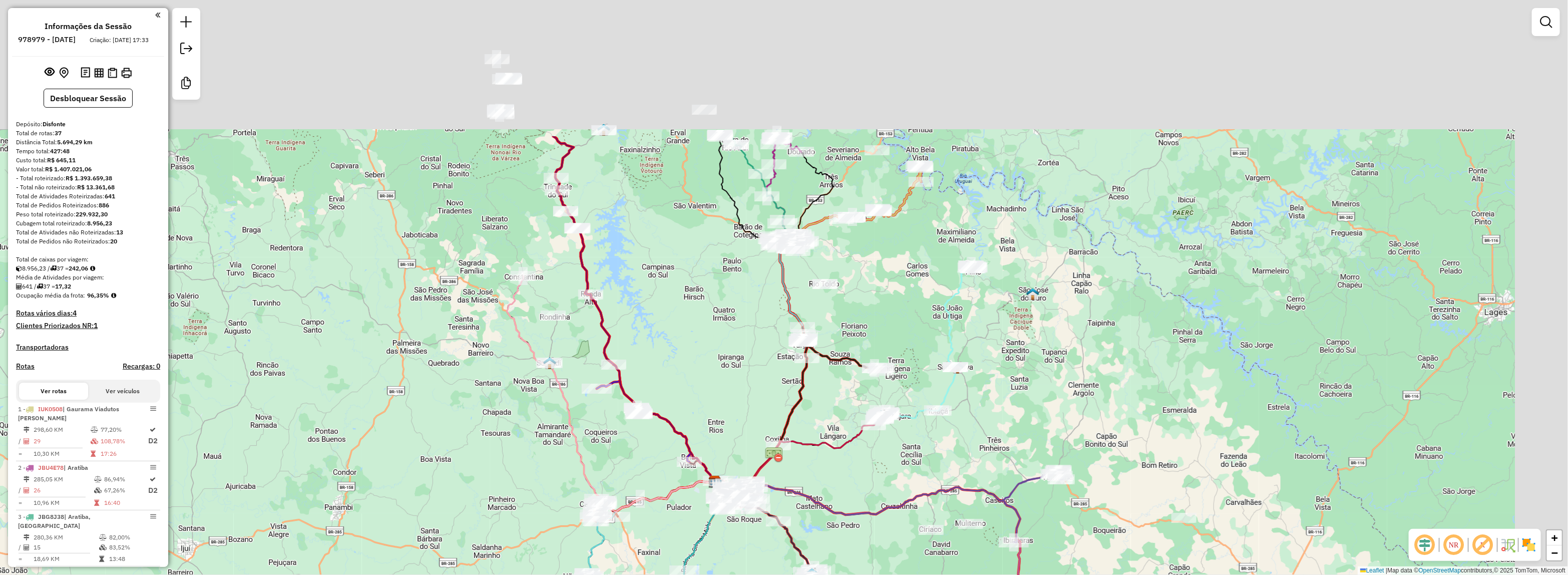
drag, startPoint x: 715, startPoint y: 362, endPoint x: 741, endPoint y: 341, distance: 33.4
click at [714, 368] on div "Janela de atendimento Grade de atendimento Capacidade Transportadoras Veículos …" at bounding box center [784, 288] width 1568 height 575
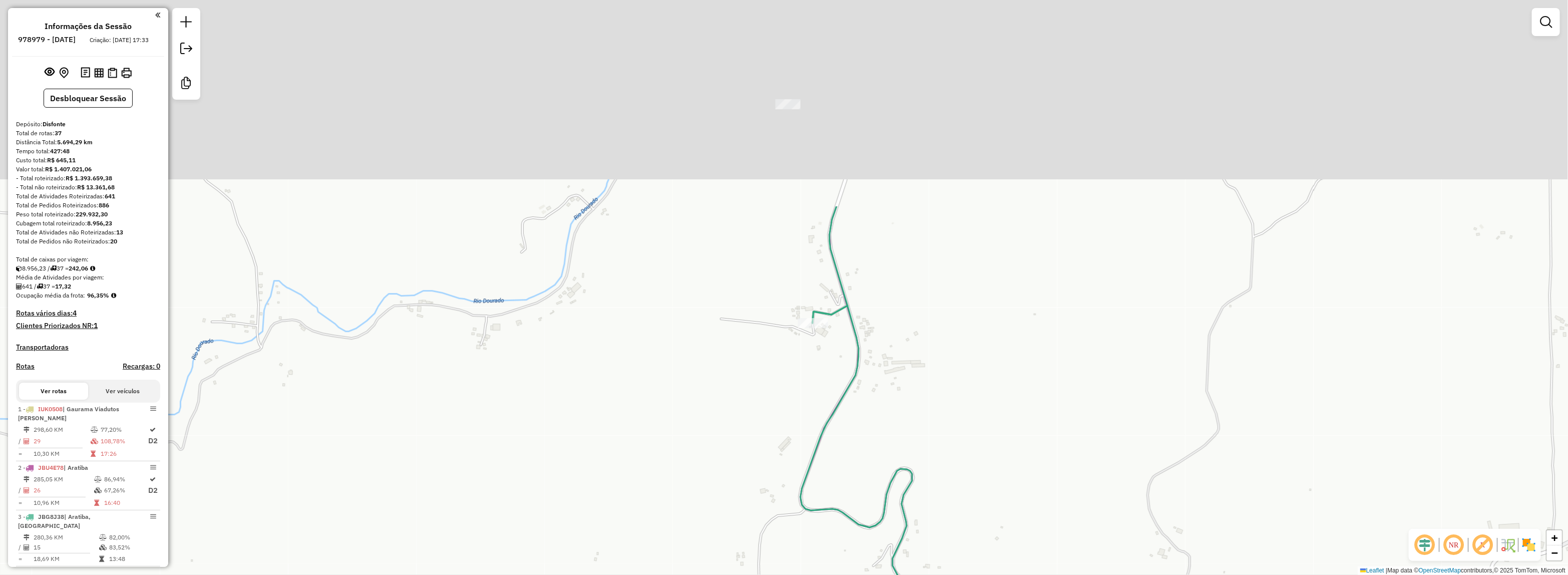
drag, startPoint x: 813, startPoint y: 377, endPoint x: 814, endPoint y: 324, distance: 53.0
click at [802, 426] on div "Rota 3 - Placa JBG8J38 93089 - CANTINA TRENTIN Janela de atendimento Grade de a…" at bounding box center [784, 288] width 1568 height 575
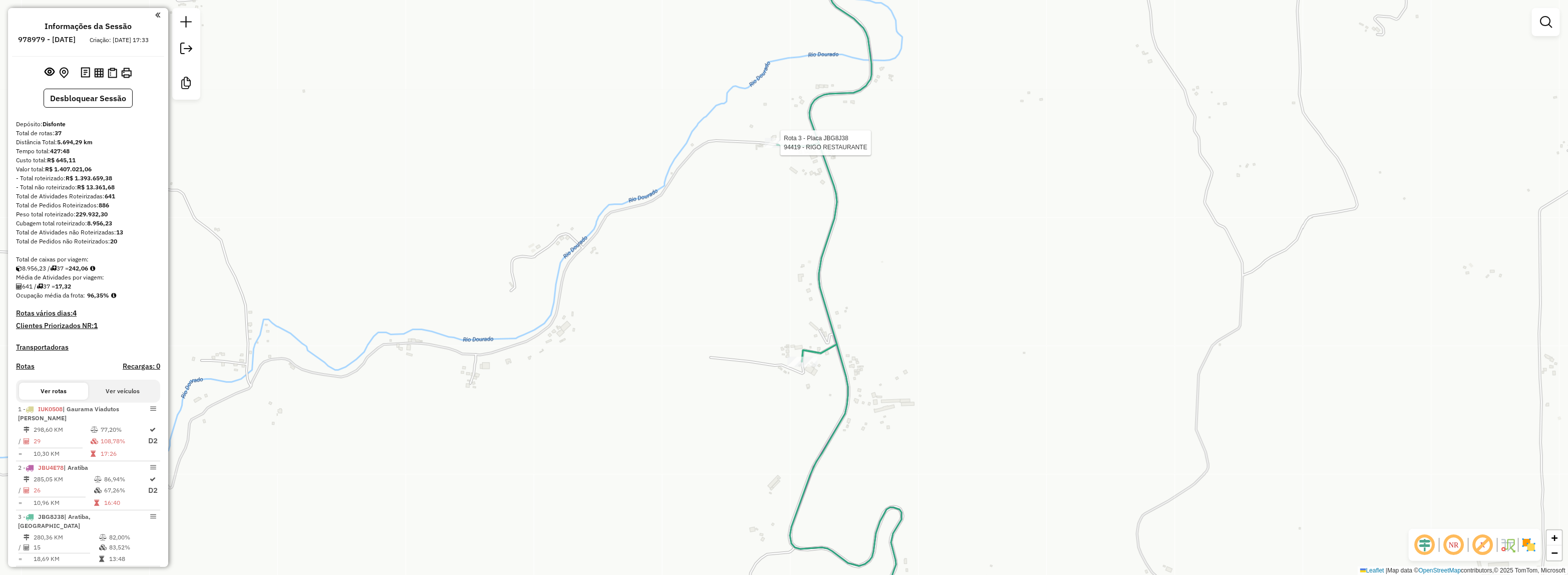
select select "**********"
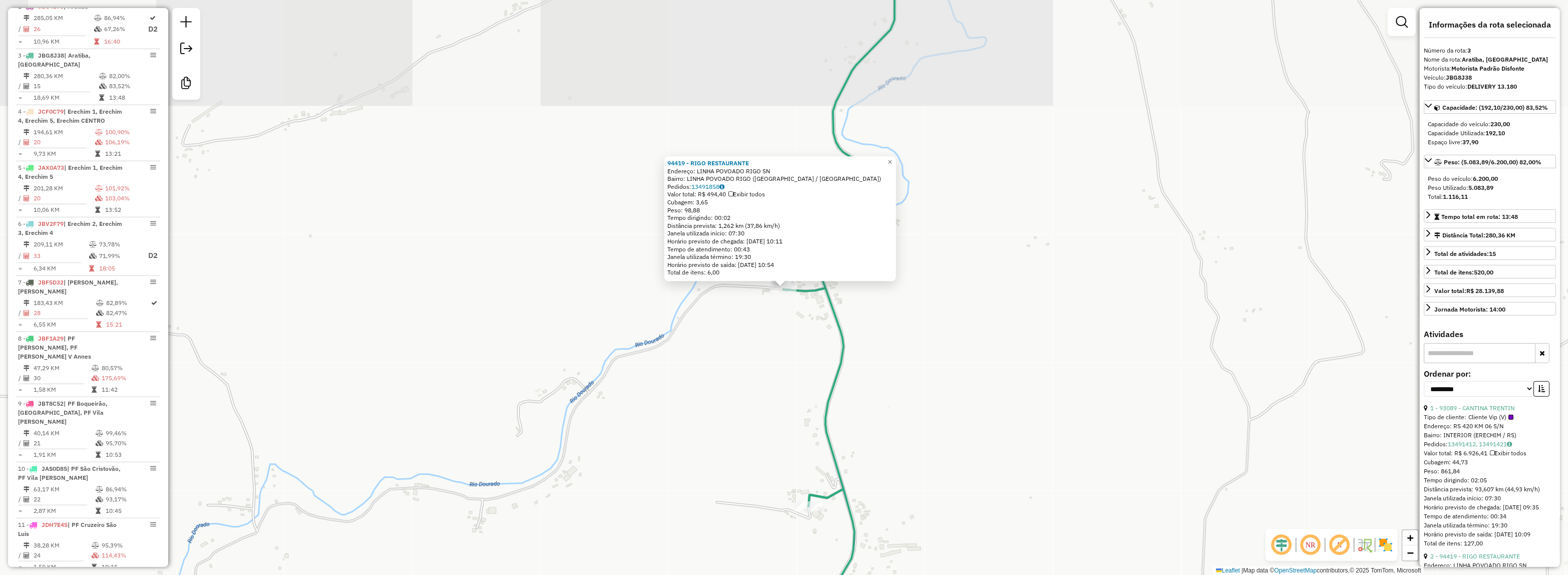
scroll to position [511, 0]
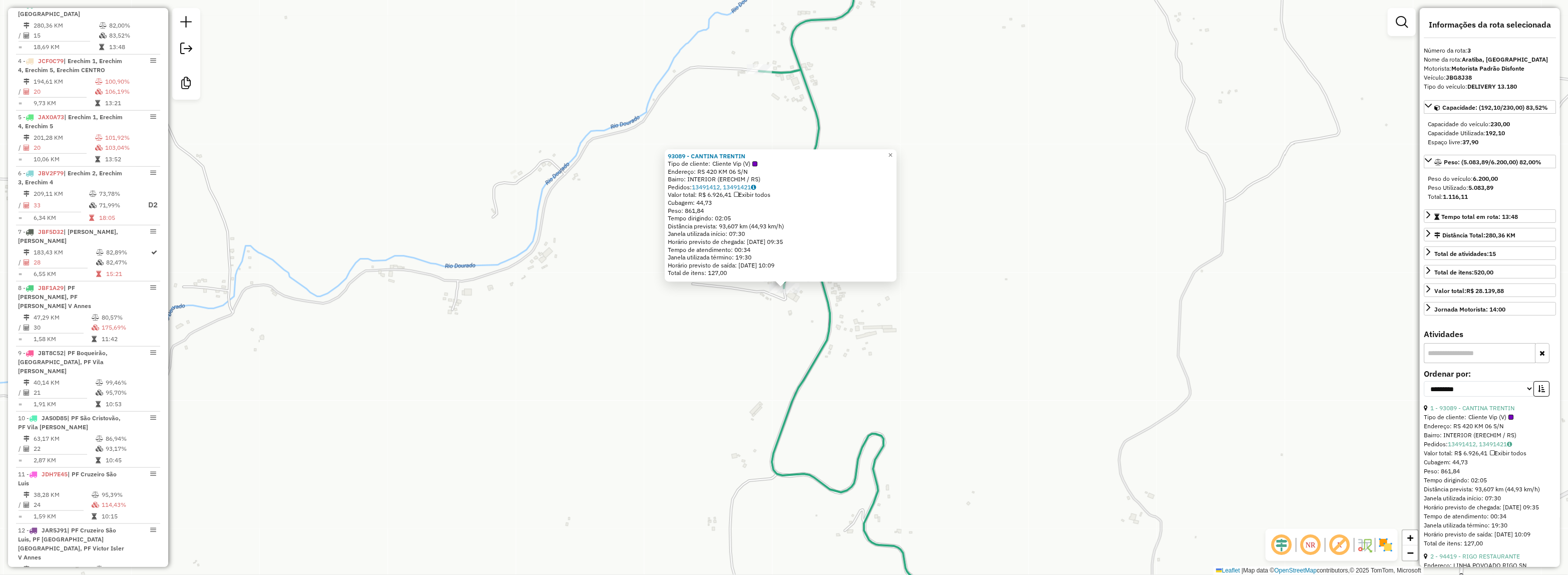
click at [812, 310] on div "93089 - CANTINA TRENTIN Tipo de cliente: Cliente Vip (V) Endereço: RS 420 KM 06…" at bounding box center [784, 288] width 1568 height 575
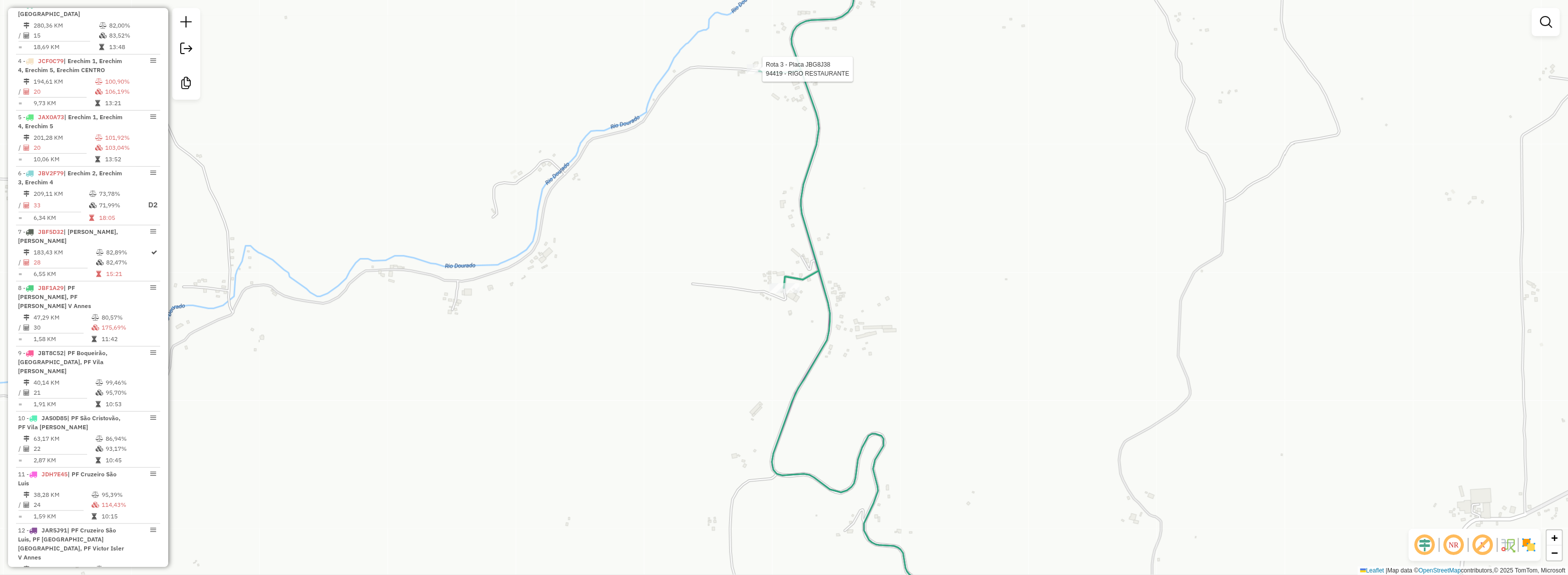
select select "**********"
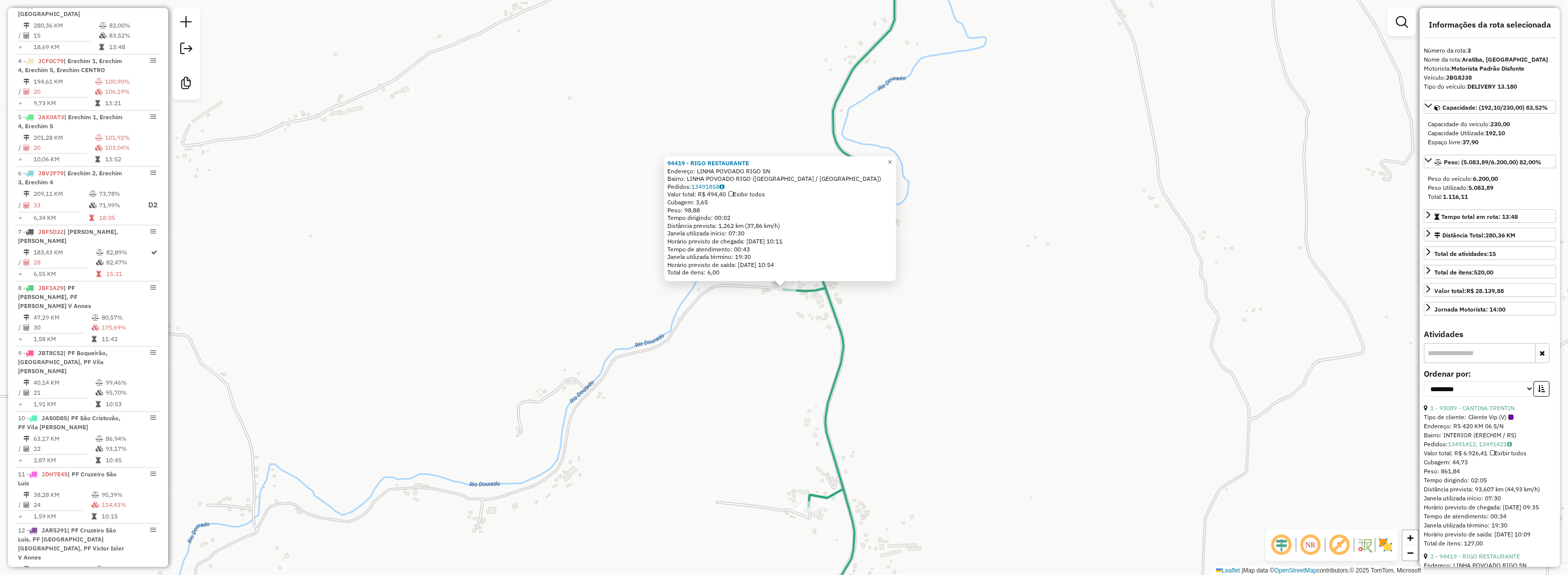
click at [810, 497] on icon at bounding box center [839, 224] width 112 height 563
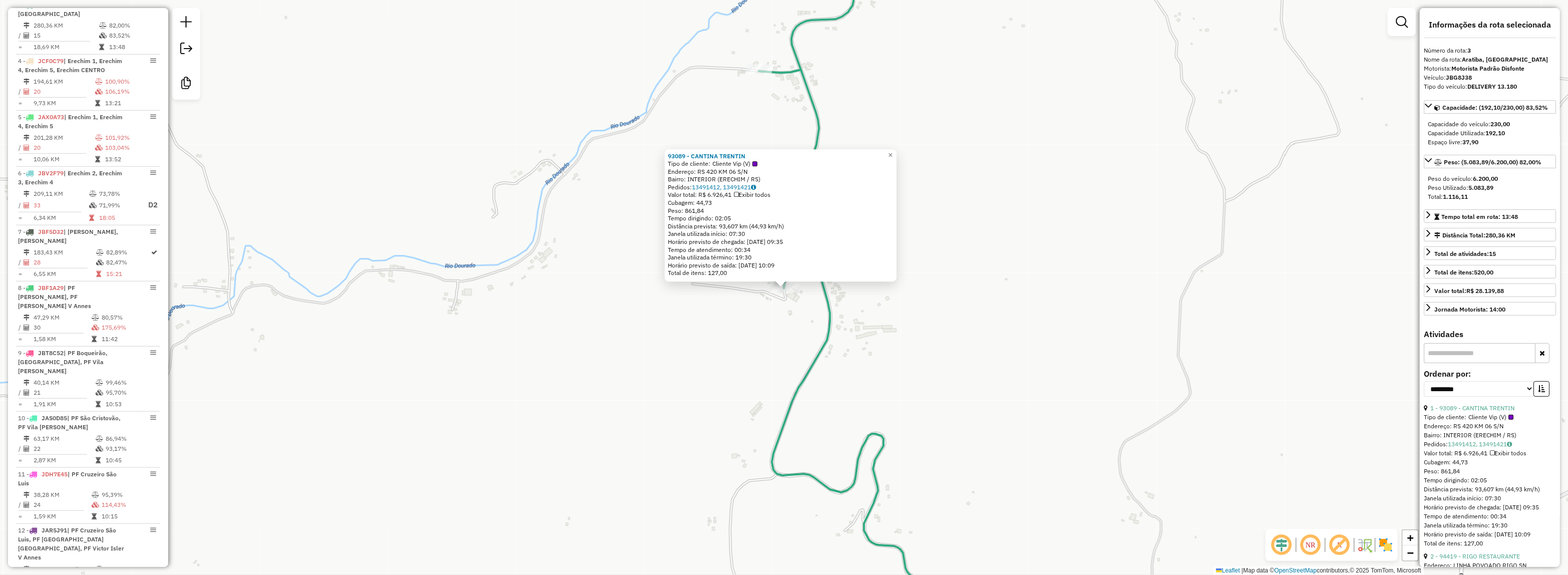
click at [865, 391] on div "93089 - CANTINA TRENTIN Tipo de cliente: Cliente Vip (V) Endereço: RS 420 KM 06…" at bounding box center [784, 288] width 1568 height 575
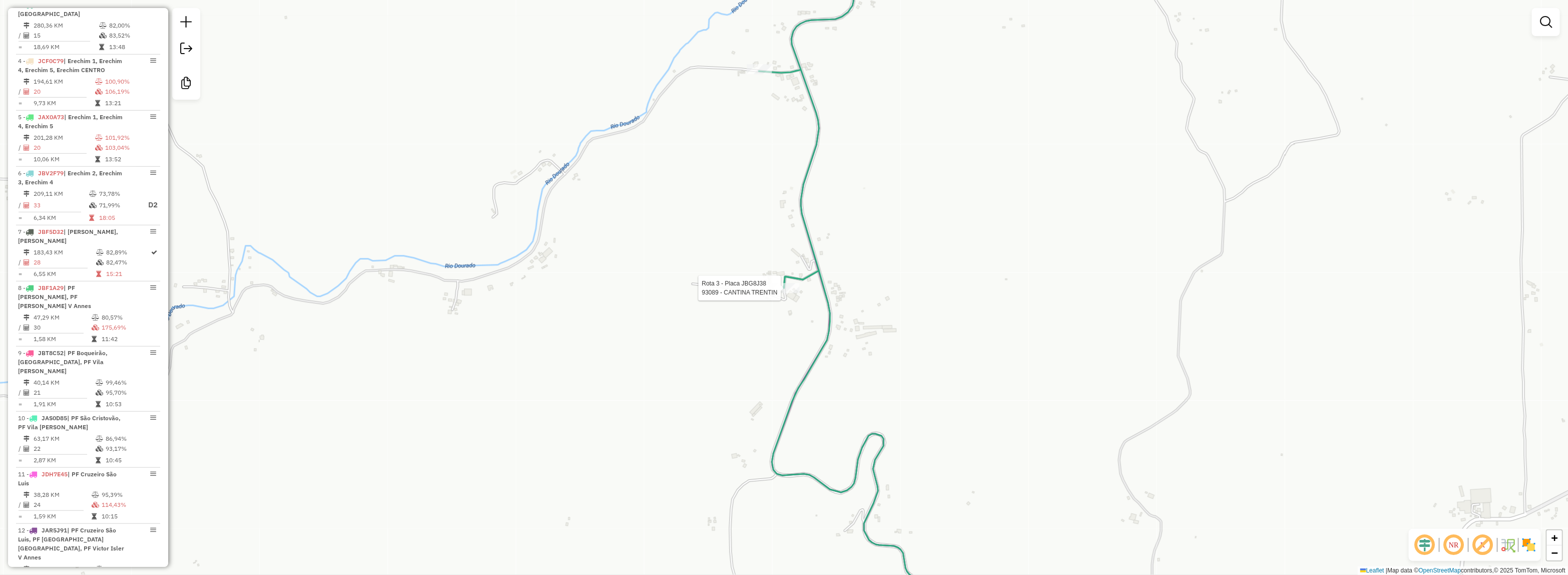
select select "**********"
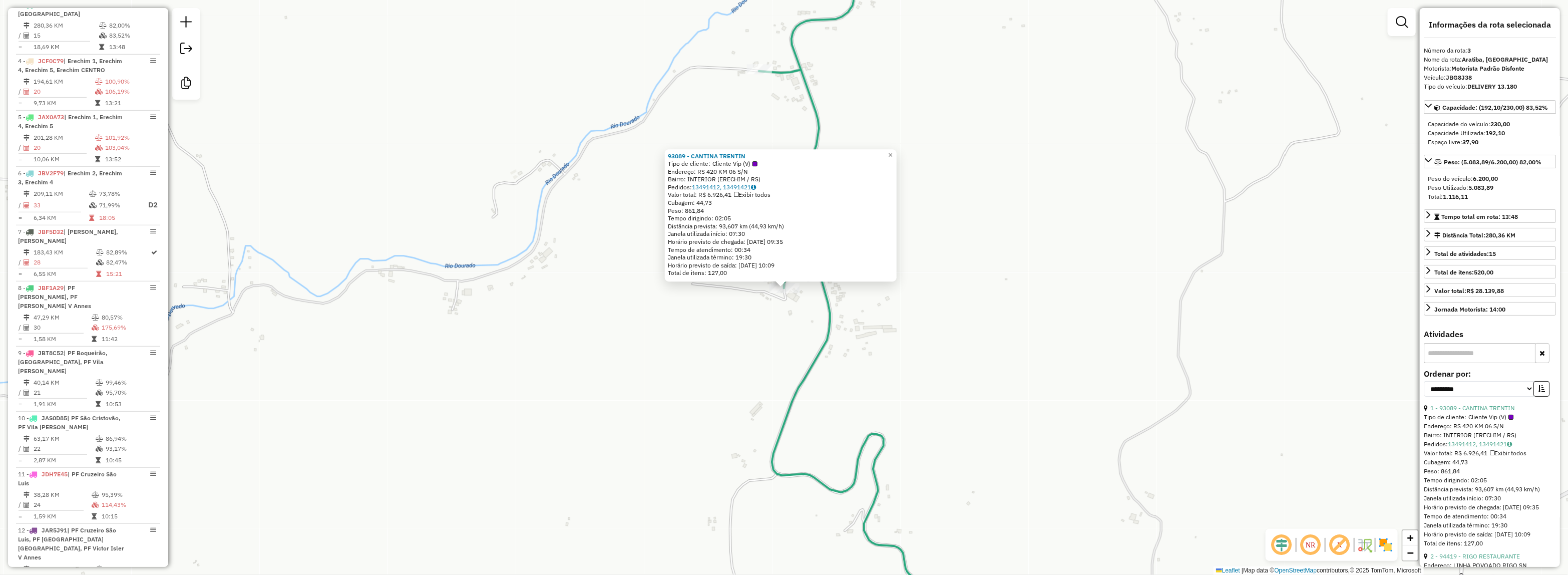
click at [980, 239] on div "93089 - CANTINA TRENTIN Tipo de cliente: Cliente Vip (V) Endereço: RS 420 KM 06…" at bounding box center [784, 288] width 1568 height 575
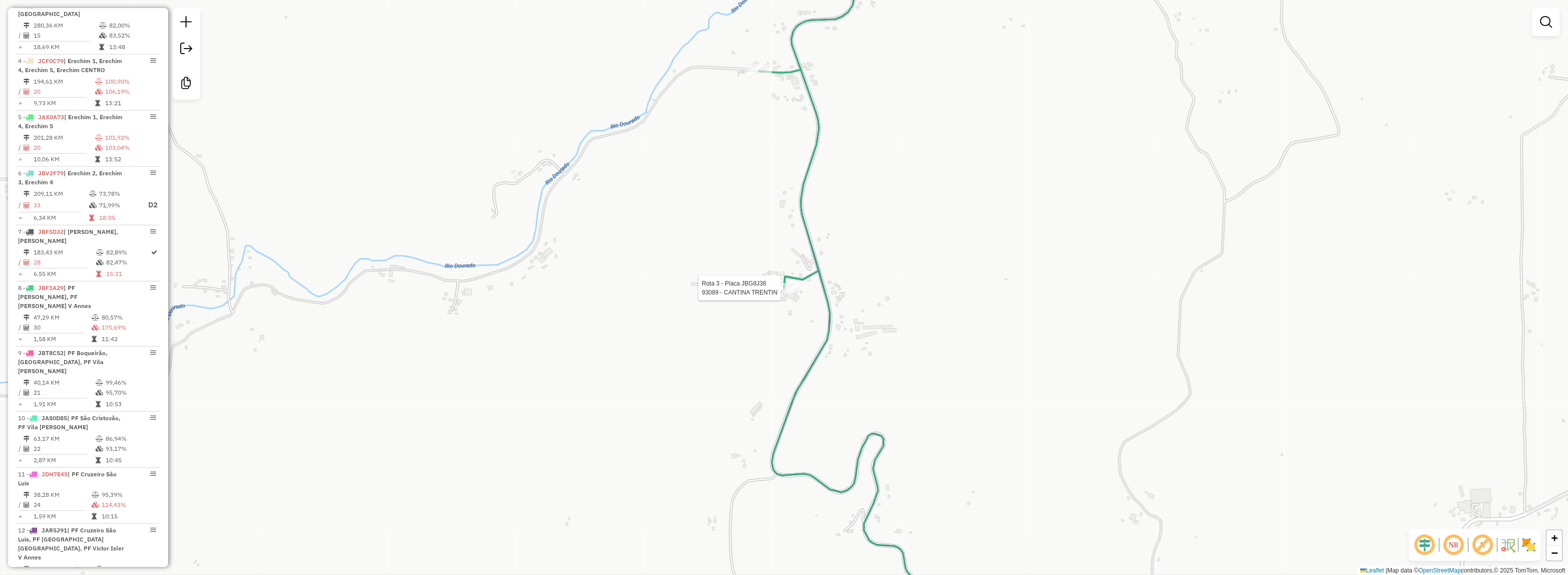
select select "**********"
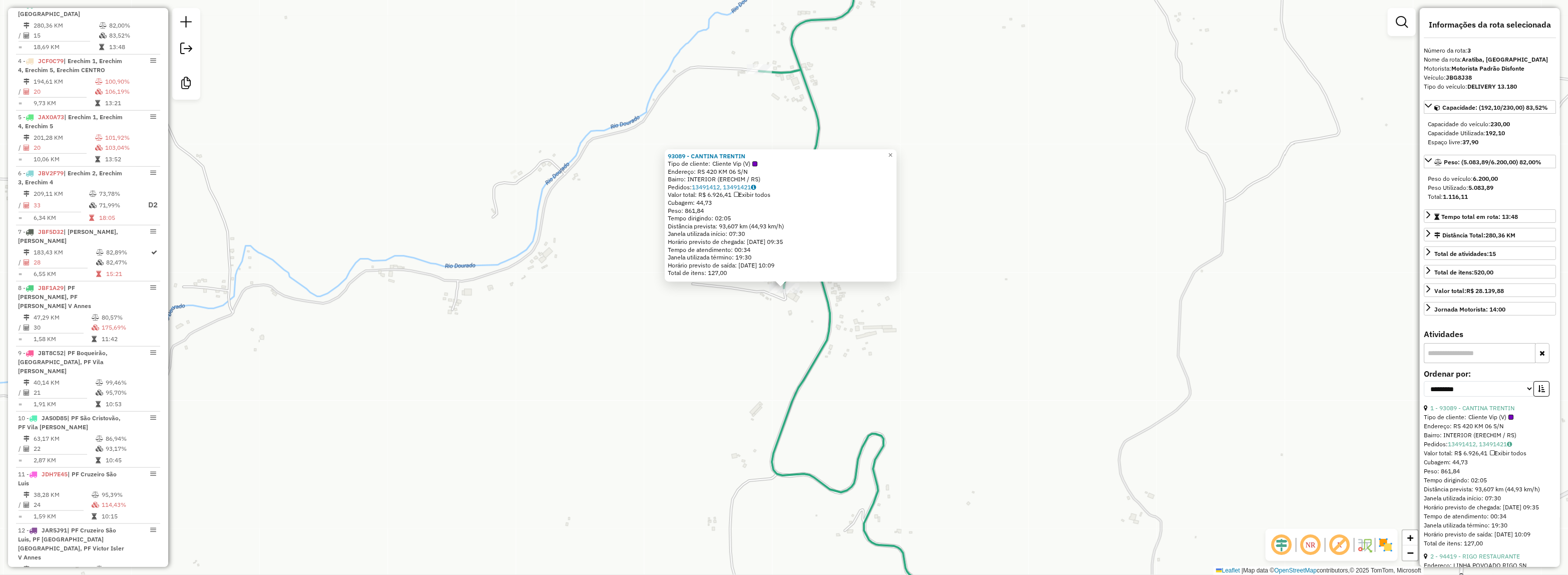
click at [467, 477] on div "Rota 3 - Placa JBG8J38 93089 - CANTINA TRENTIN 93089 - CANTINA TRENTIN Tipo de …" at bounding box center [784, 288] width 1568 height 575
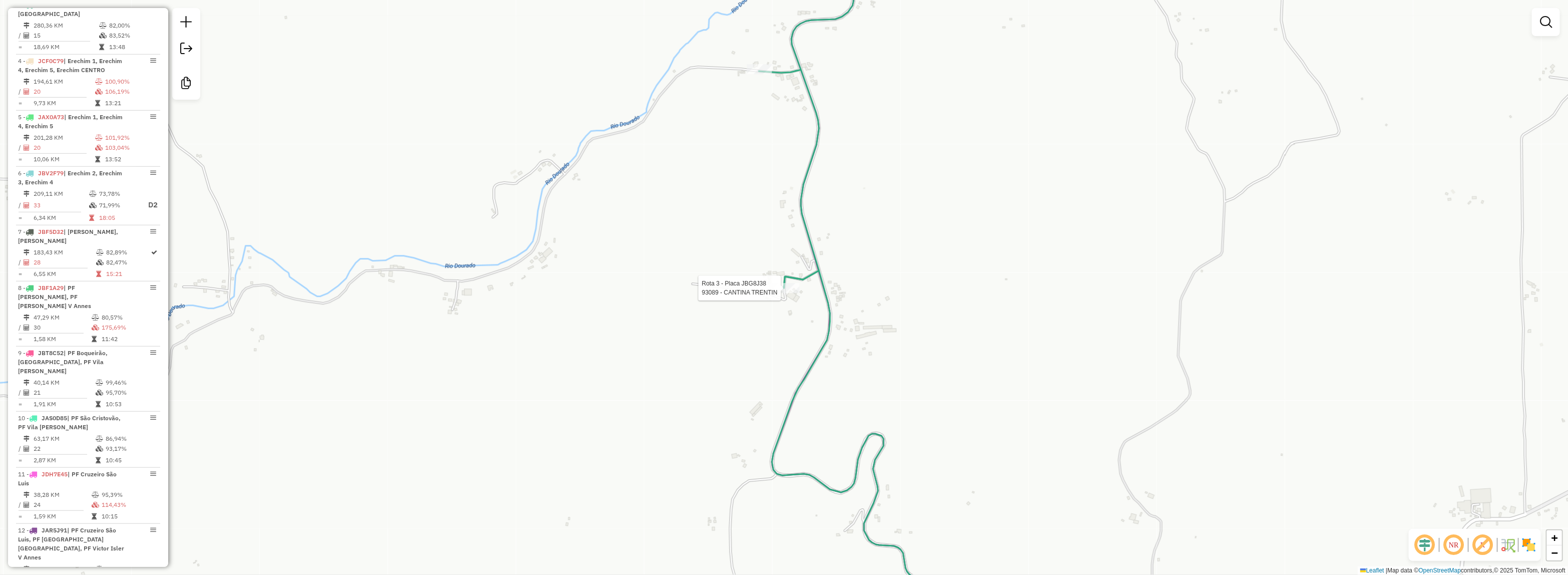
select select "**********"
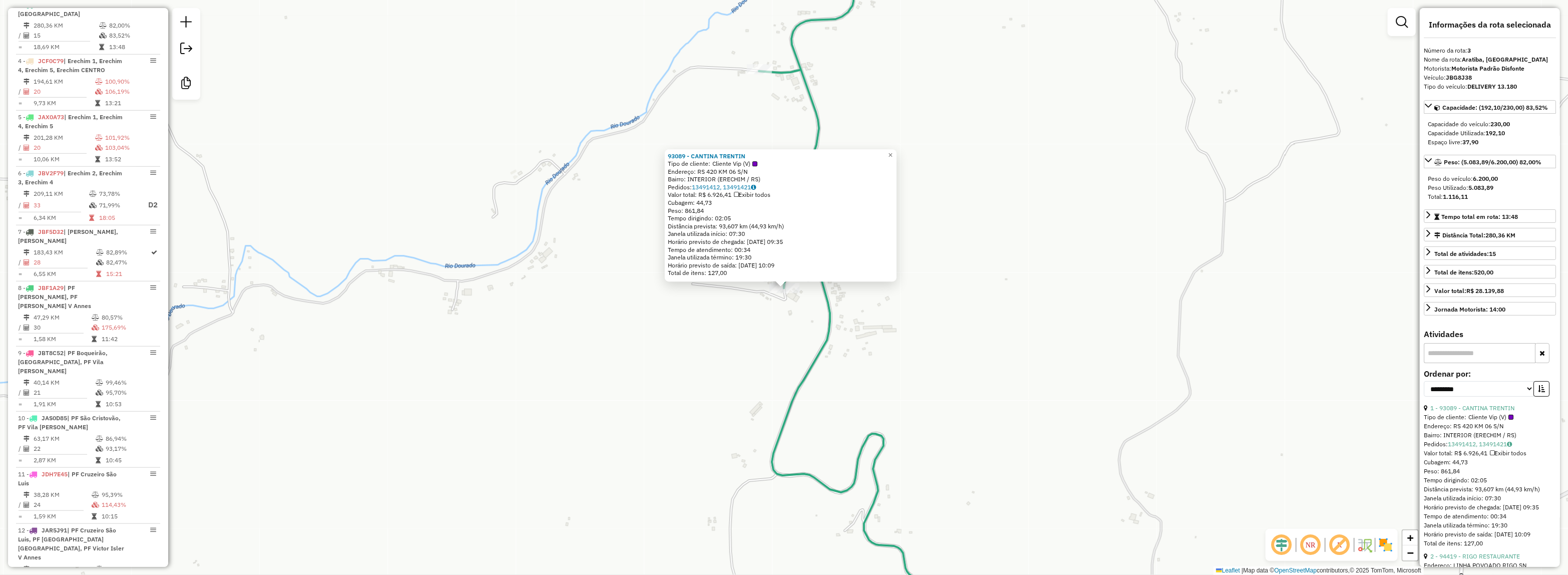
drag, startPoint x: 604, startPoint y: 139, endPoint x: 665, endPoint y: 34, distance: 121.4
click at [604, 139] on div "93089 - CANTINA TRENTIN Tipo de cliente: Cliente Vip (V) Endereço: RS 420 KM 06…" at bounding box center [784, 288] width 1568 height 575
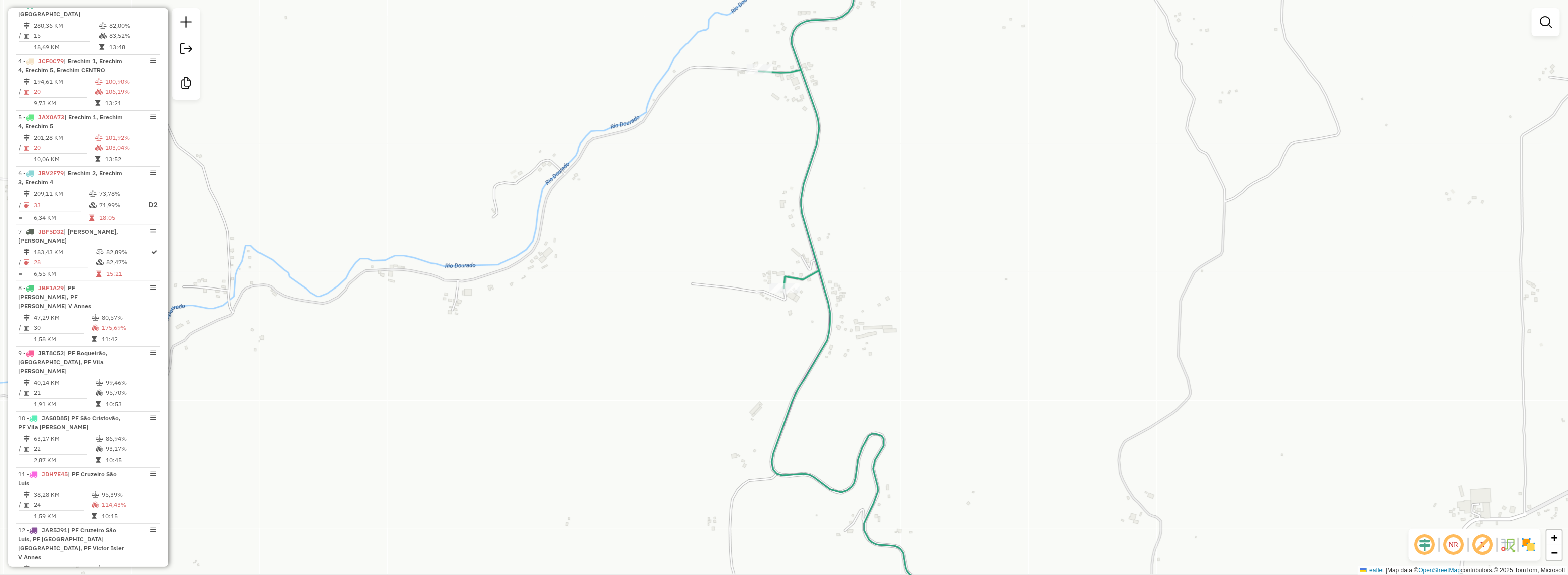
click at [788, 279] on icon at bounding box center [807, 115] width 95 height 345
select select "**********"
